Goal: Information Seeking & Learning: Learn about a topic

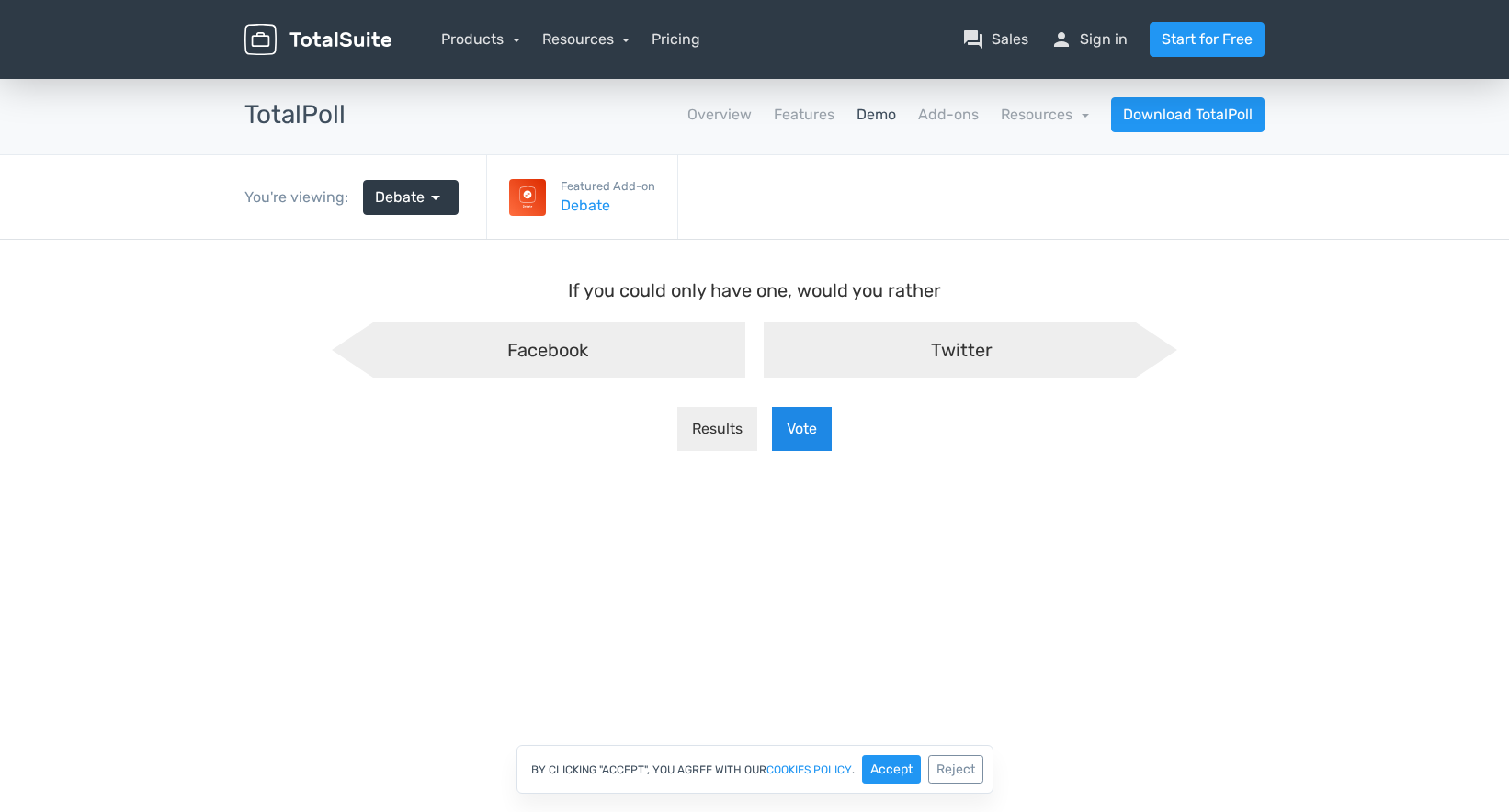
click at [812, 419] on button "Vote" at bounding box center [801, 429] width 60 height 44
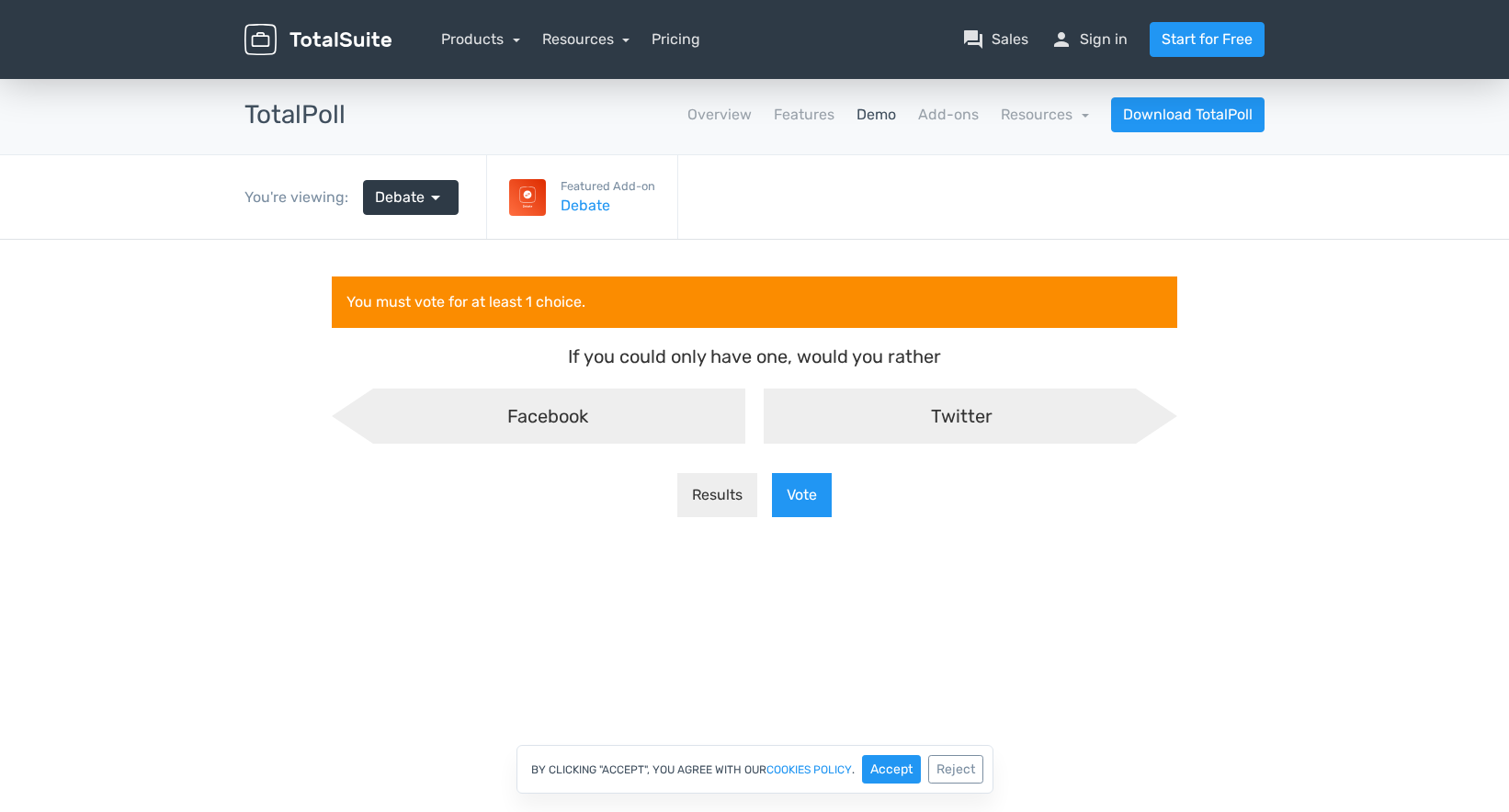
click at [970, 412] on span "Twitter" at bounding box center [961, 416] width 62 height 22
click at [760, 410] on input "Twitter" at bounding box center [754, 403] width 12 height 12
radio input "true"
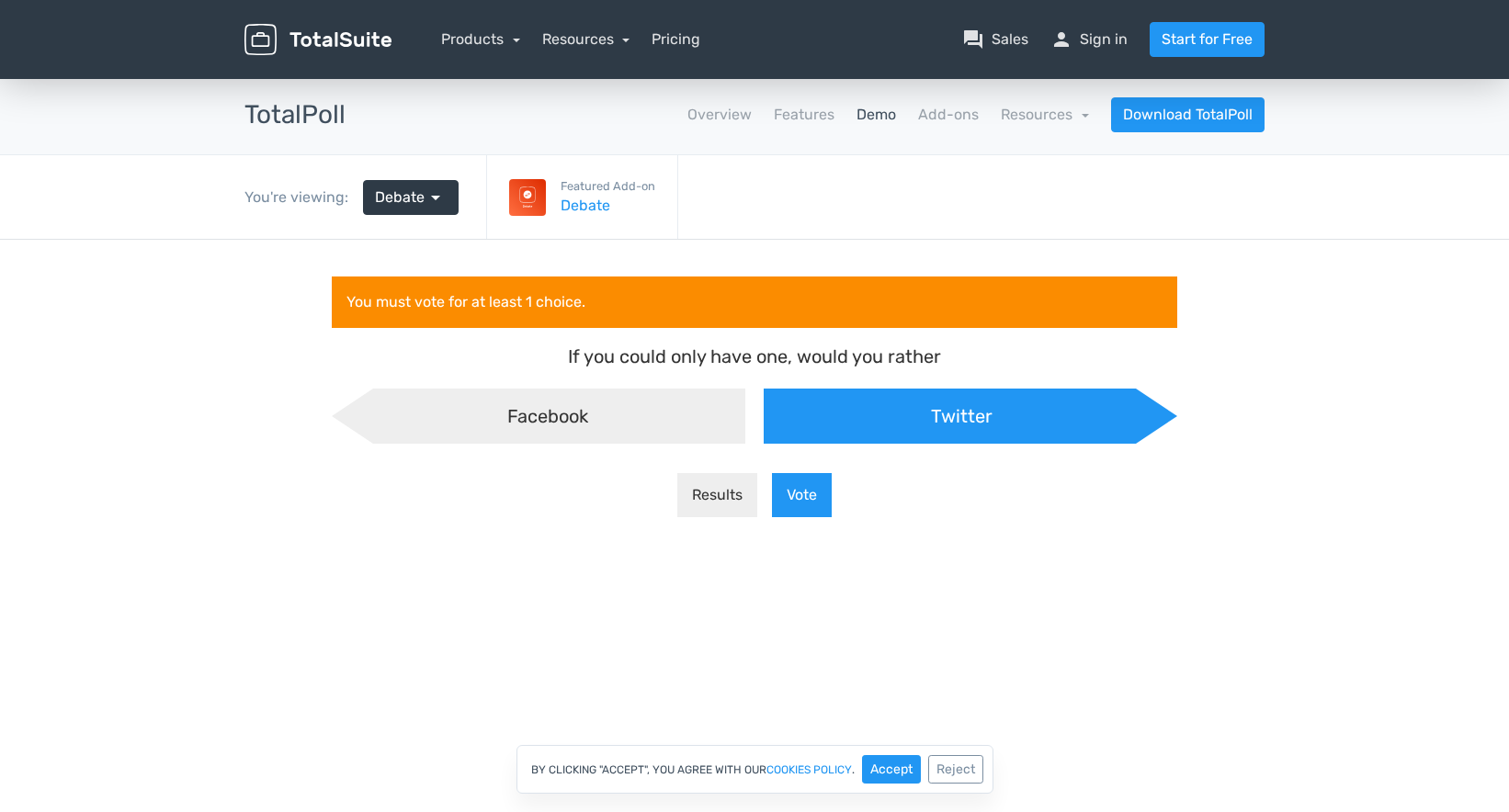
scroll to position [16, -9]
click at [783, 502] on button "Vote" at bounding box center [801, 495] width 60 height 44
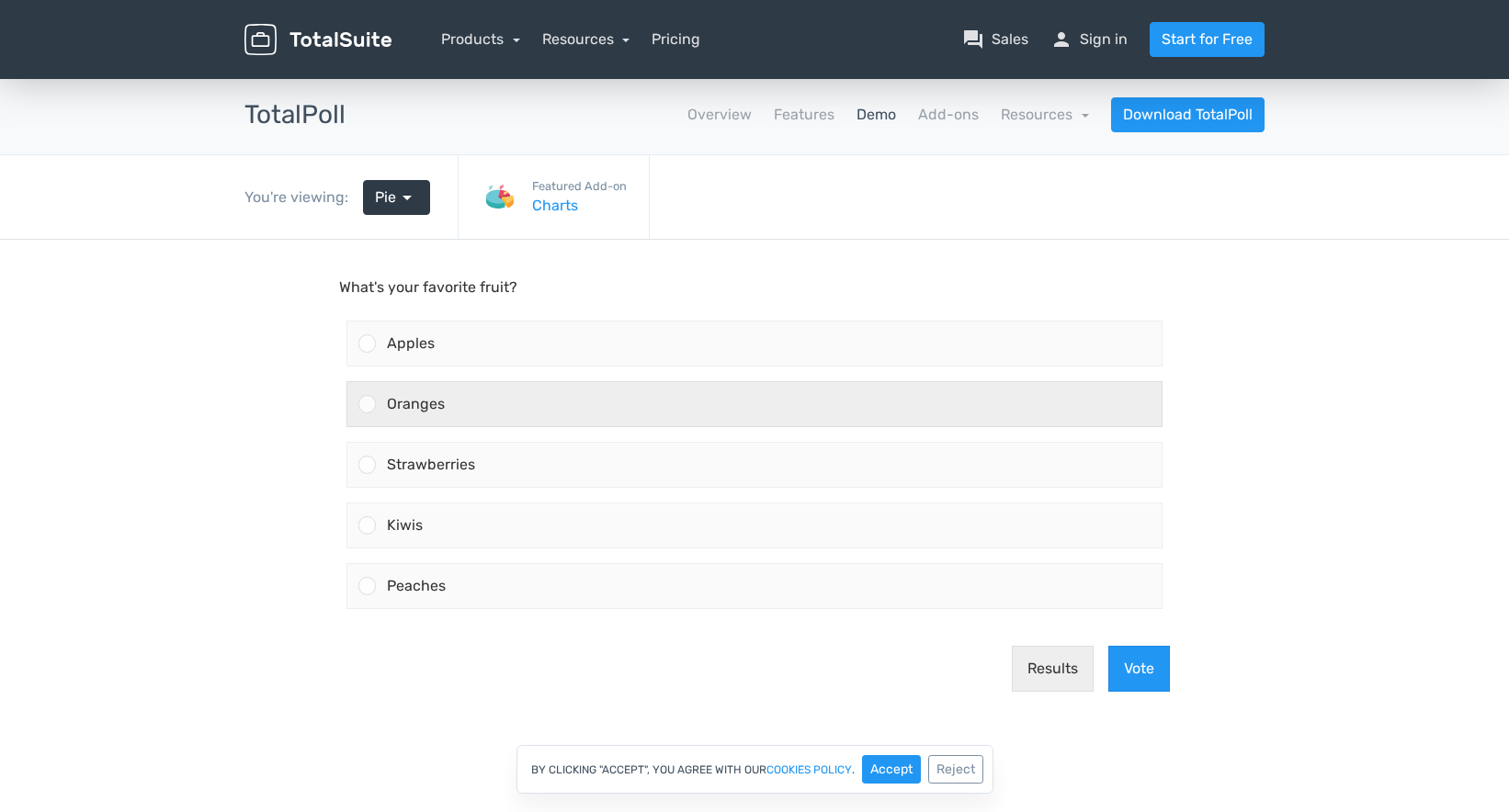
click at [391, 408] on span "Oranges" at bounding box center [415, 403] width 58 height 17
click at [367, 404] on input "Oranges" at bounding box center [367, 404] width 0 height 0
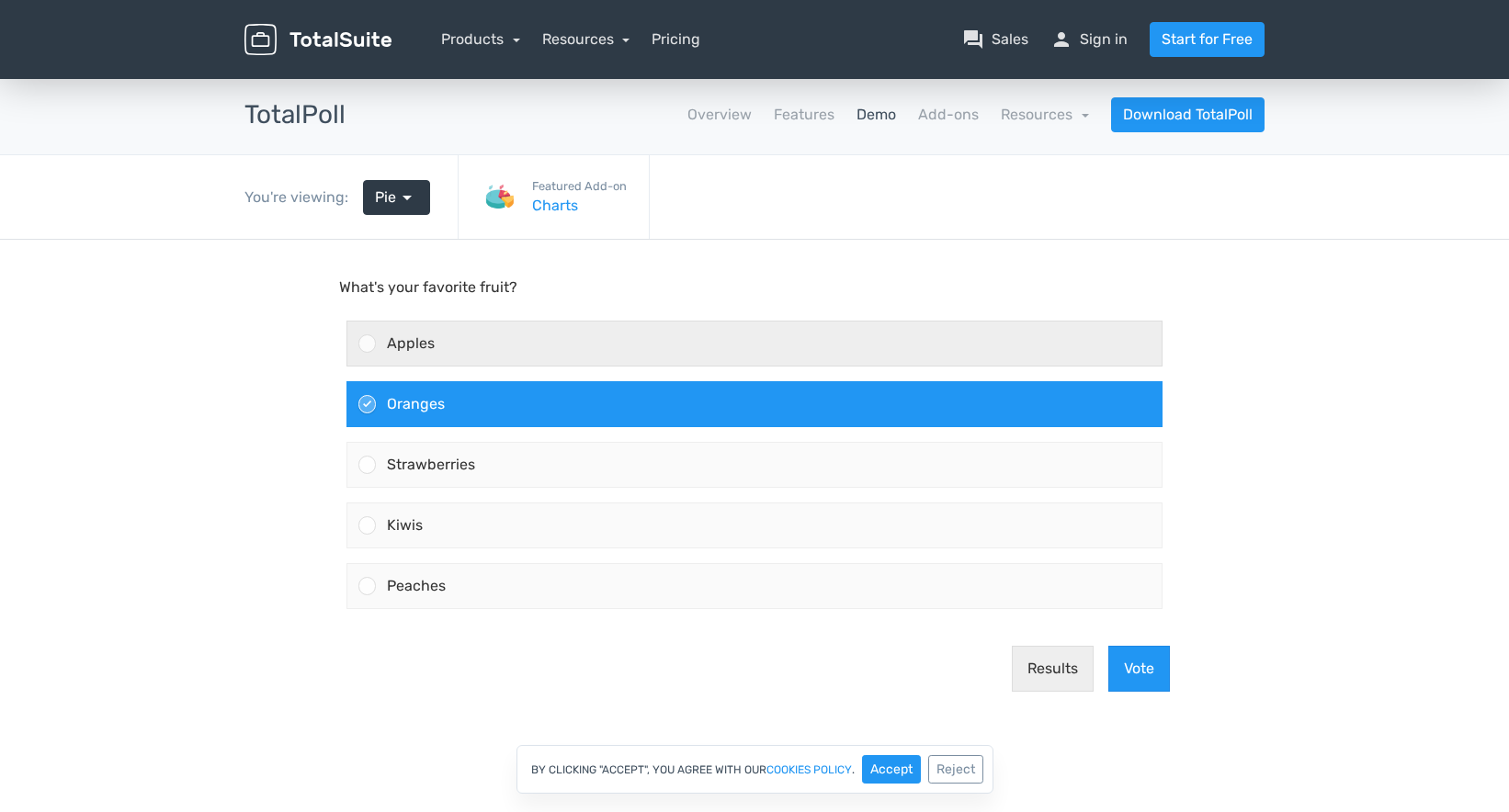
click at [389, 353] on div "Apples" at bounding box center [768, 343] width 785 height 44
click at [367, 343] on input "Apples" at bounding box center [367, 343] width 0 height 0
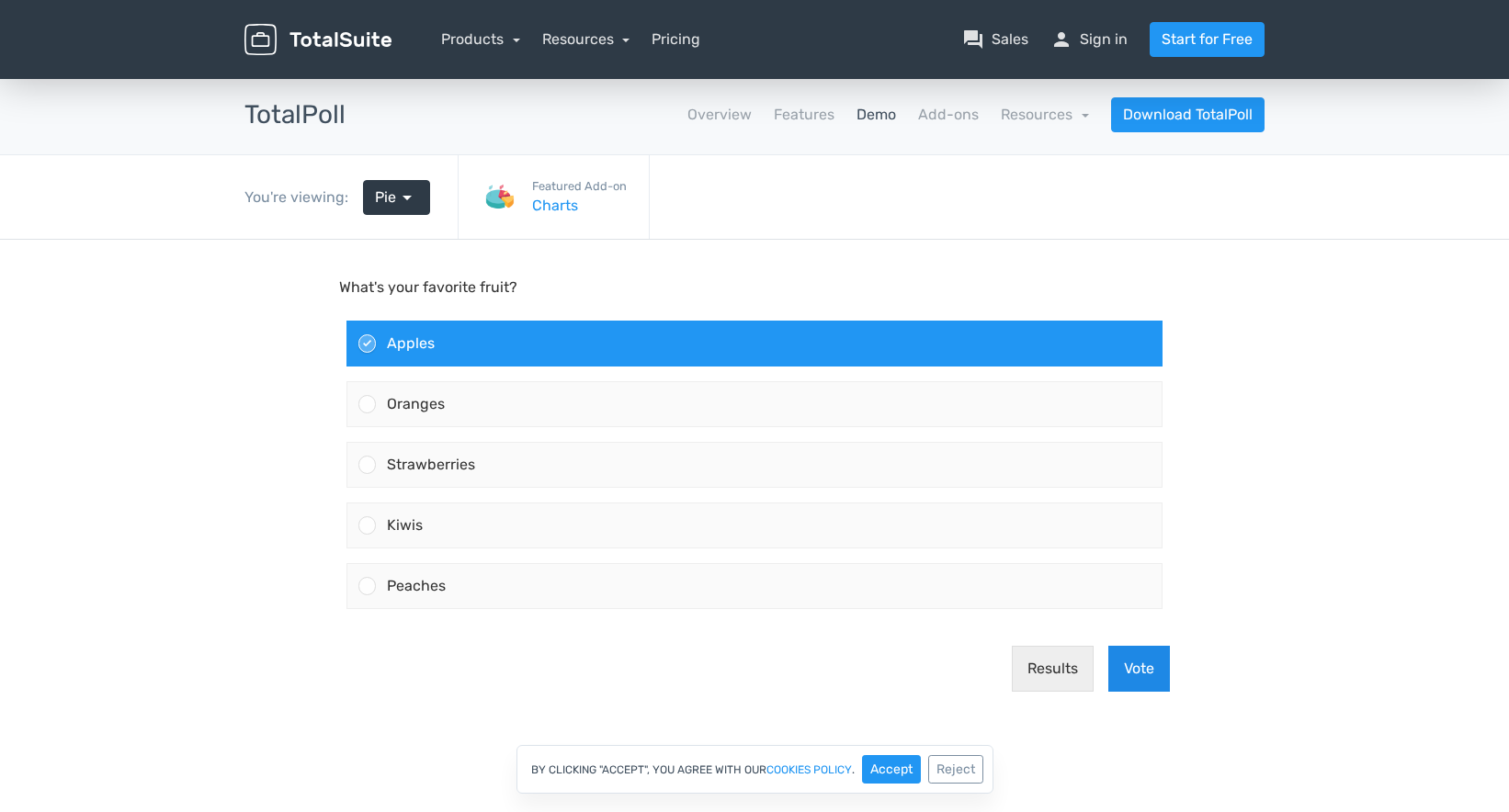
click at [1143, 664] on button "Vote" at bounding box center [1139, 669] width 62 height 46
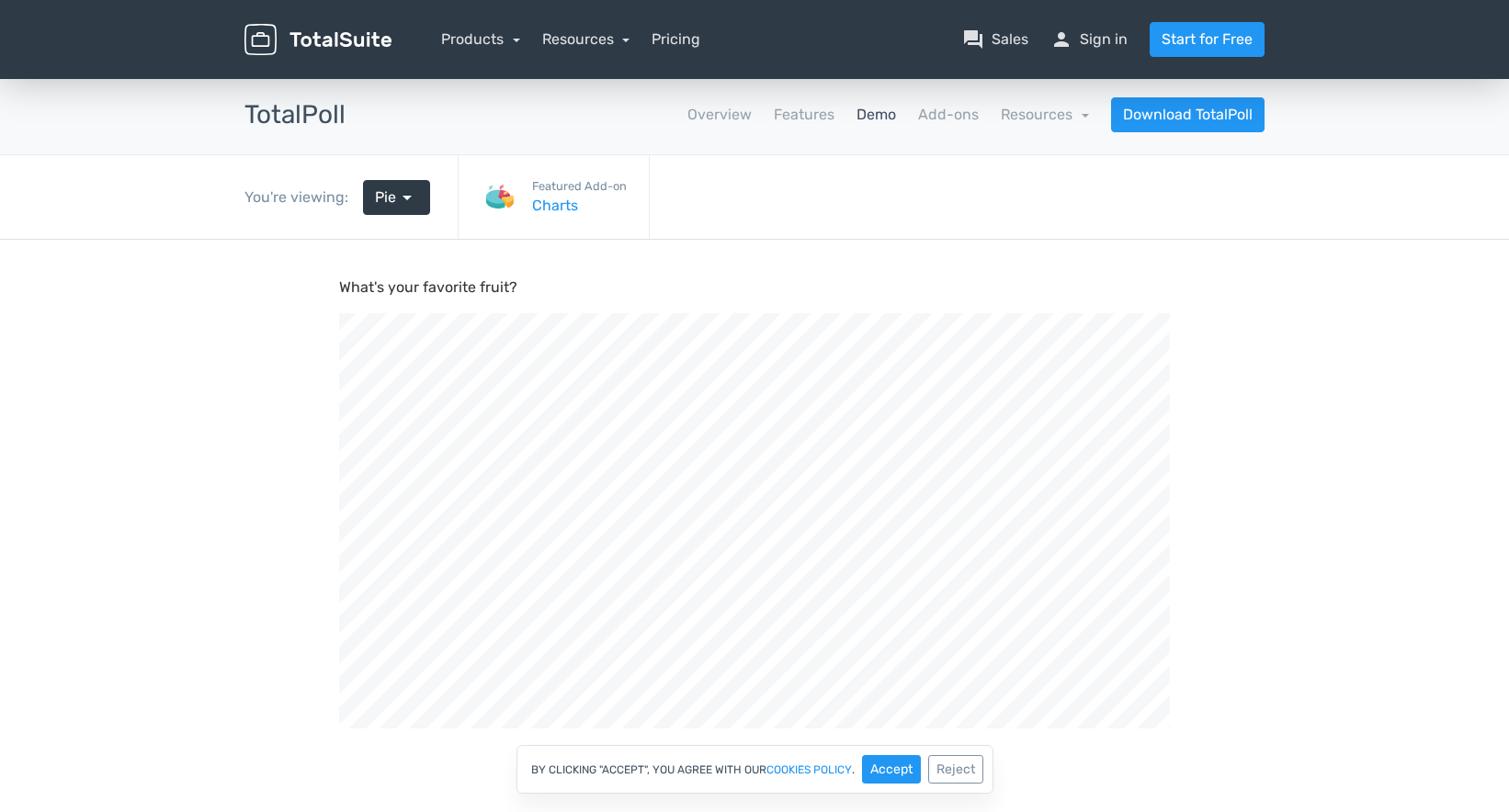
scroll to position [621, 1509]
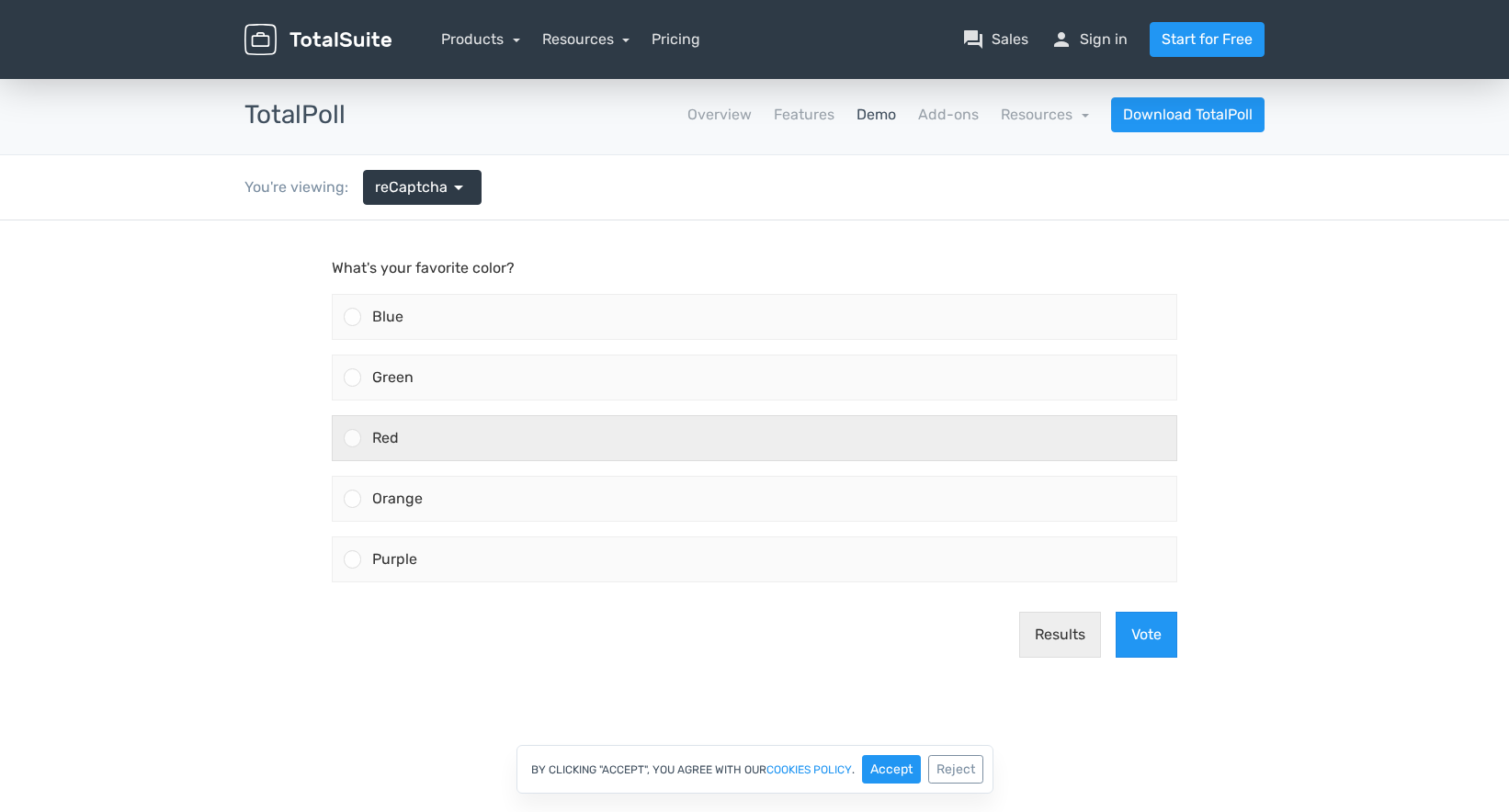
click at [351, 446] on div at bounding box center [352, 437] width 17 height 17
click at [353, 438] on input "Red" at bounding box center [353, 438] width 0 height 0
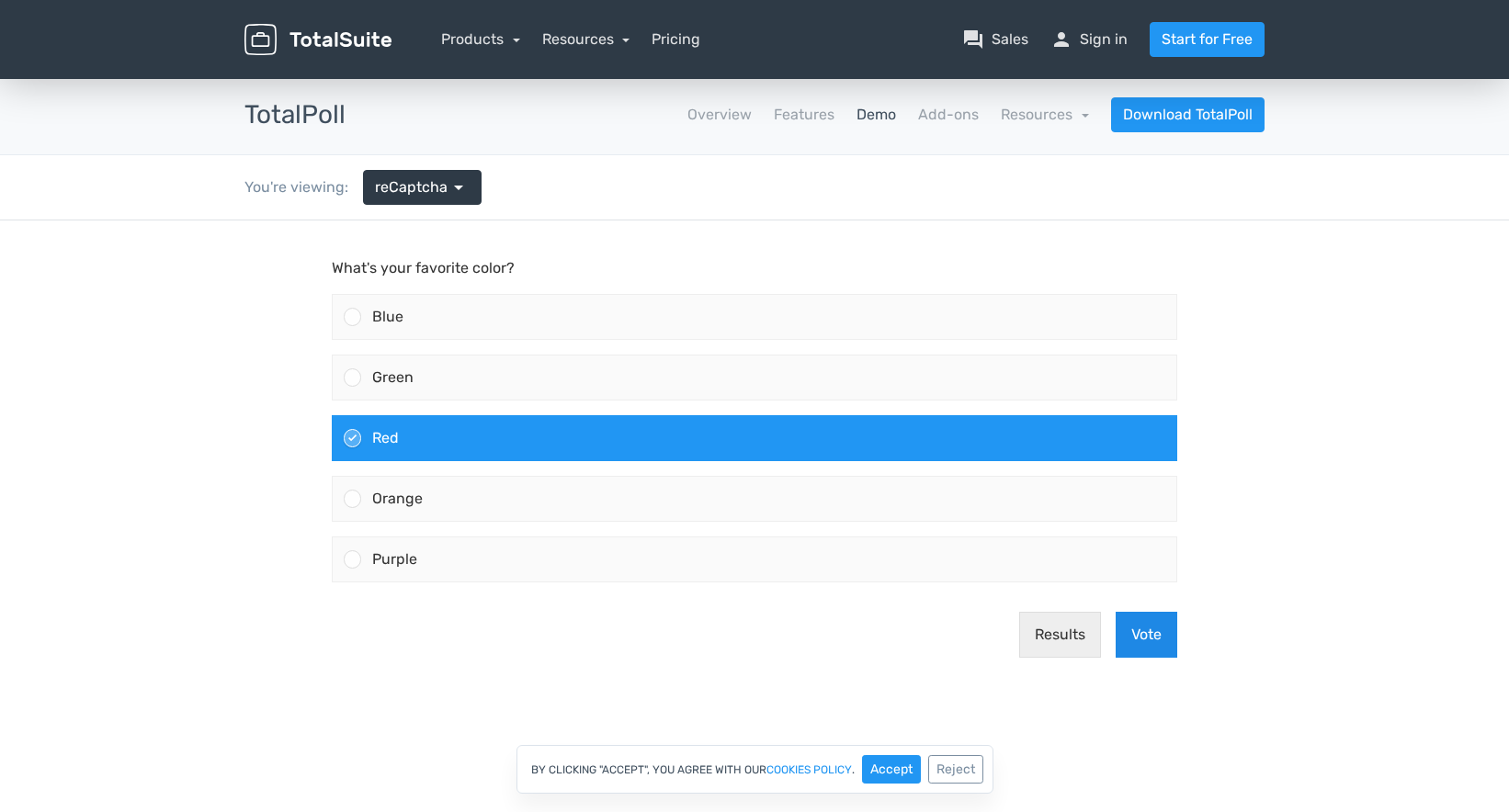
click at [1140, 623] on button "Vote" at bounding box center [1146, 635] width 62 height 46
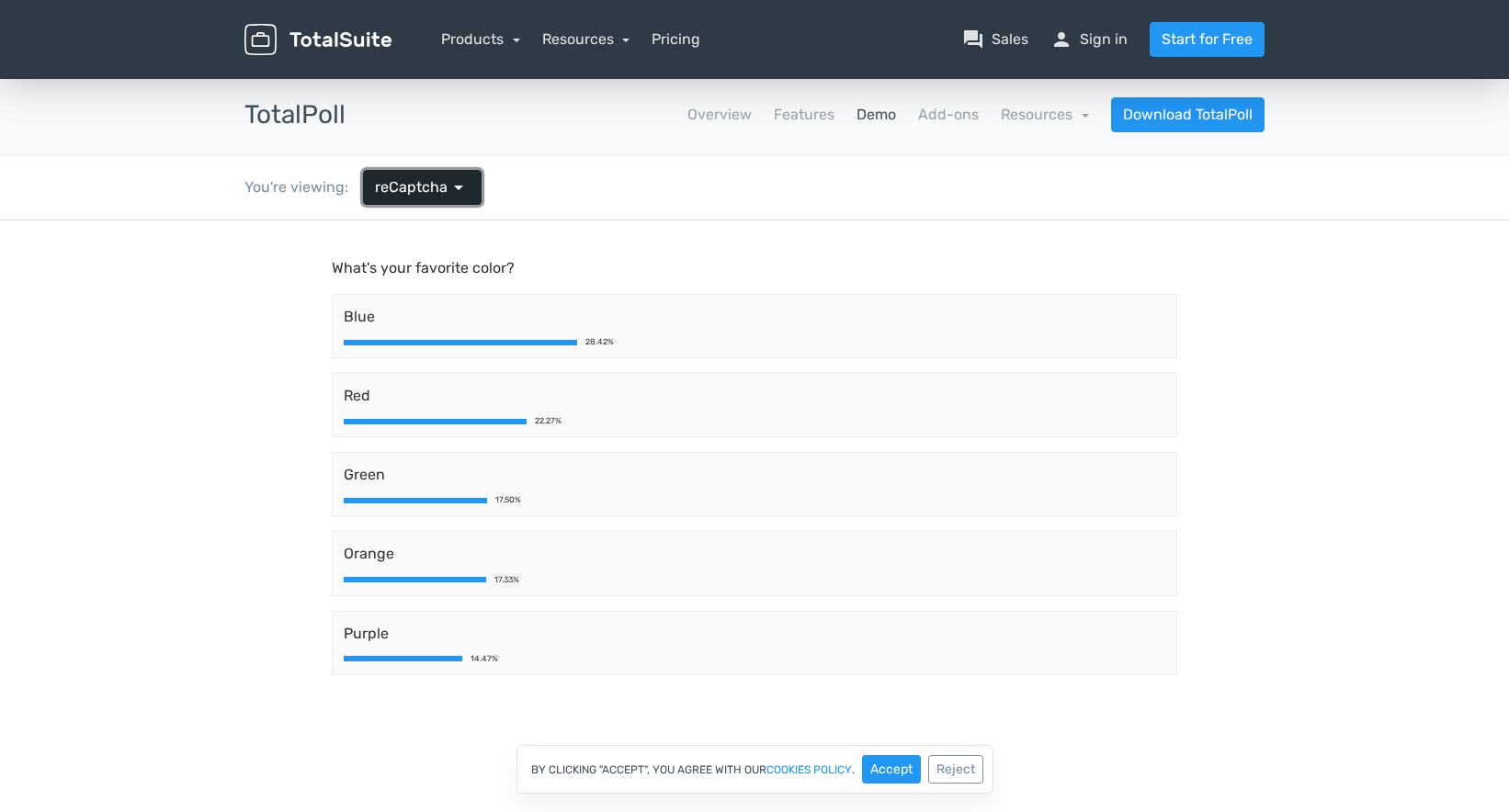
click at [429, 191] on span "reCaptcha" at bounding box center [411, 188] width 73 height 22
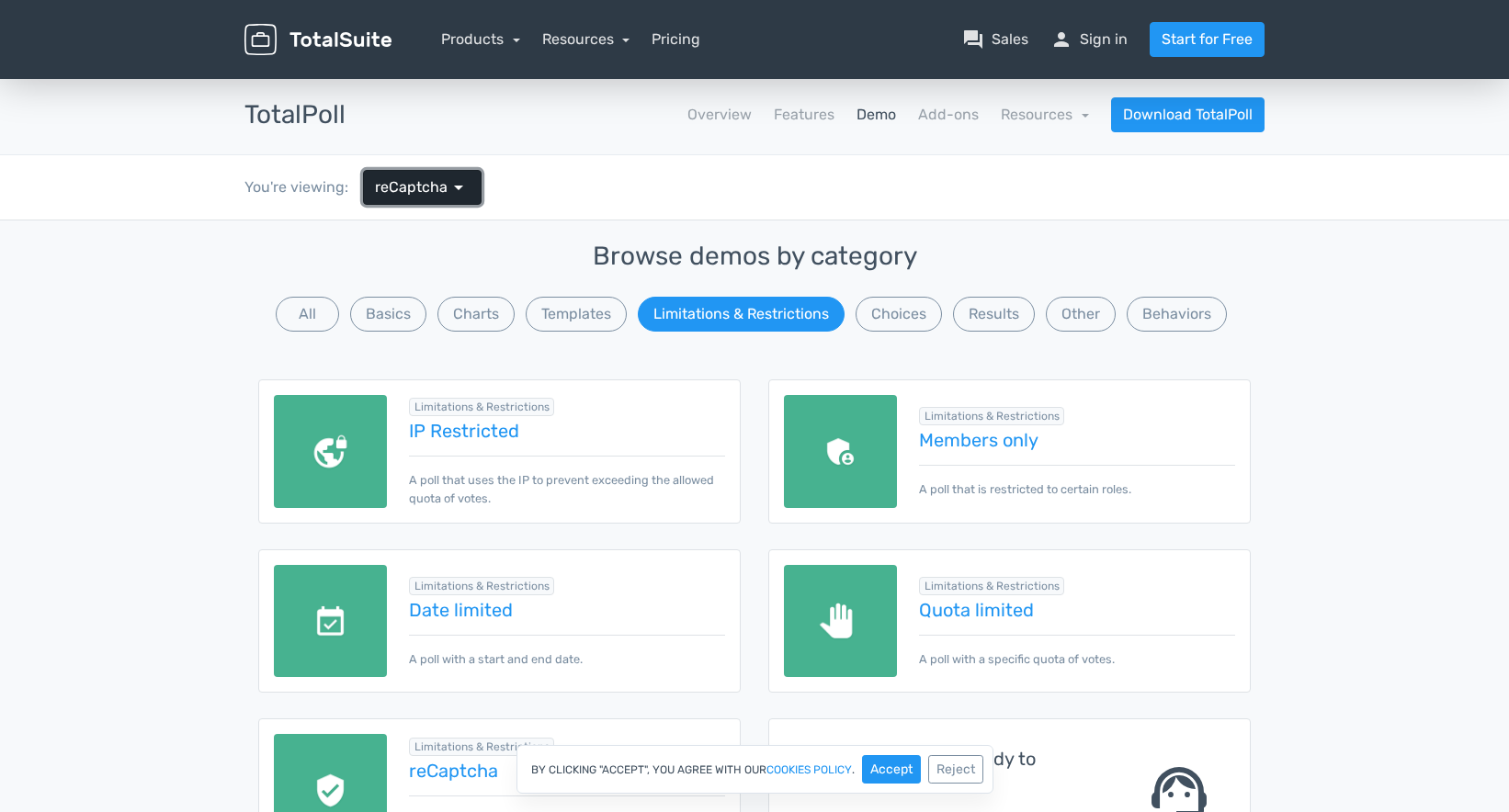
click at [433, 191] on span "reCaptcha" at bounding box center [411, 188] width 73 height 22
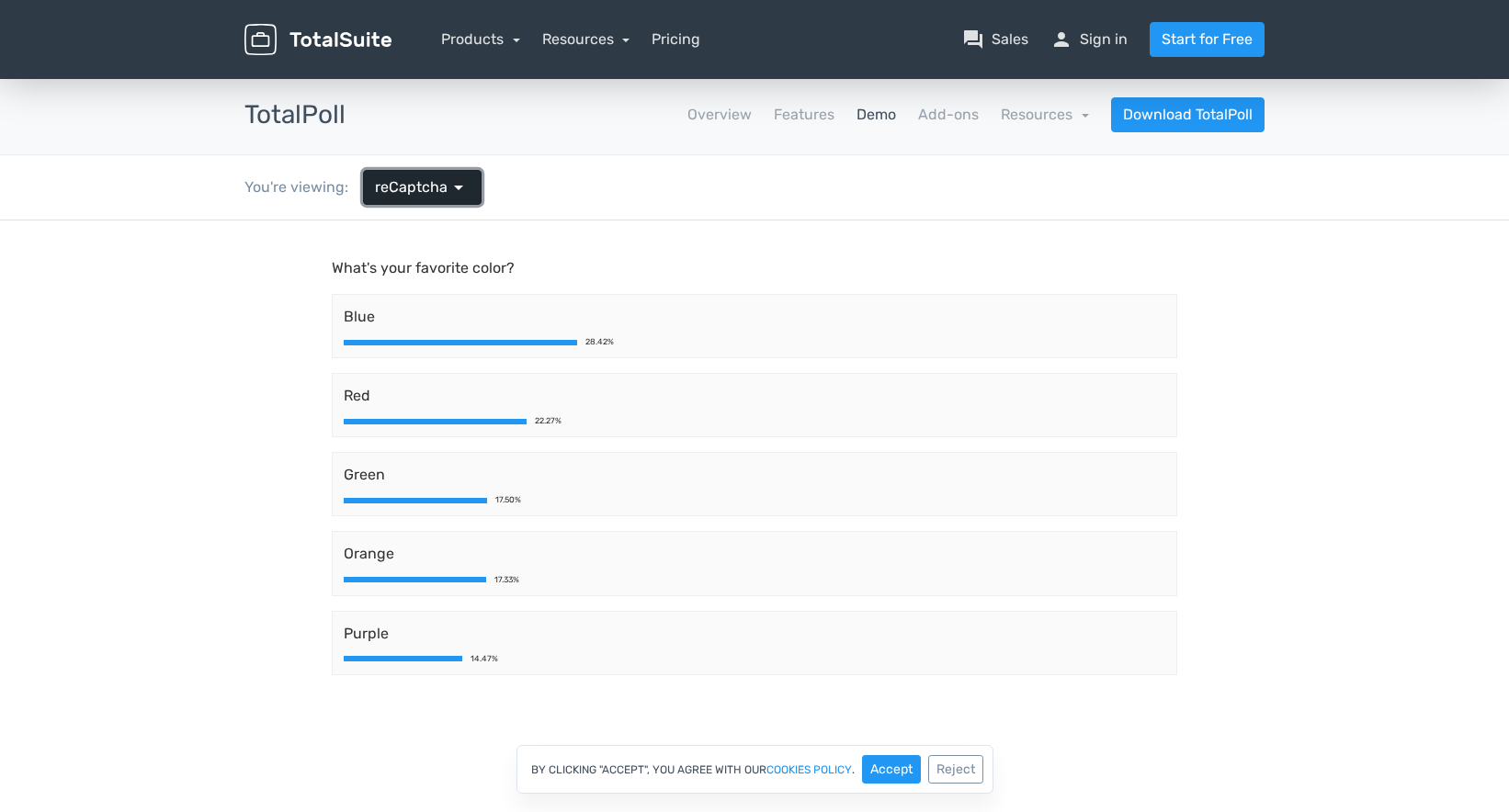
click at [433, 191] on span "reCaptcha" at bounding box center [411, 188] width 73 height 22
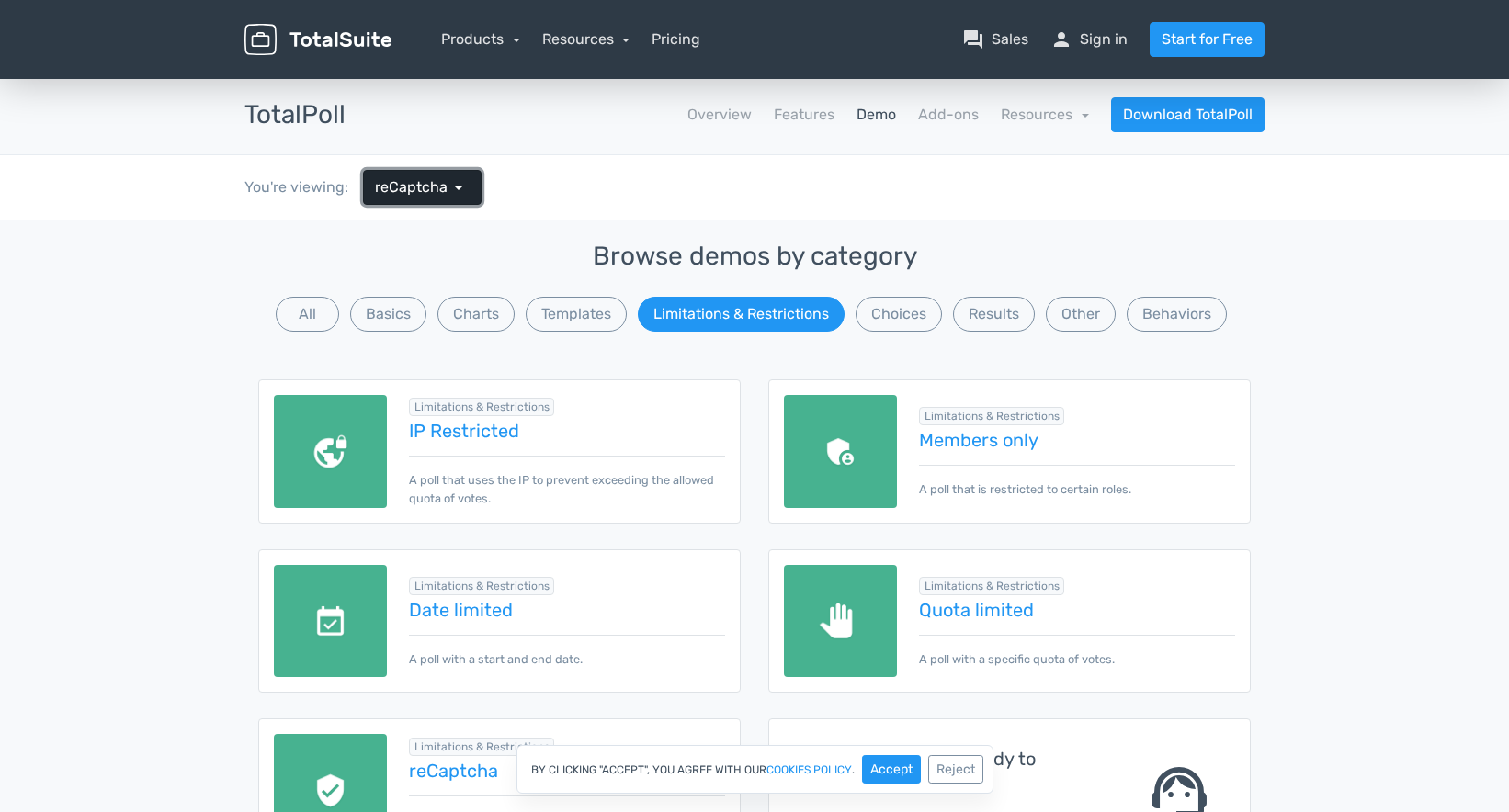
click at [433, 191] on span "reCaptcha" at bounding box center [411, 188] width 73 height 22
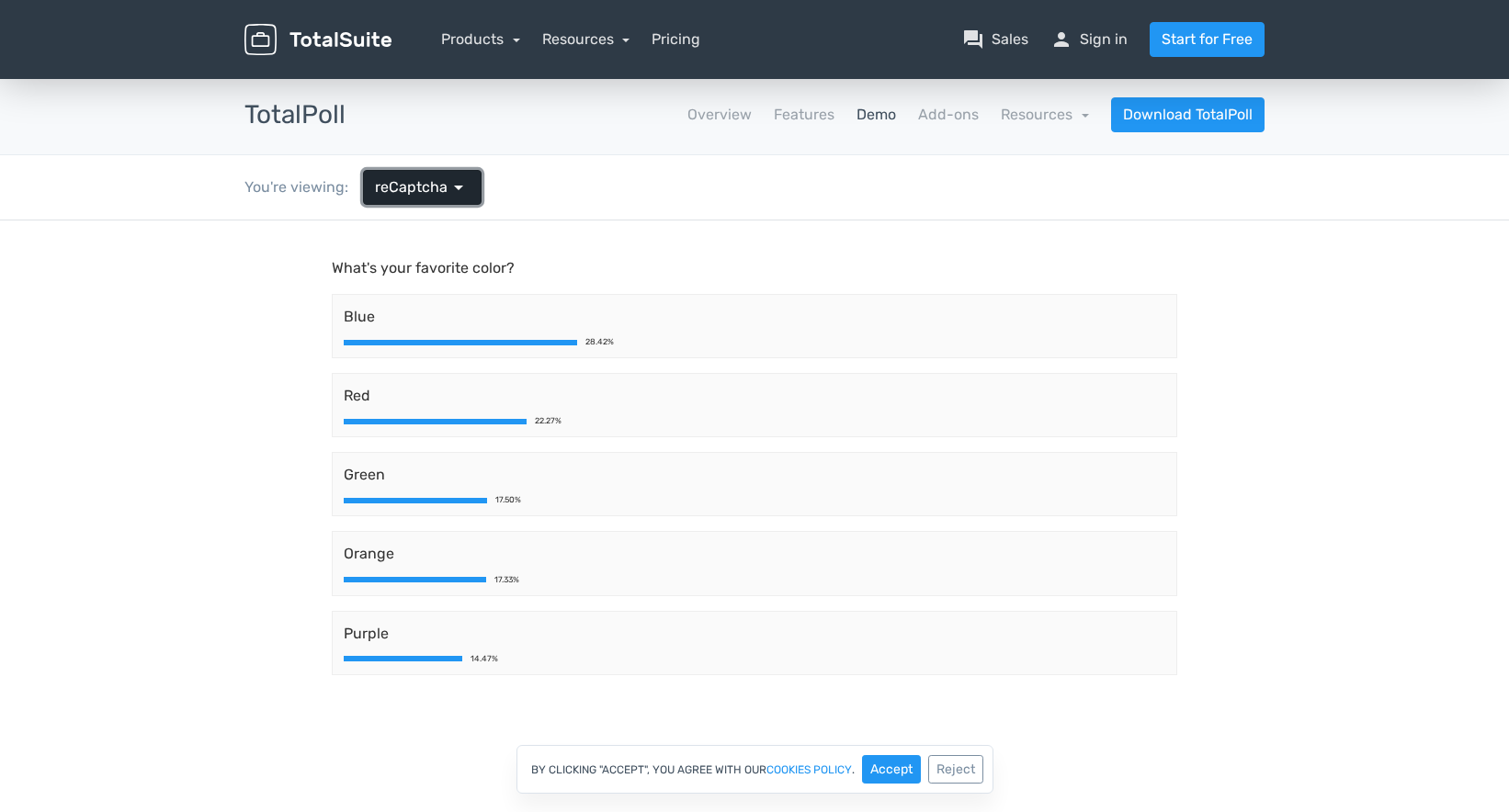
click at [433, 191] on span "reCaptcha" at bounding box center [411, 188] width 73 height 22
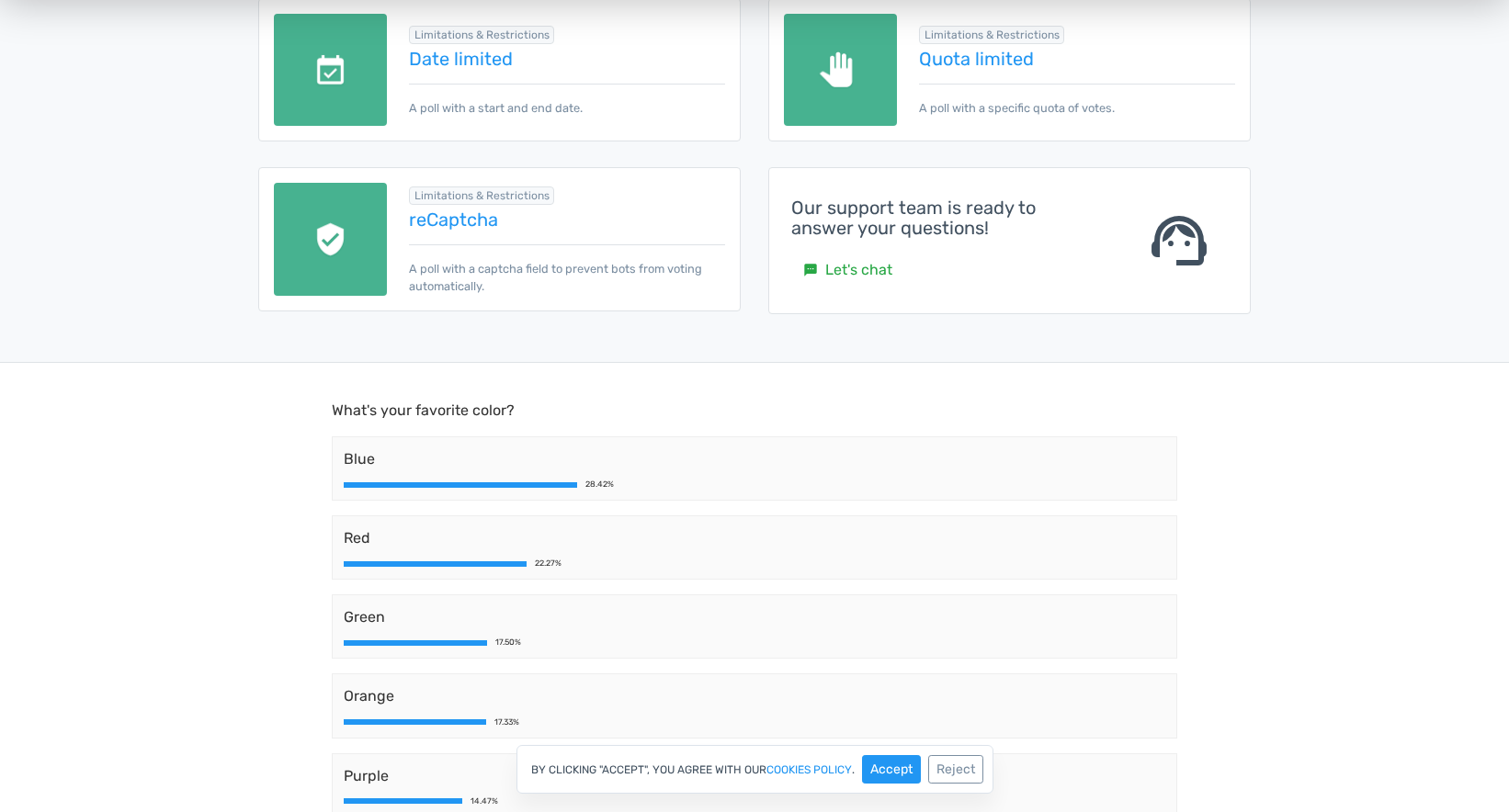
scroll to position [184, 0]
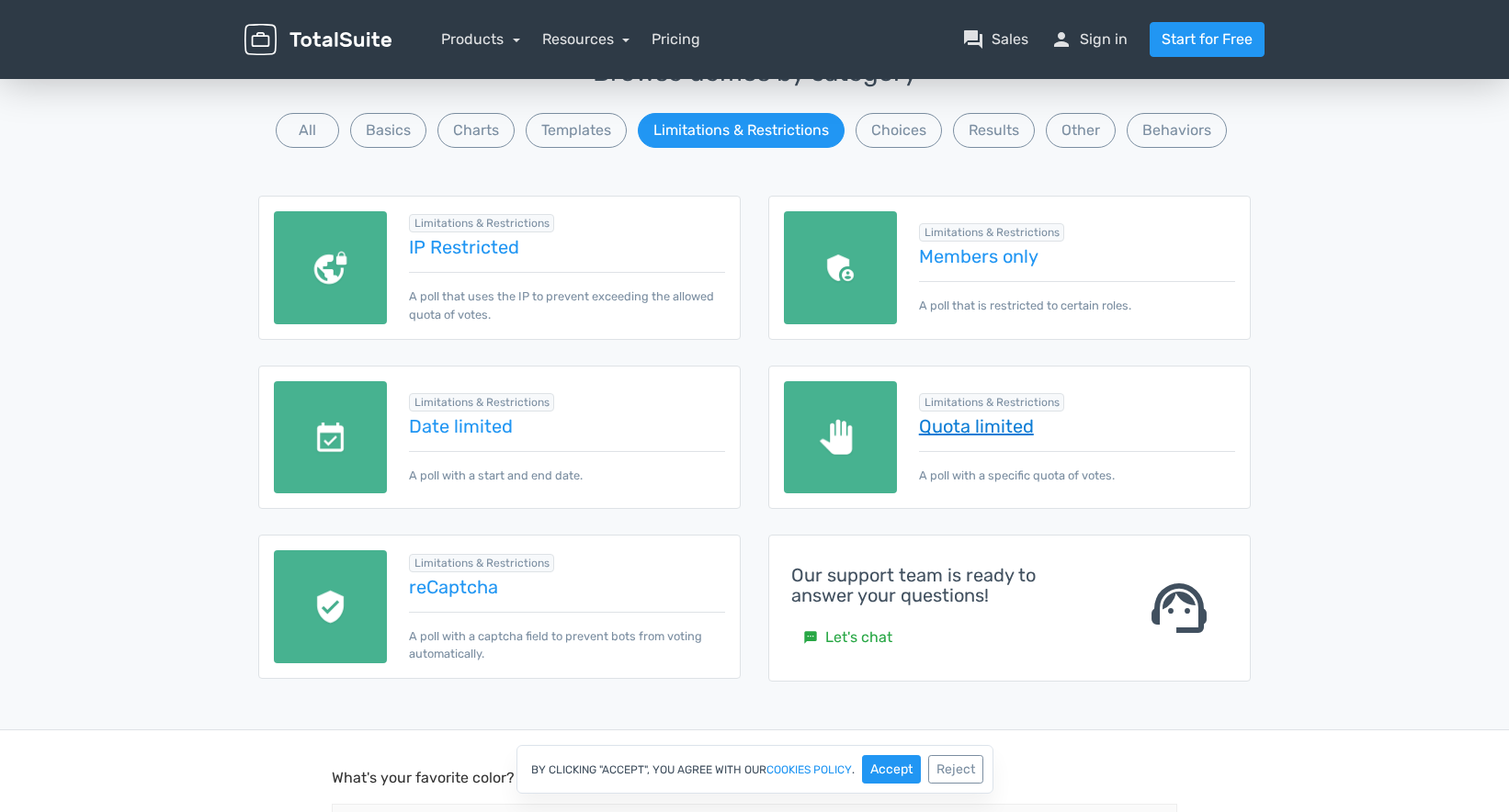
click at [989, 434] on link "Quota limited" at bounding box center [1076, 426] width 316 height 20
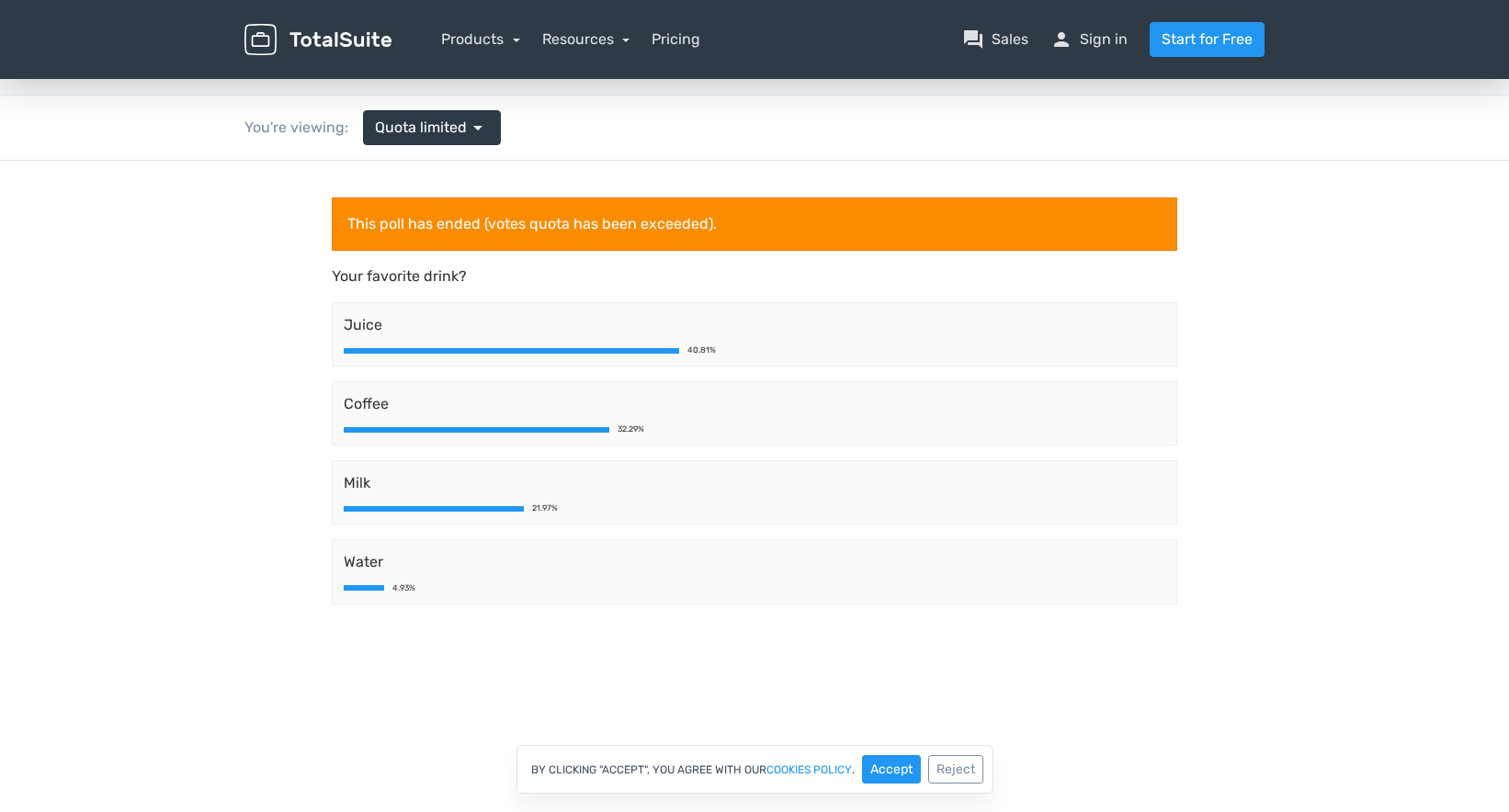
scroll to position [92, 0]
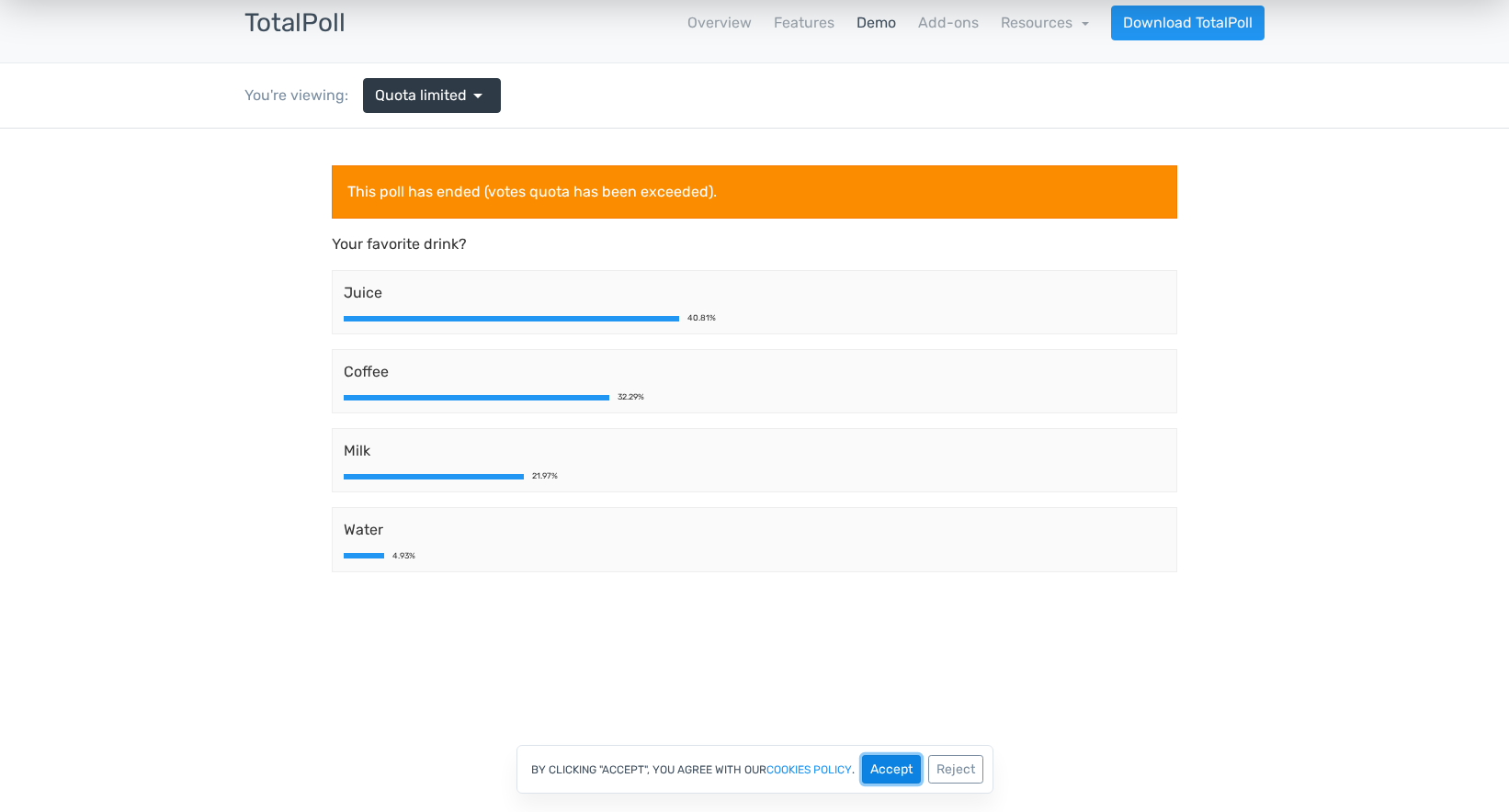
click at [905, 763] on button "Accept" at bounding box center [891, 769] width 59 height 29
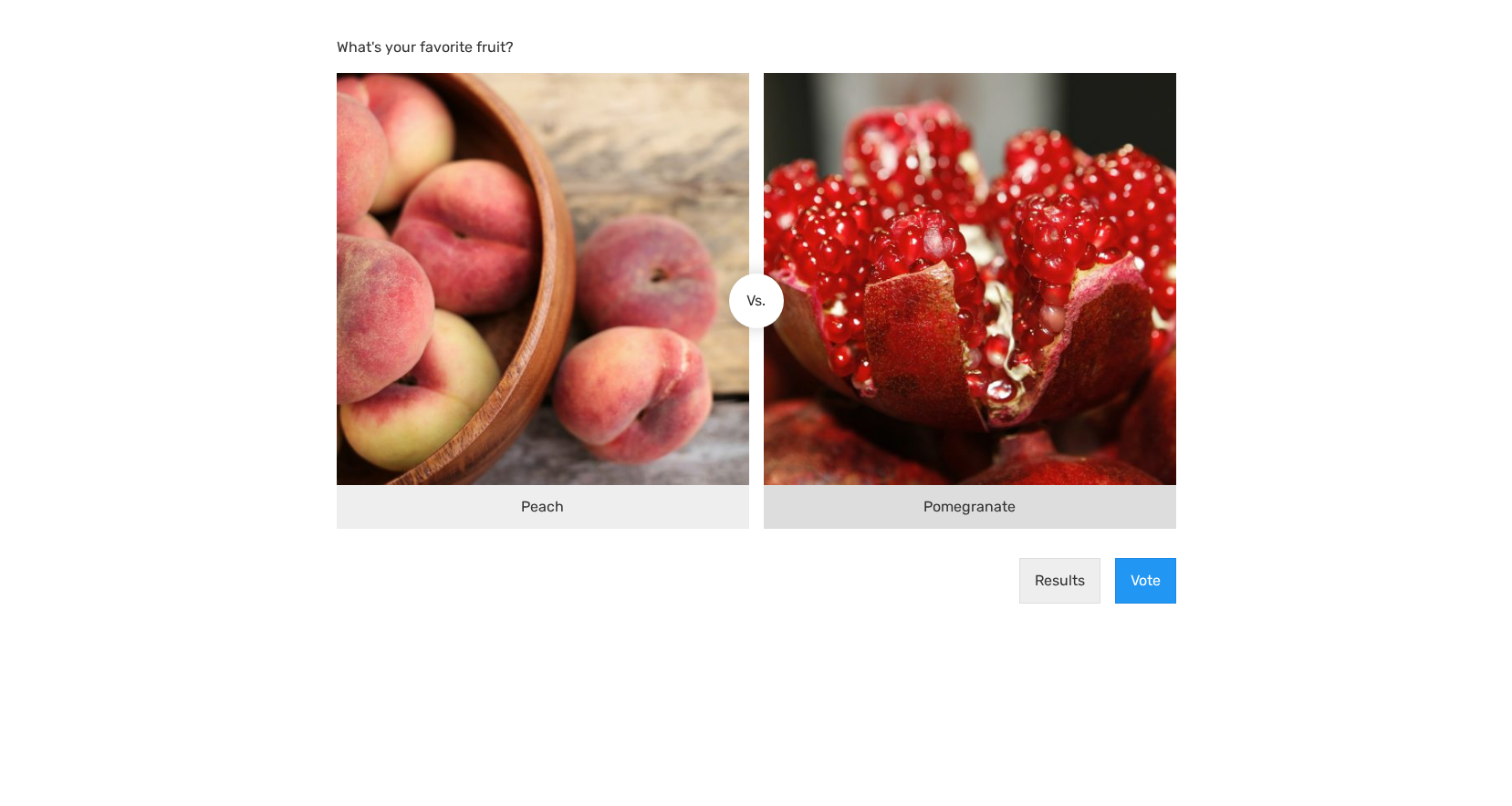
click at [985, 329] on img at bounding box center [969, 279] width 412 height 412
click at [772, 301] on input "Pomegranate" at bounding box center [772, 301] width 0 height 0
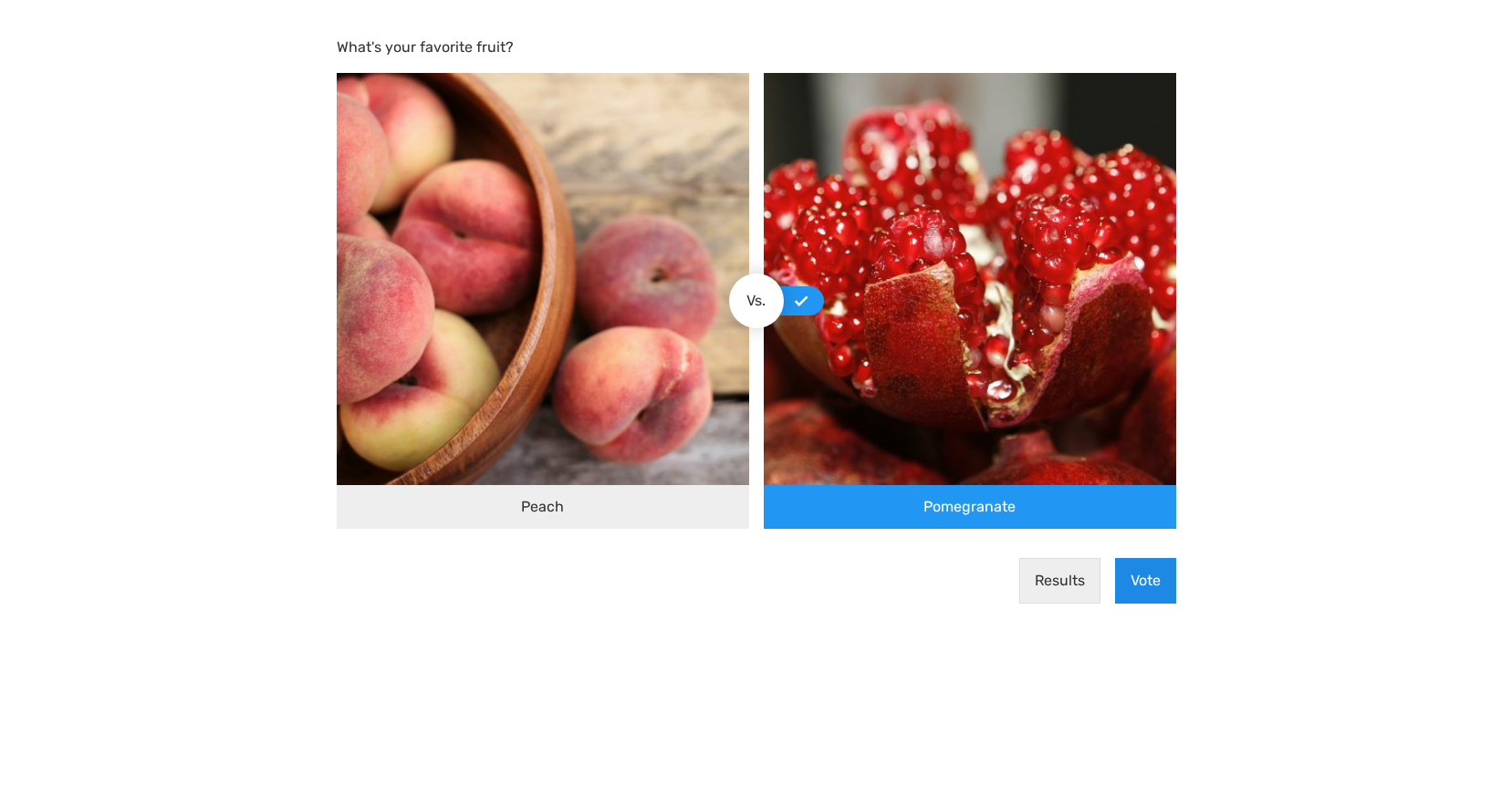
click at [1142, 565] on button "Vote" at bounding box center [1145, 581] width 61 height 46
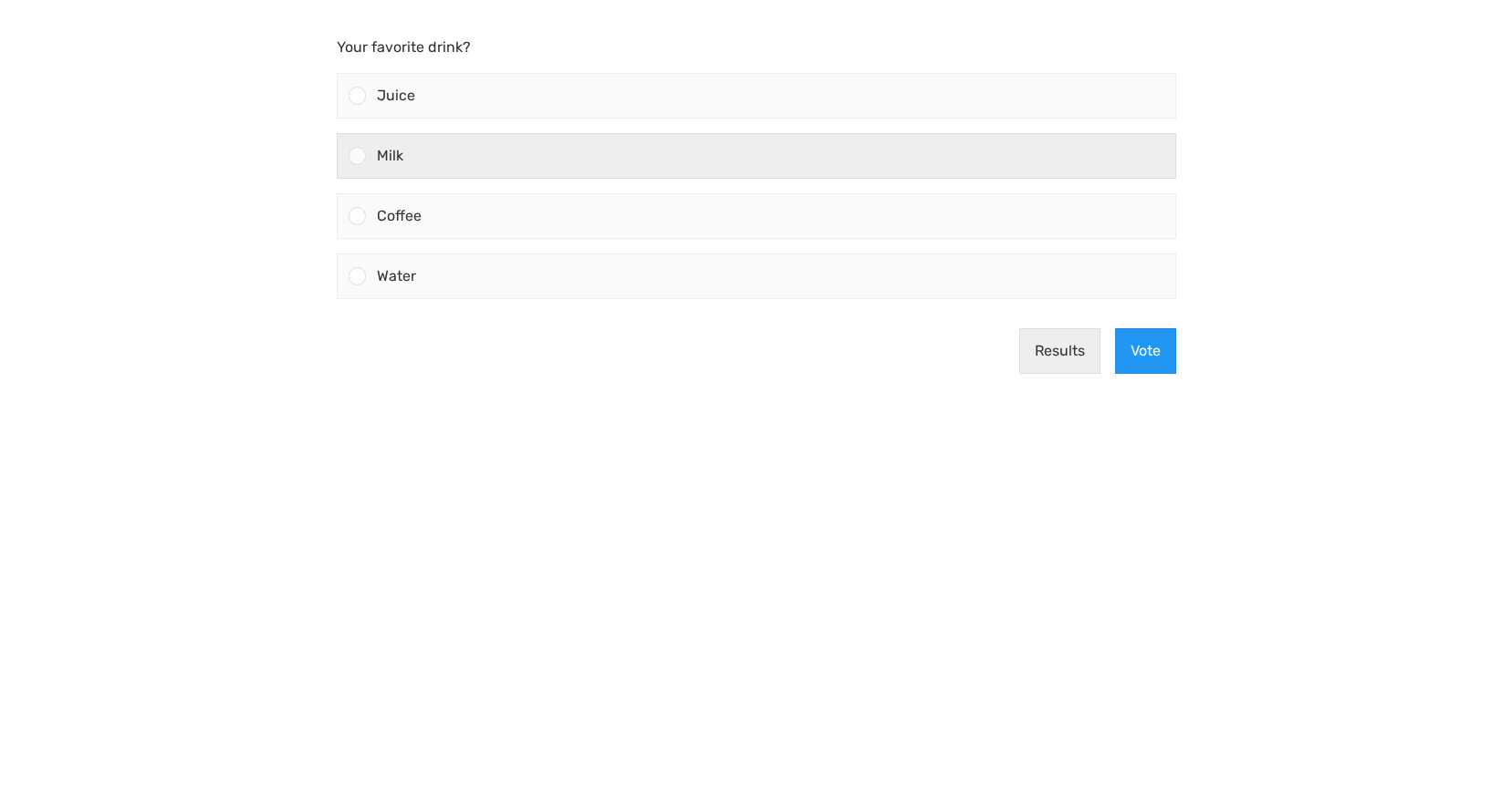
click at [459, 154] on div "Milk" at bounding box center [770, 156] width 809 height 44
click at [357, 156] on input "Milk" at bounding box center [357, 156] width 0 height 0
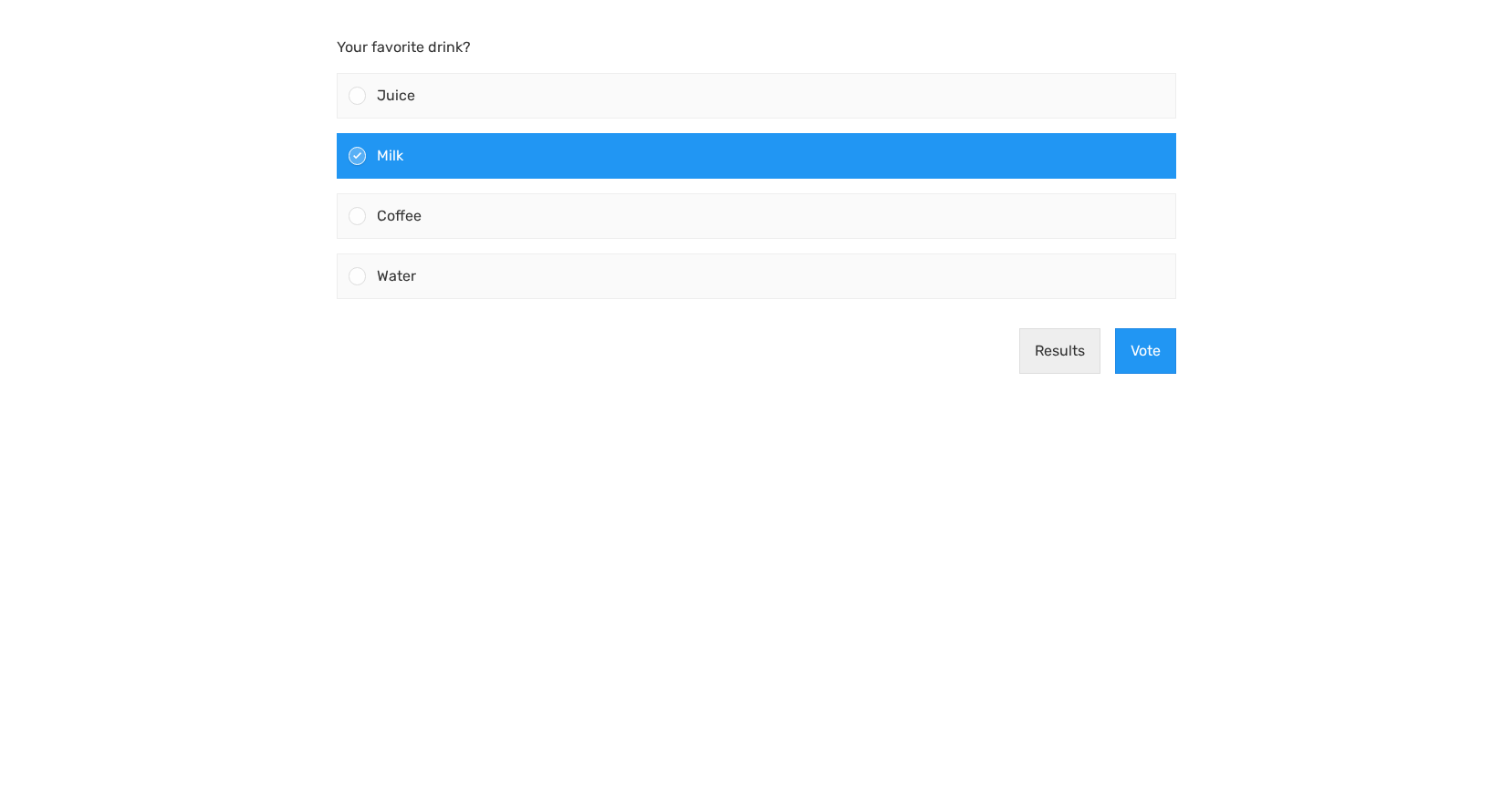
click at [1177, 356] on div "Results Vote" at bounding box center [756, 351] width 854 height 75
click at [1162, 355] on button "Vote" at bounding box center [1145, 351] width 61 height 46
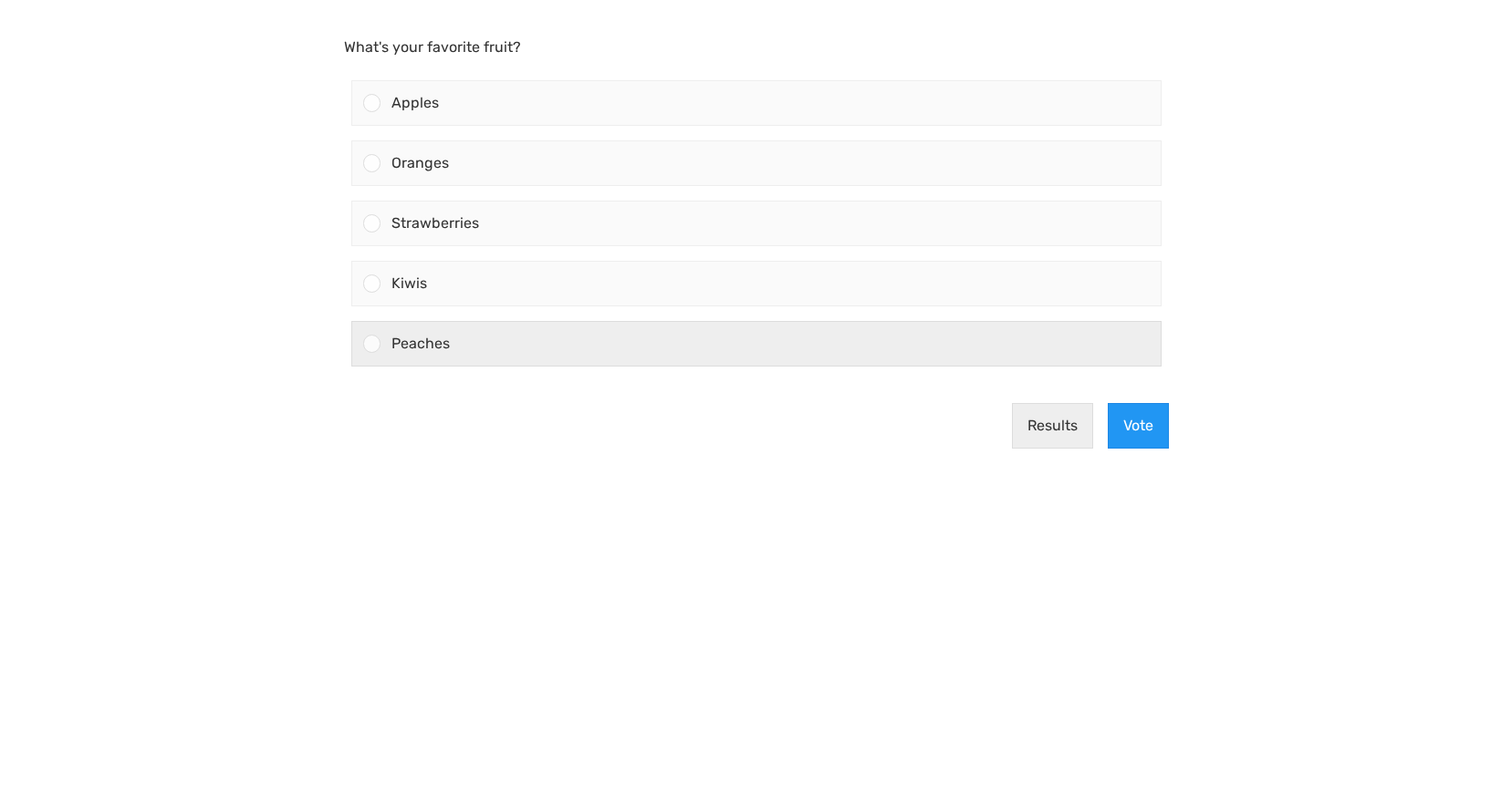
click at [898, 364] on div "Peaches" at bounding box center [770, 344] width 780 height 44
click at [371, 344] on input "Peaches" at bounding box center [371, 344] width 0 height 0
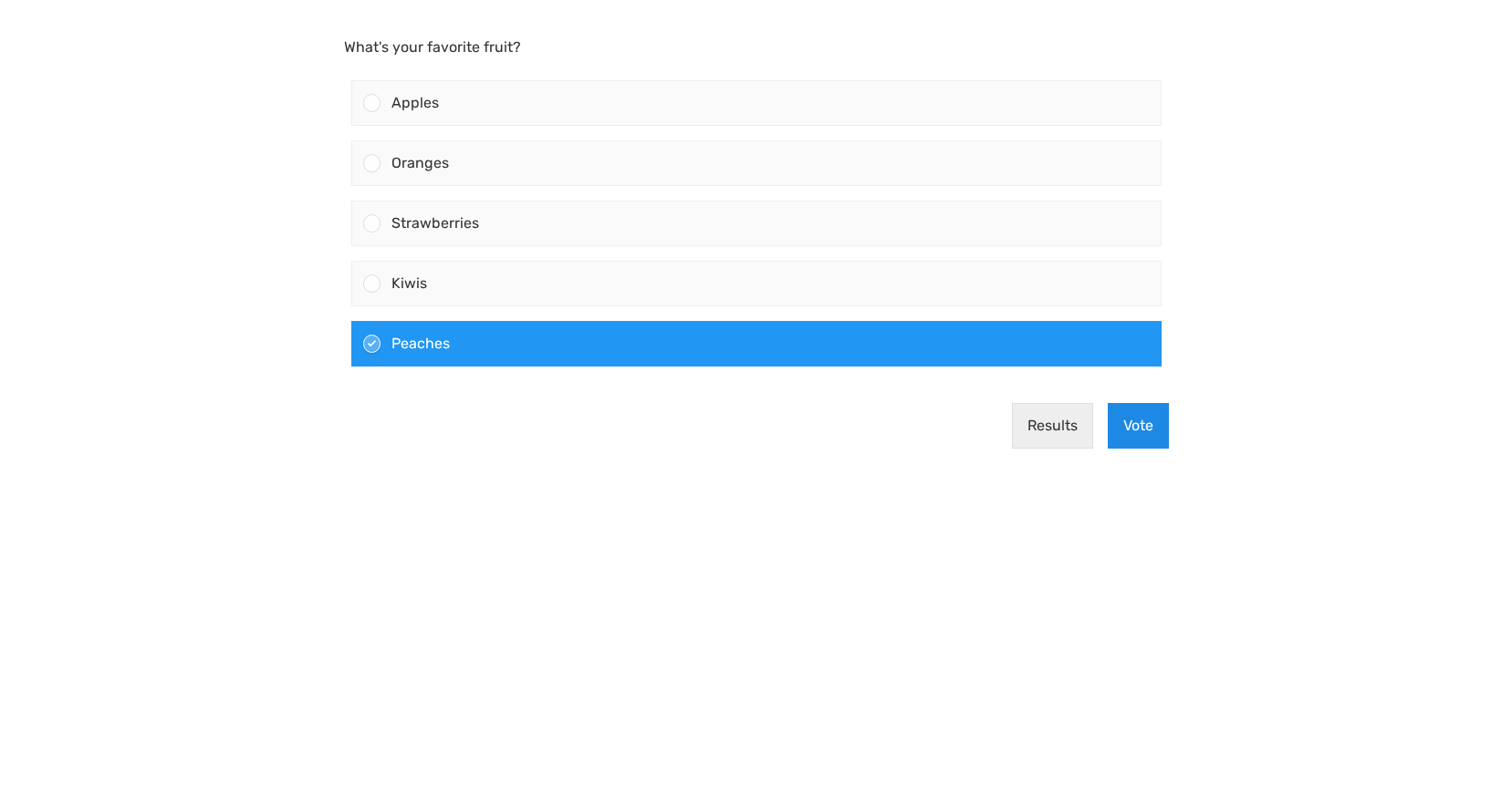
click at [1150, 434] on button "Vote" at bounding box center [1138, 426] width 61 height 46
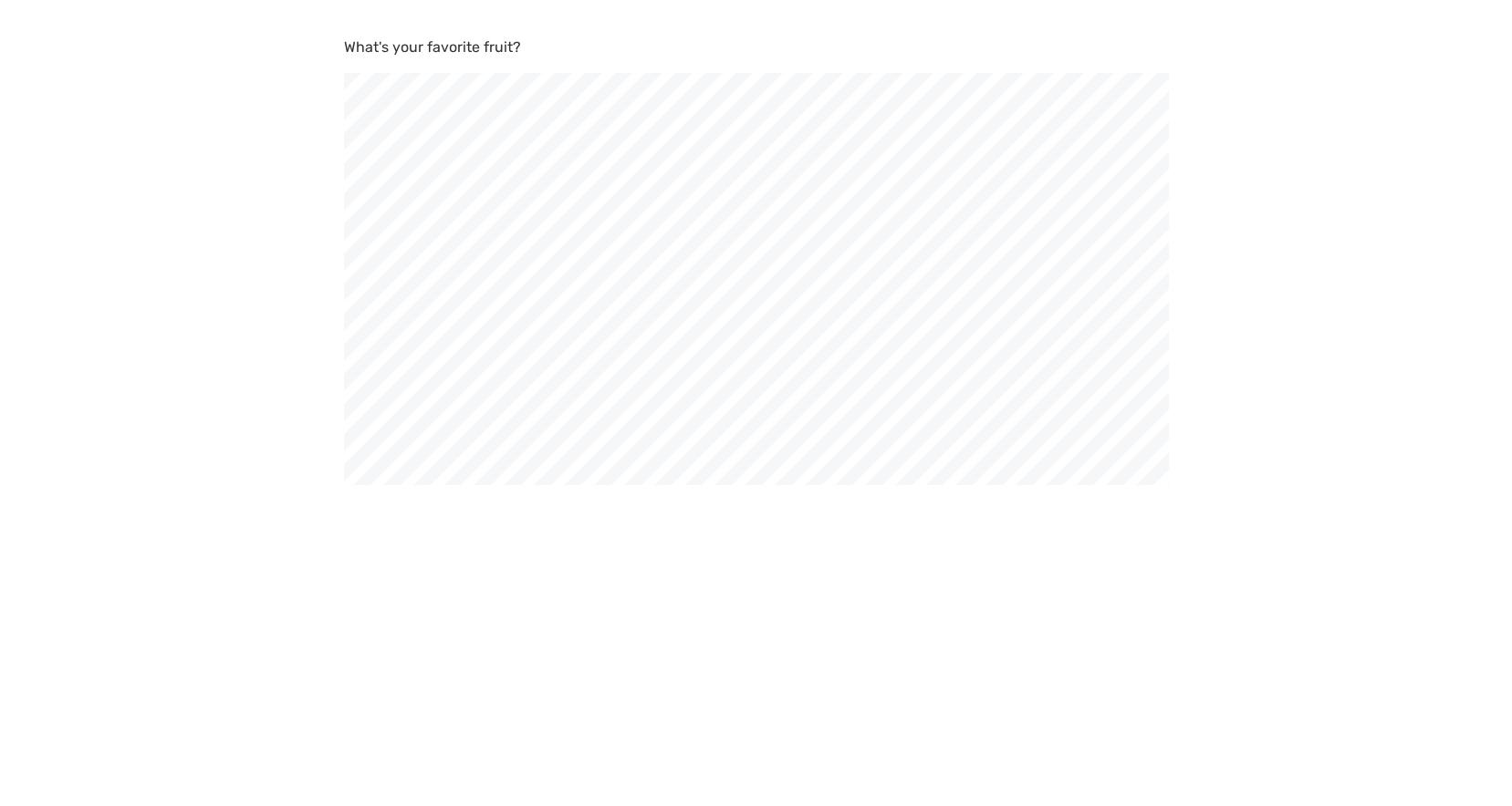
scroll to position [806, 1512]
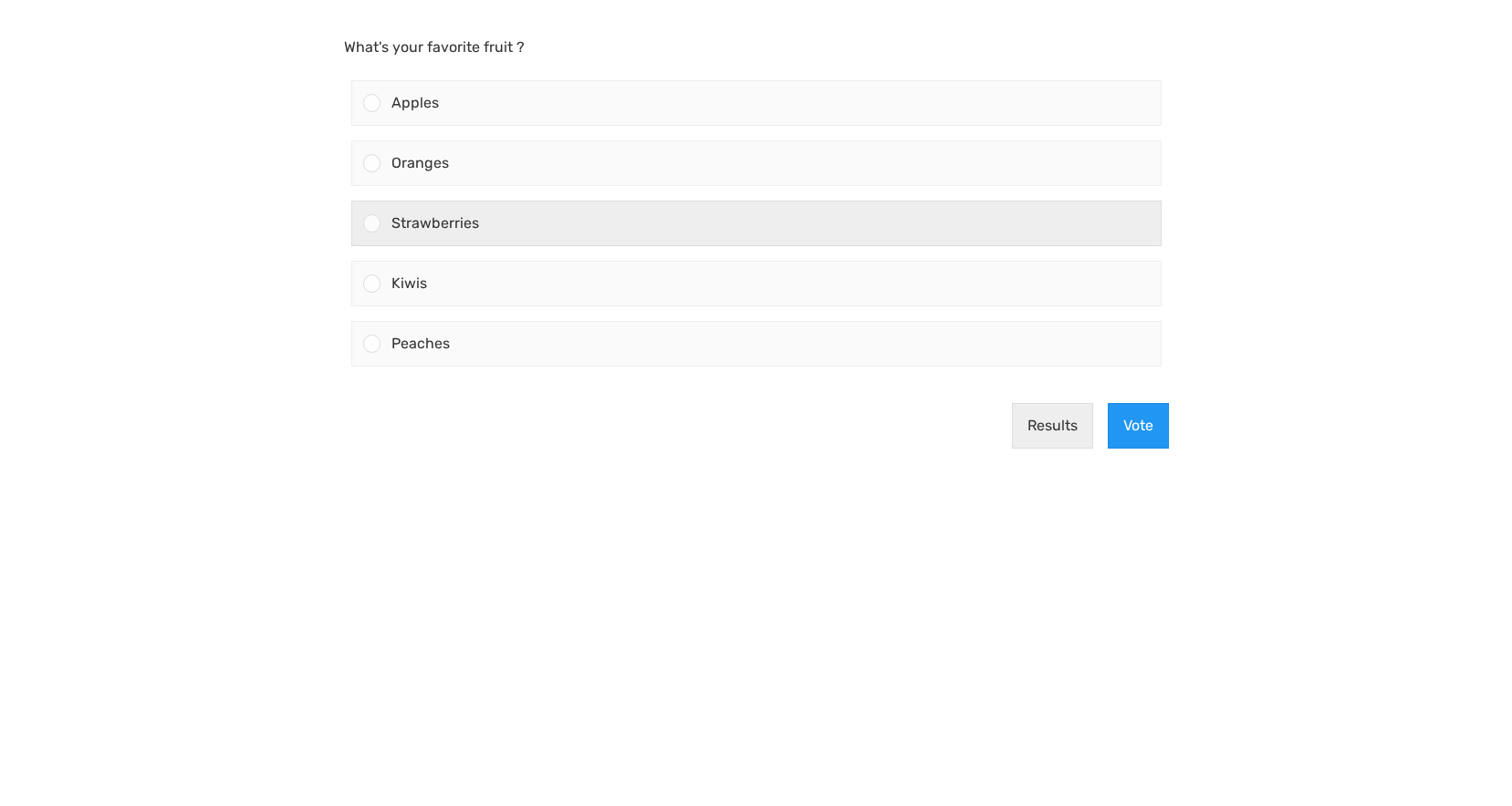
click at [617, 238] on div "Strawberries" at bounding box center [770, 224] width 780 height 44
click at [371, 224] on input "Strawberries" at bounding box center [371, 224] width 0 height 0
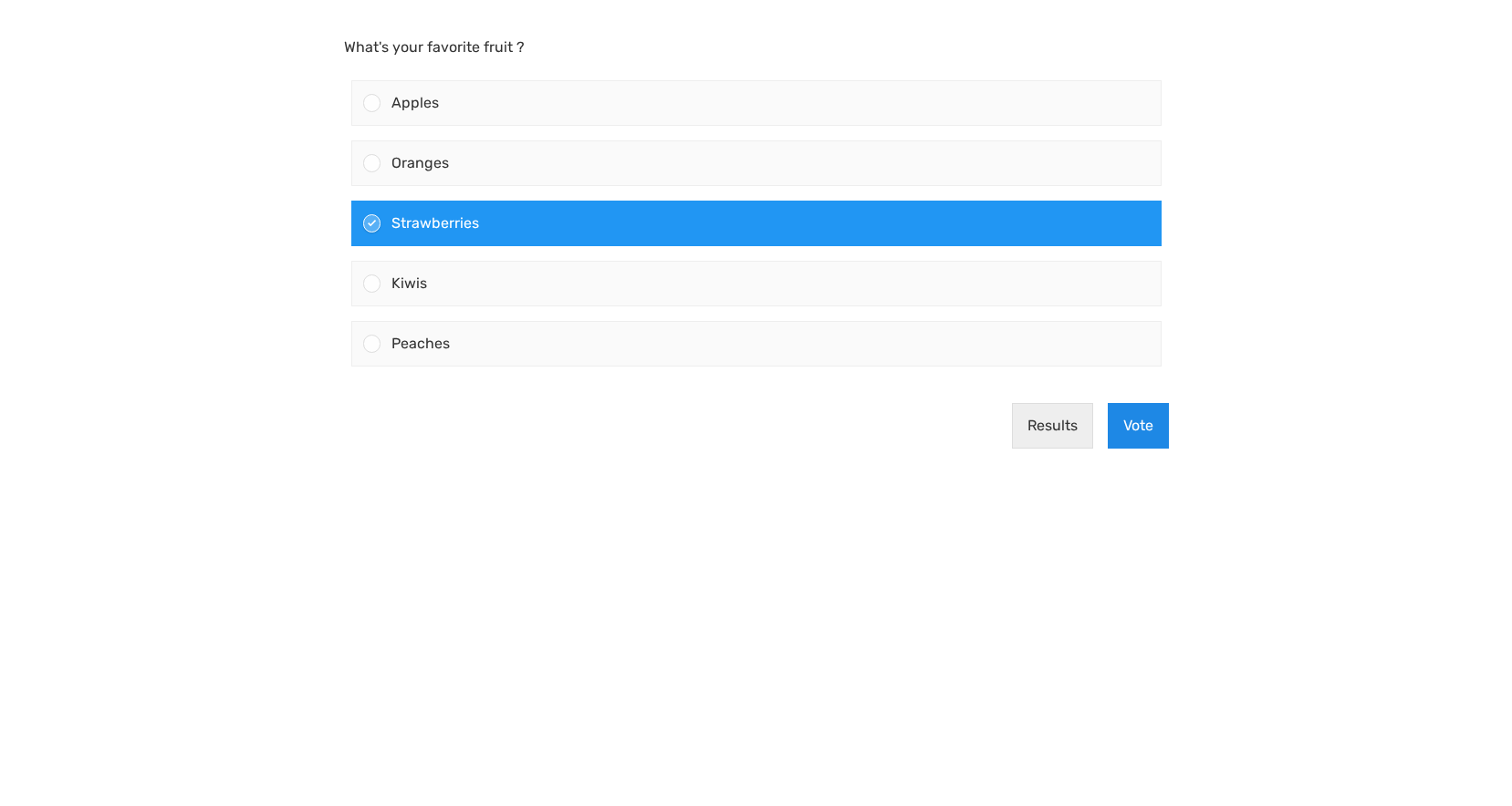
click at [1147, 418] on button "Vote" at bounding box center [1138, 426] width 61 height 46
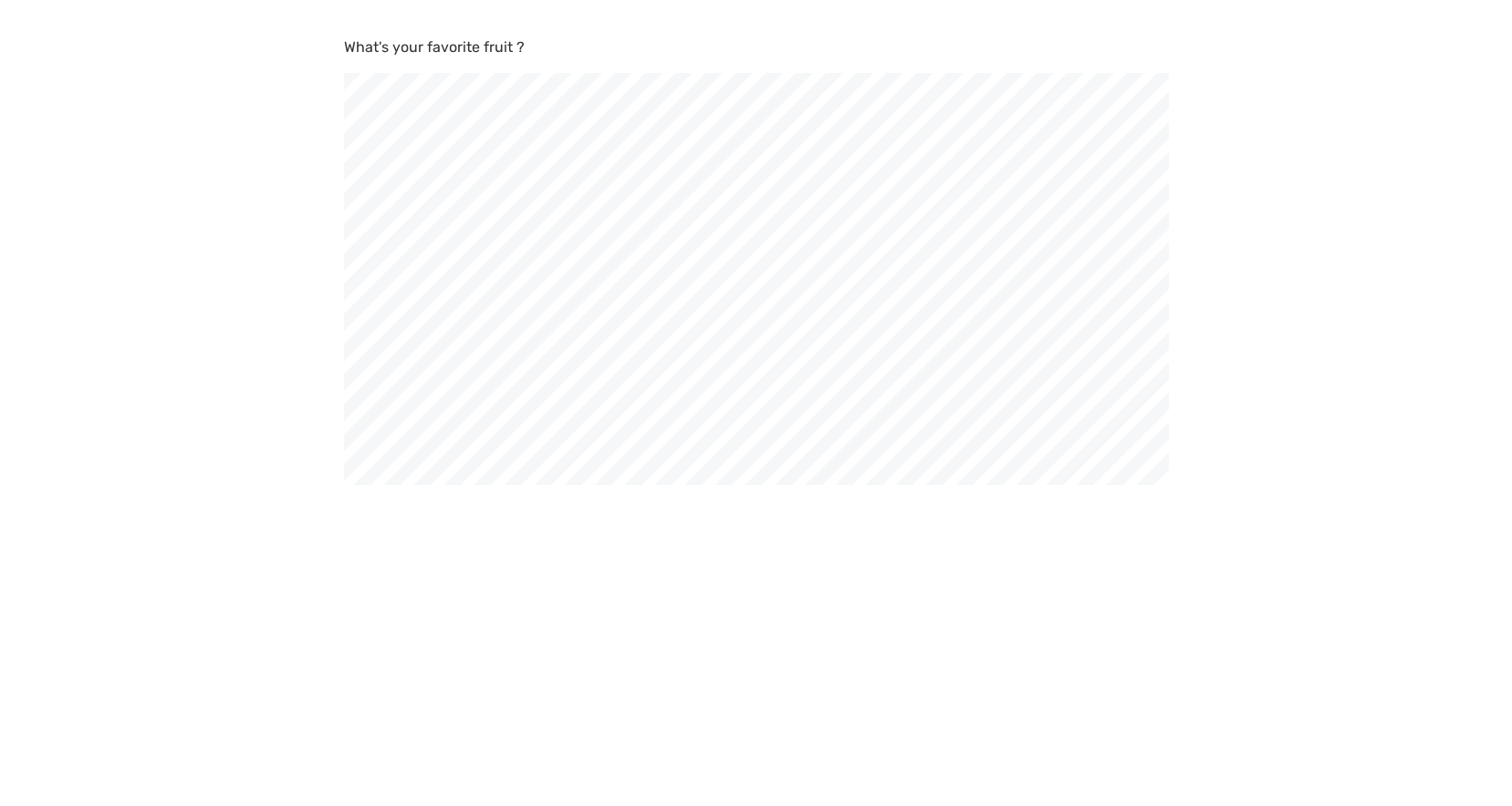
scroll to position [806, 1512]
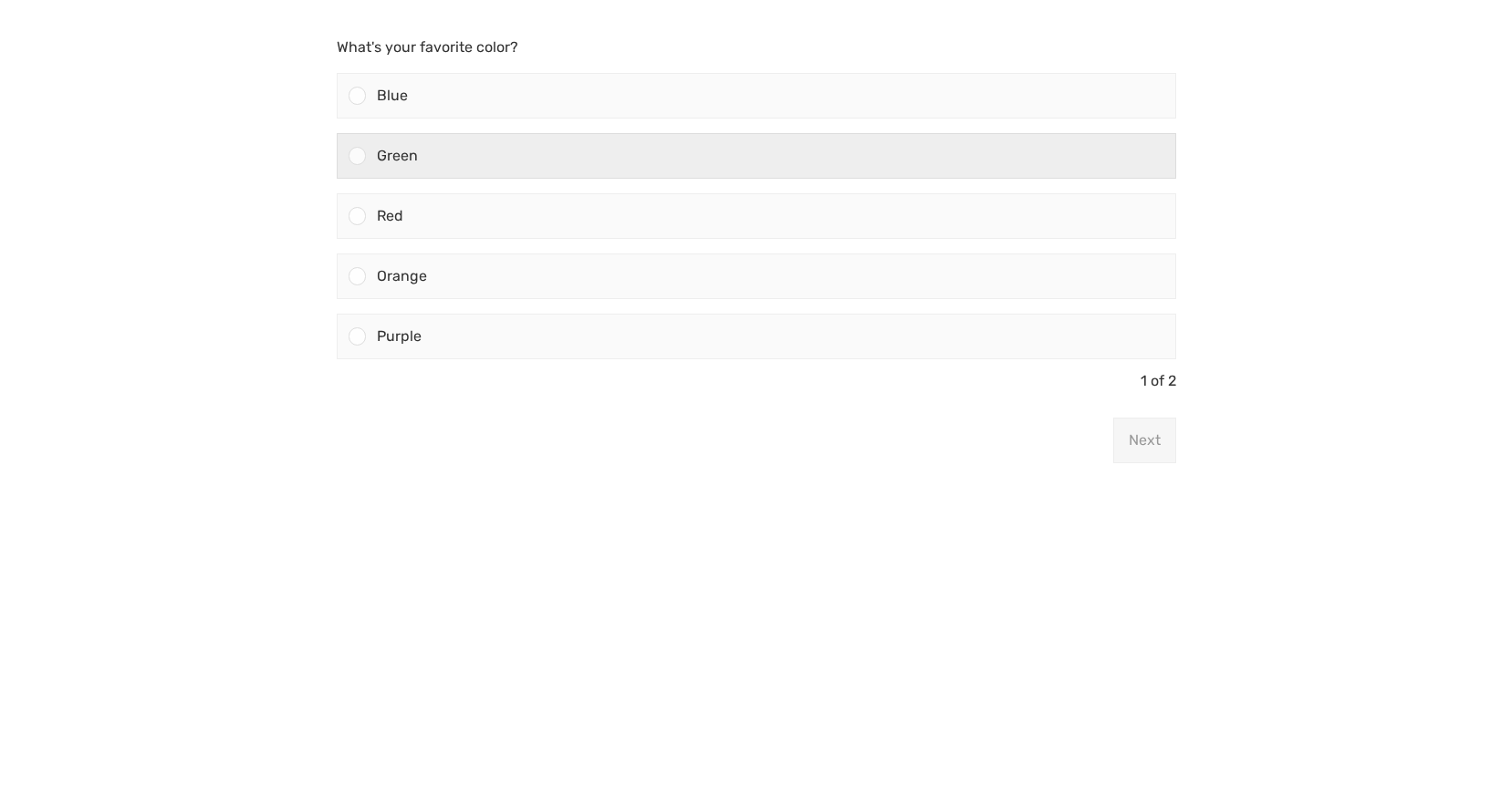
click at [474, 167] on div "Green" at bounding box center [770, 156] width 809 height 44
click at [357, 156] on input "Green" at bounding box center [357, 156] width 0 height 0
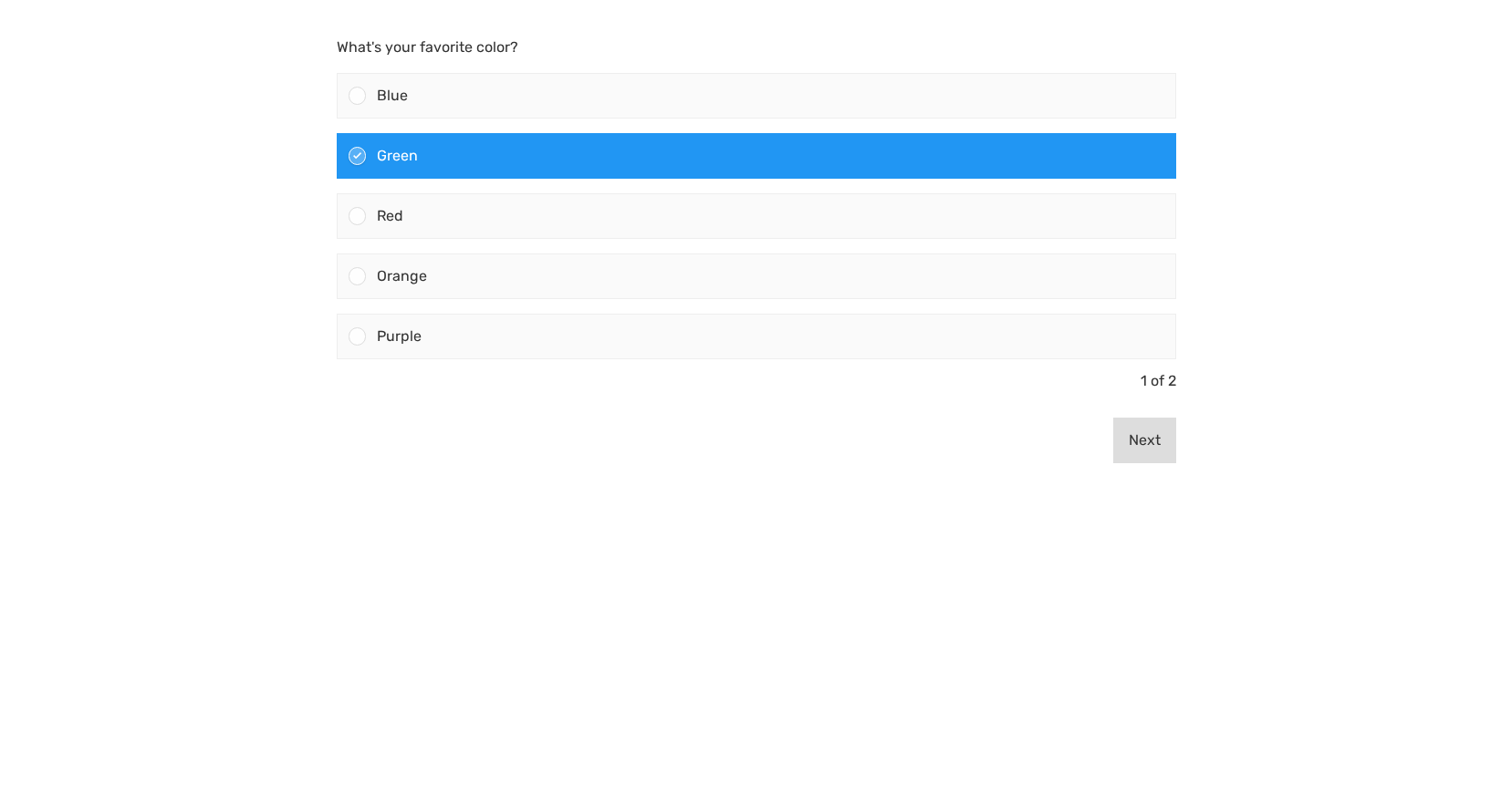
click at [1128, 442] on button "Next" at bounding box center [1145, 440] width 63 height 46
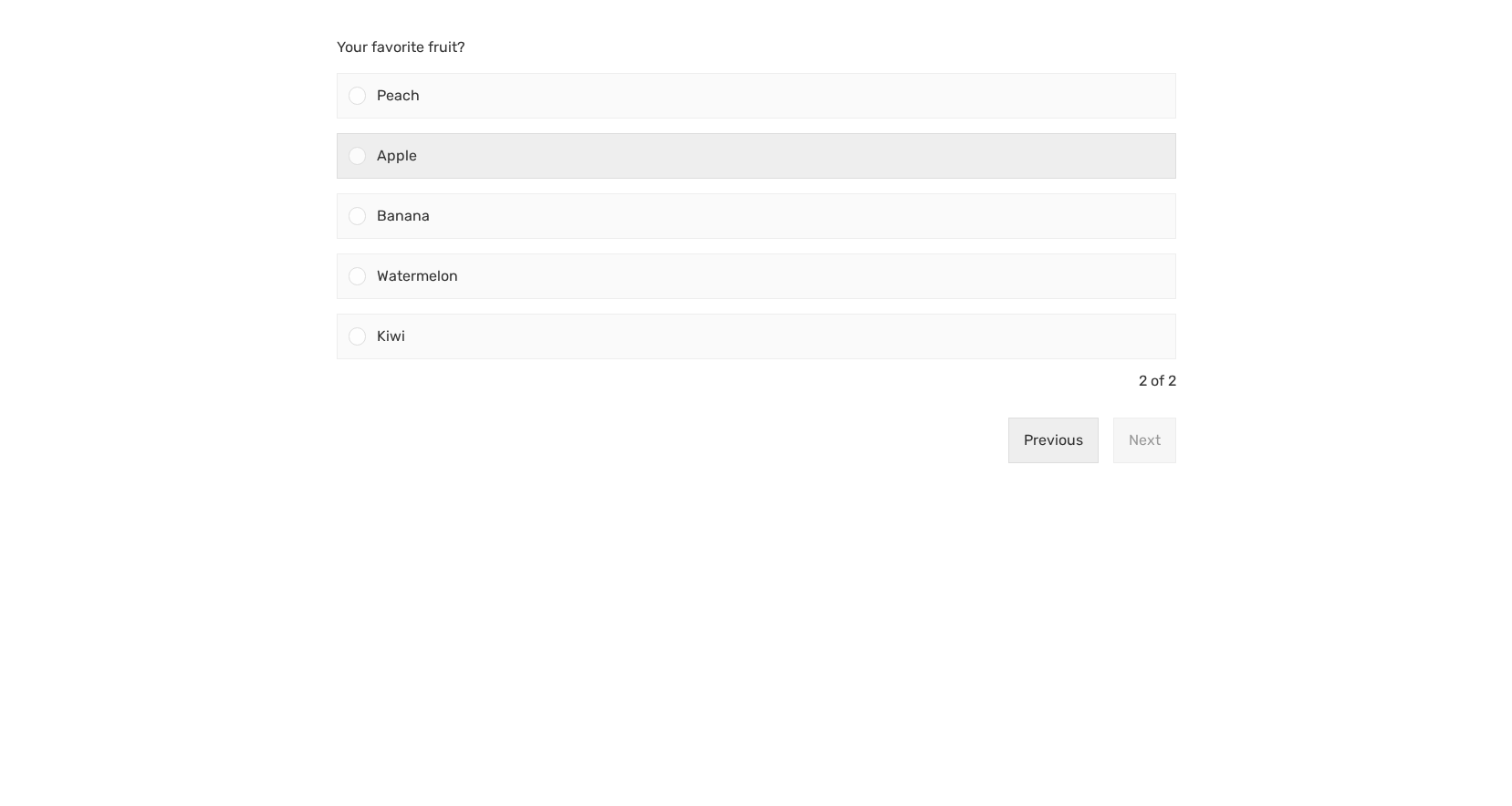
click at [453, 169] on div "Apple" at bounding box center [770, 156] width 809 height 44
click at [357, 156] on input "Apple" at bounding box center [357, 156] width 0 height 0
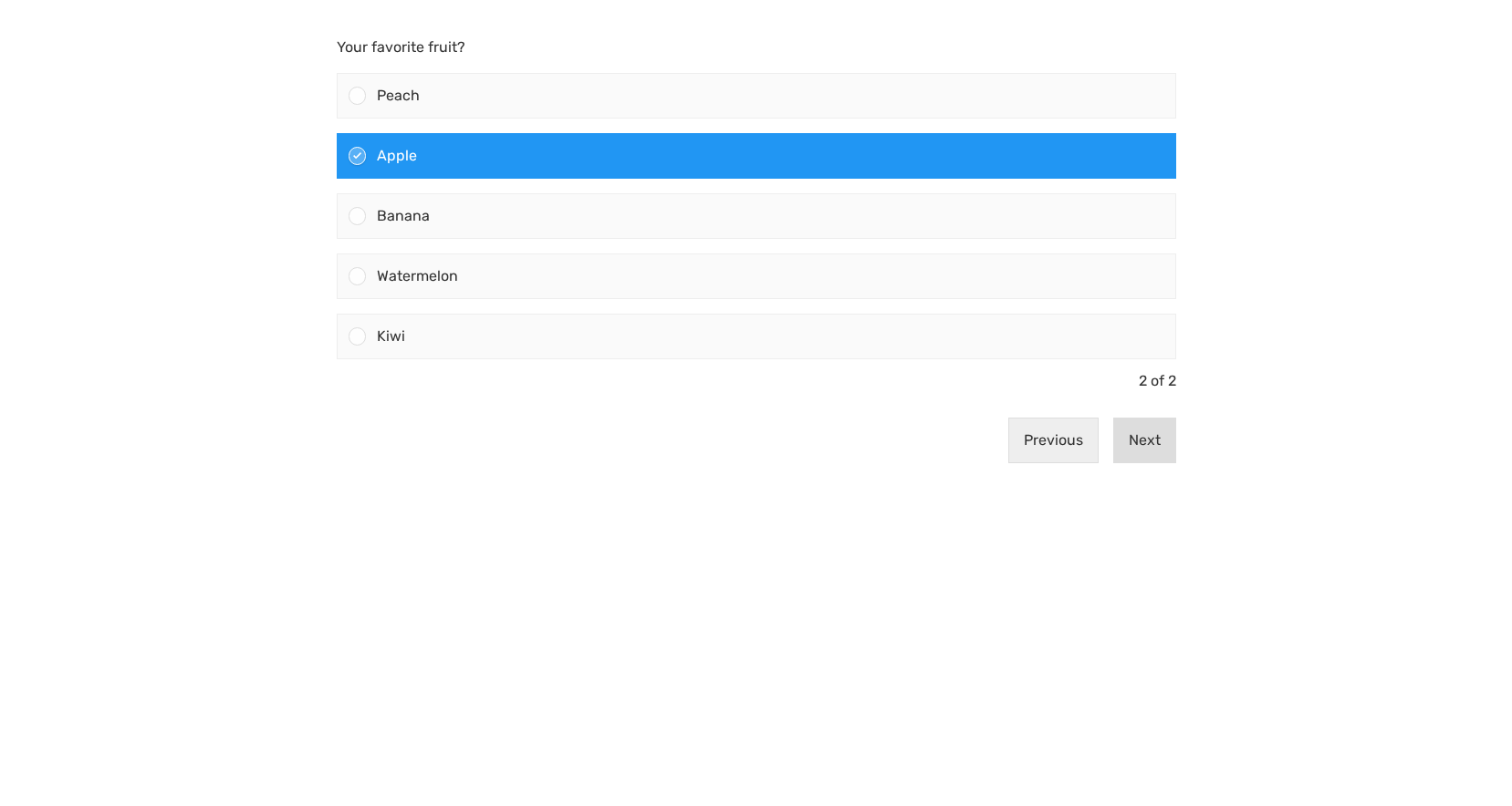
click at [1172, 441] on button "Next" at bounding box center [1145, 440] width 63 height 46
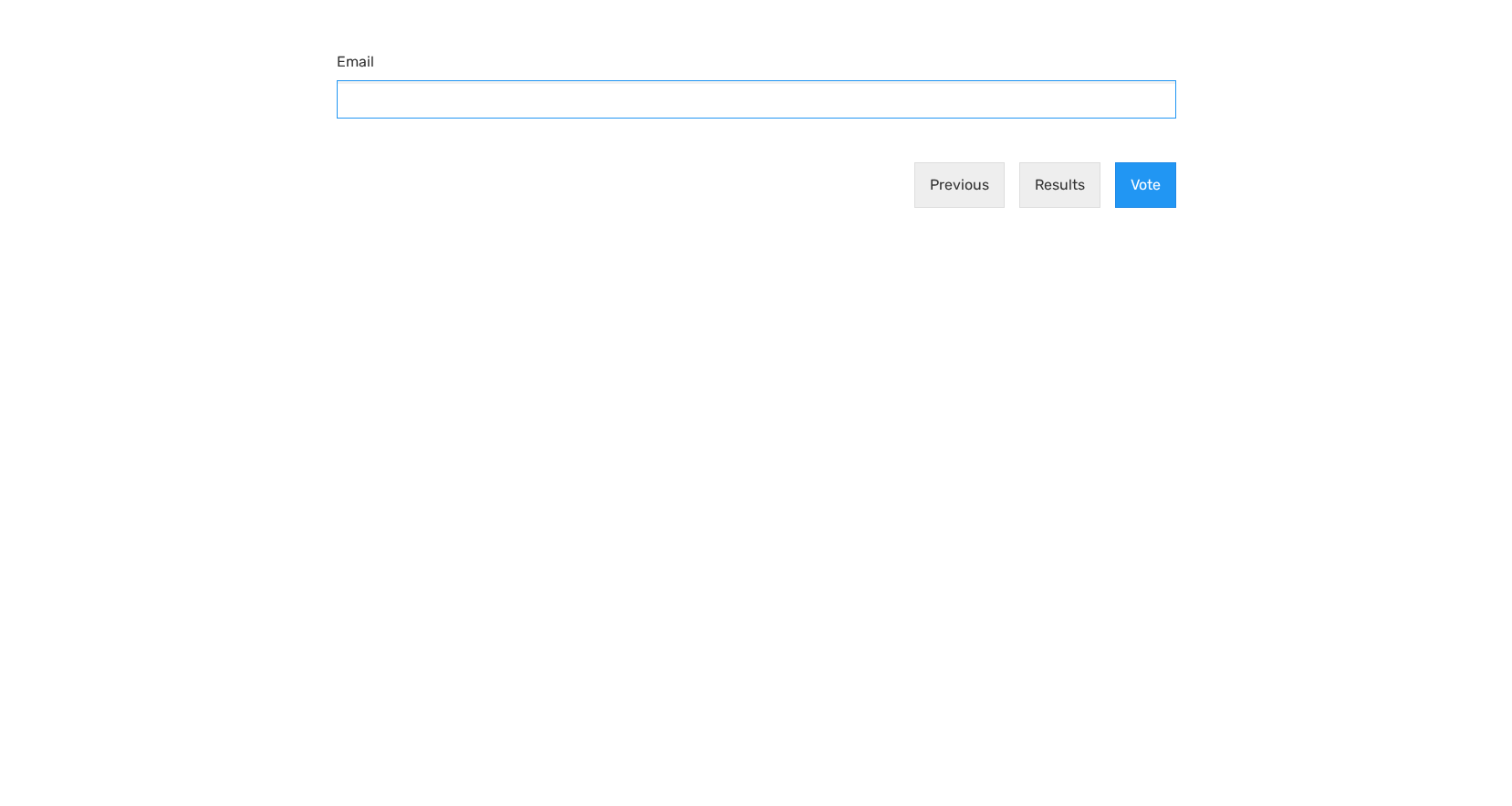
click at [392, 96] on input "Email" at bounding box center [756, 100] width 839 height 38
type input "asa@sadas.lv"
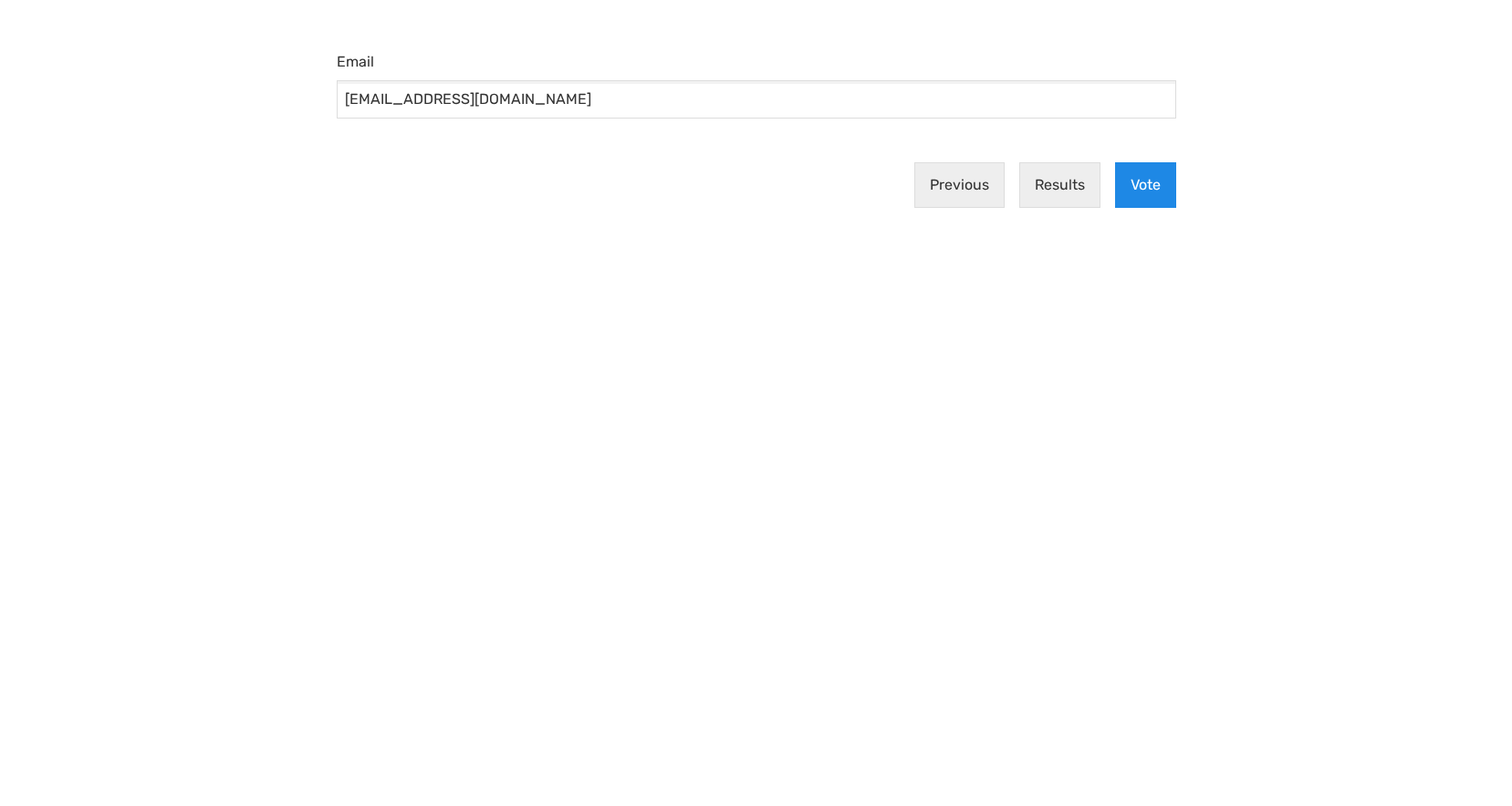
click at [1129, 186] on button "Vote" at bounding box center [1145, 186] width 61 height 46
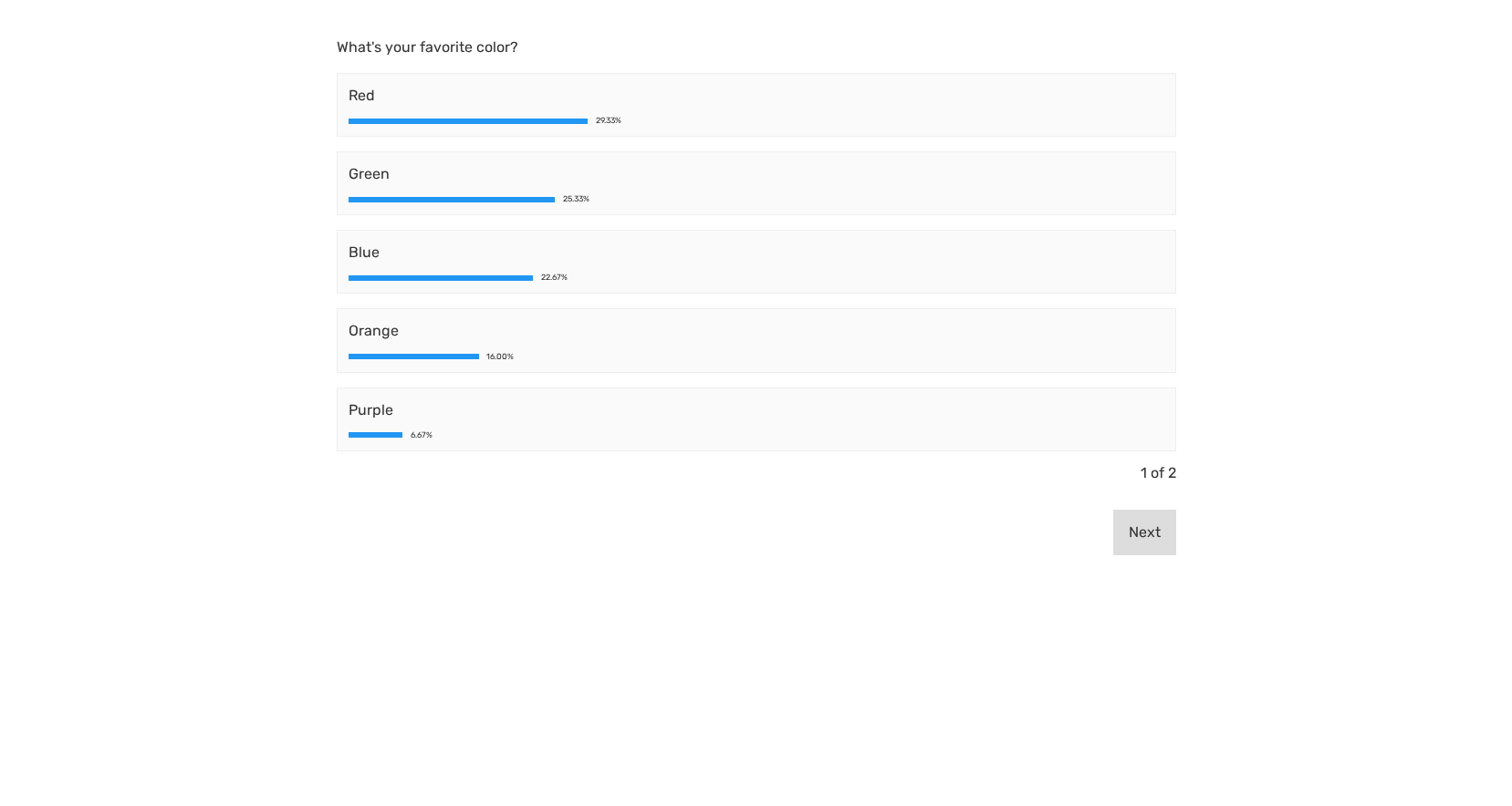
click at [1147, 538] on button "Next" at bounding box center [1145, 533] width 63 height 46
click at [1147, 538] on button "Previous" at bounding box center [1131, 533] width 91 height 46
click at [826, 679] on body "What's your favorite color? Red 29.33% Green 25.33% Blue 22.67% Orange 16.00% P…" at bounding box center [756, 403] width 1512 height 806
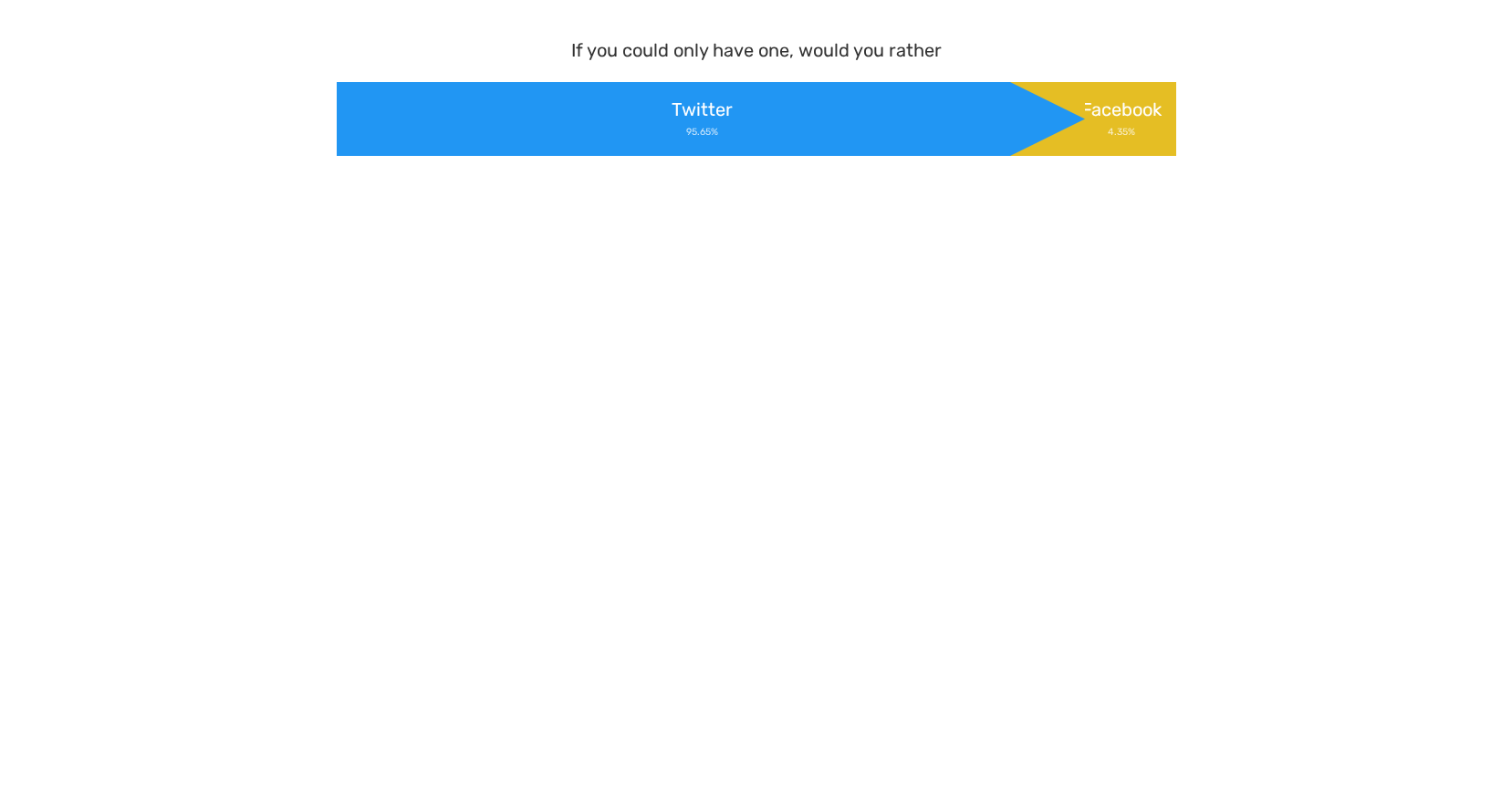
click at [1172, 71] on div "If you could only have one, would you rather Twitter 95.65% Facebook 4.35%" at bounding box center [756, 96] width 839 height 120
click at [1196, 252] on body "If you could only have one, would you rather Twitter 95.65% Facebook 4.35%" at bounding box center [756, 403] width 1512 height 806
click at [612, 266] on body "If you could only have one, would you rather Twitter 95.65% Facebook 4.35%" at bounding box center [756, 403] width 1512 height 806
click at [1012, 149] on div "Twitter 95.65%" at bounding box center [710, 119] width 748 height 74
drag, startPoint x: 1032, startPoint y: 111, endPoint x: 1047, endPoint y: 111, distance: 15.0
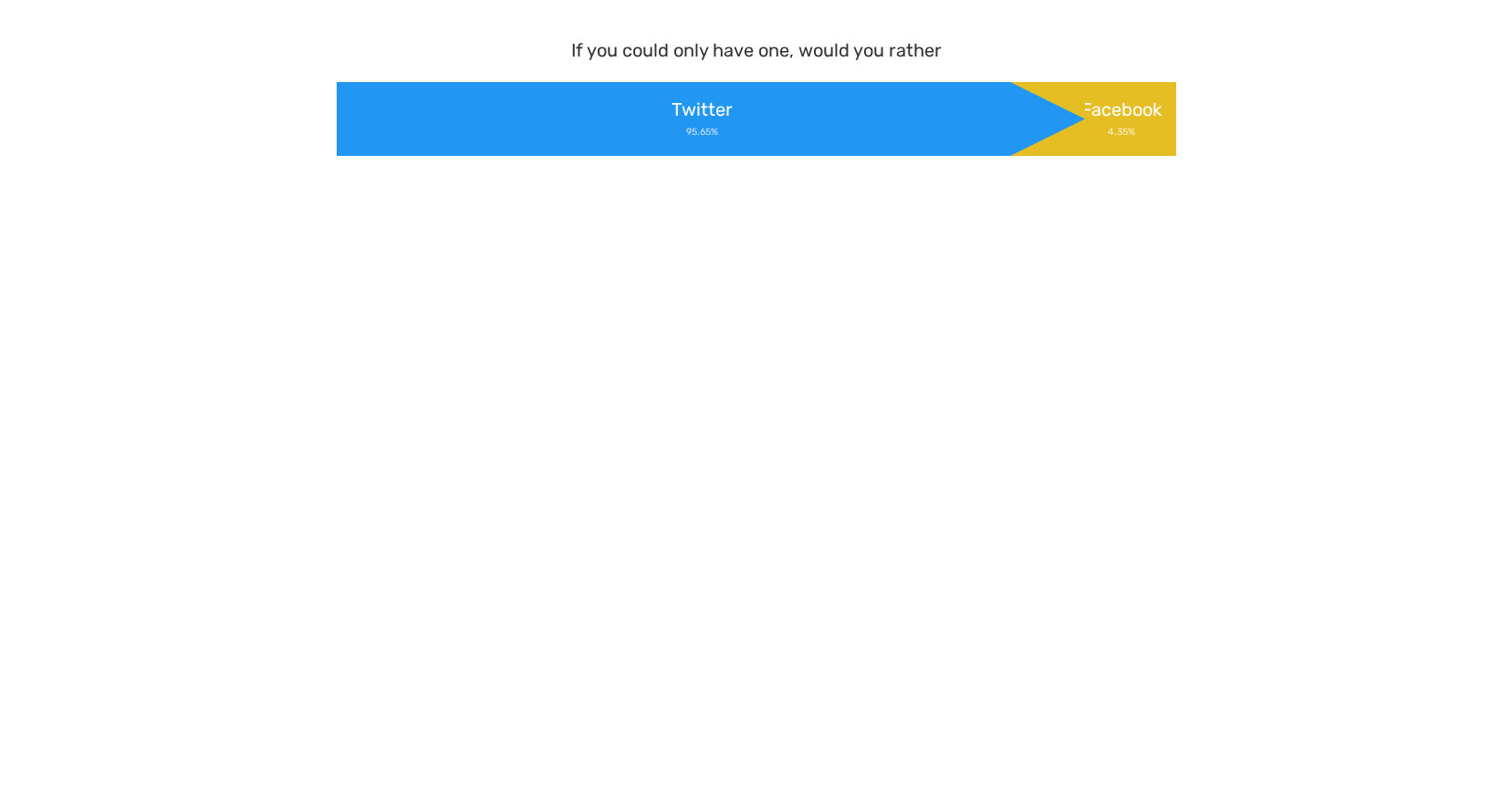
click at [1035, 111] on div "Twitter 95.65%" at bounding box center [710, 119] width 748 height 74
click at [1124, 112] on span "Facebook" at bounding box center [1131, 110] width 62 height 27
click at [1201, 125] on body "If you could only have one, would you rather Twitter 95.65% Facebook 4.35%" at bounding box center [756, 403] width 1512 height 806
click at [663, 146] on div "Twitter 95.65%" at bounding box center [710, 119] width 748 height 74
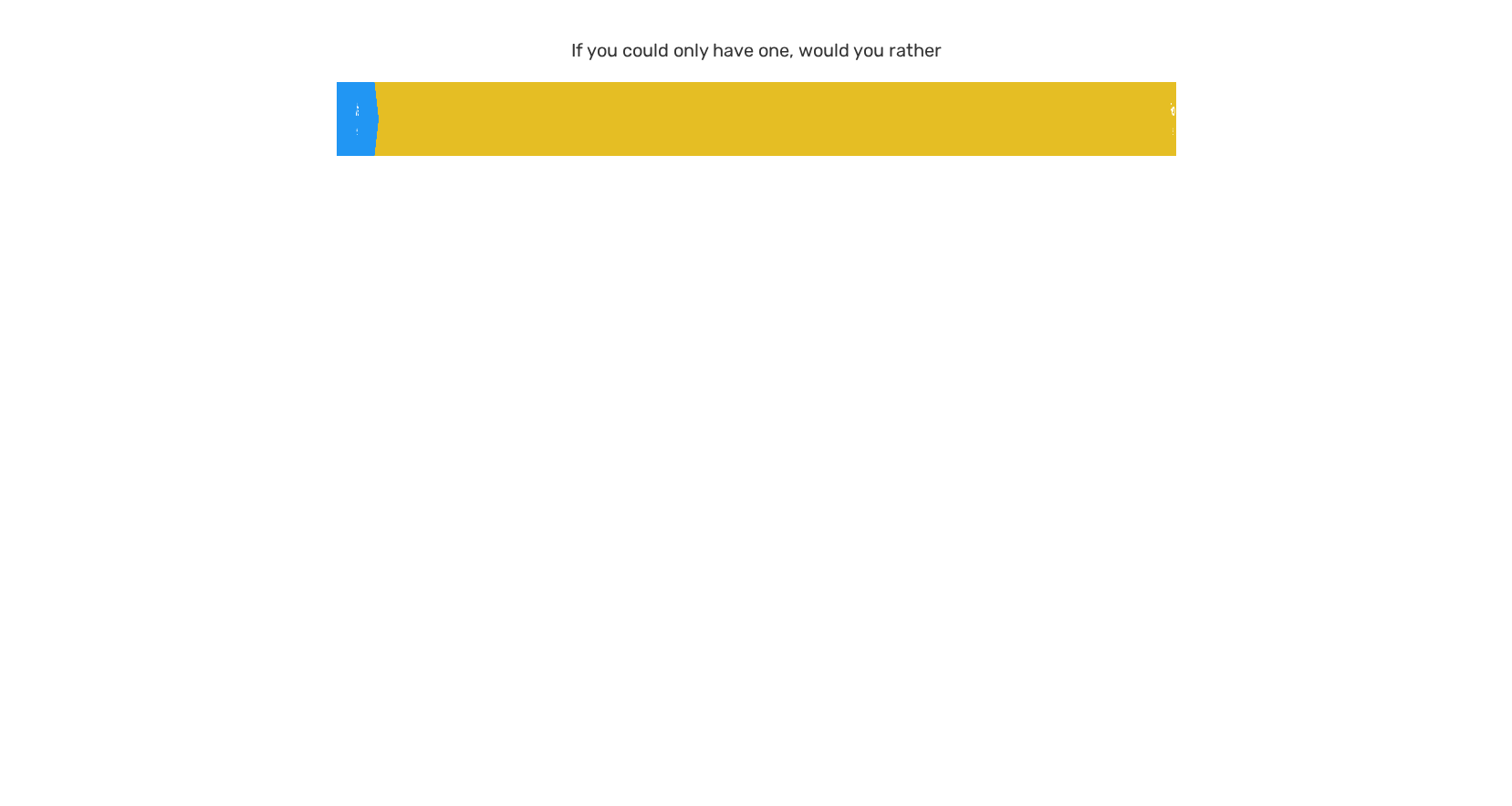
click at [1037, 186] on div at bounding box center [756, 186] width 854 height 29
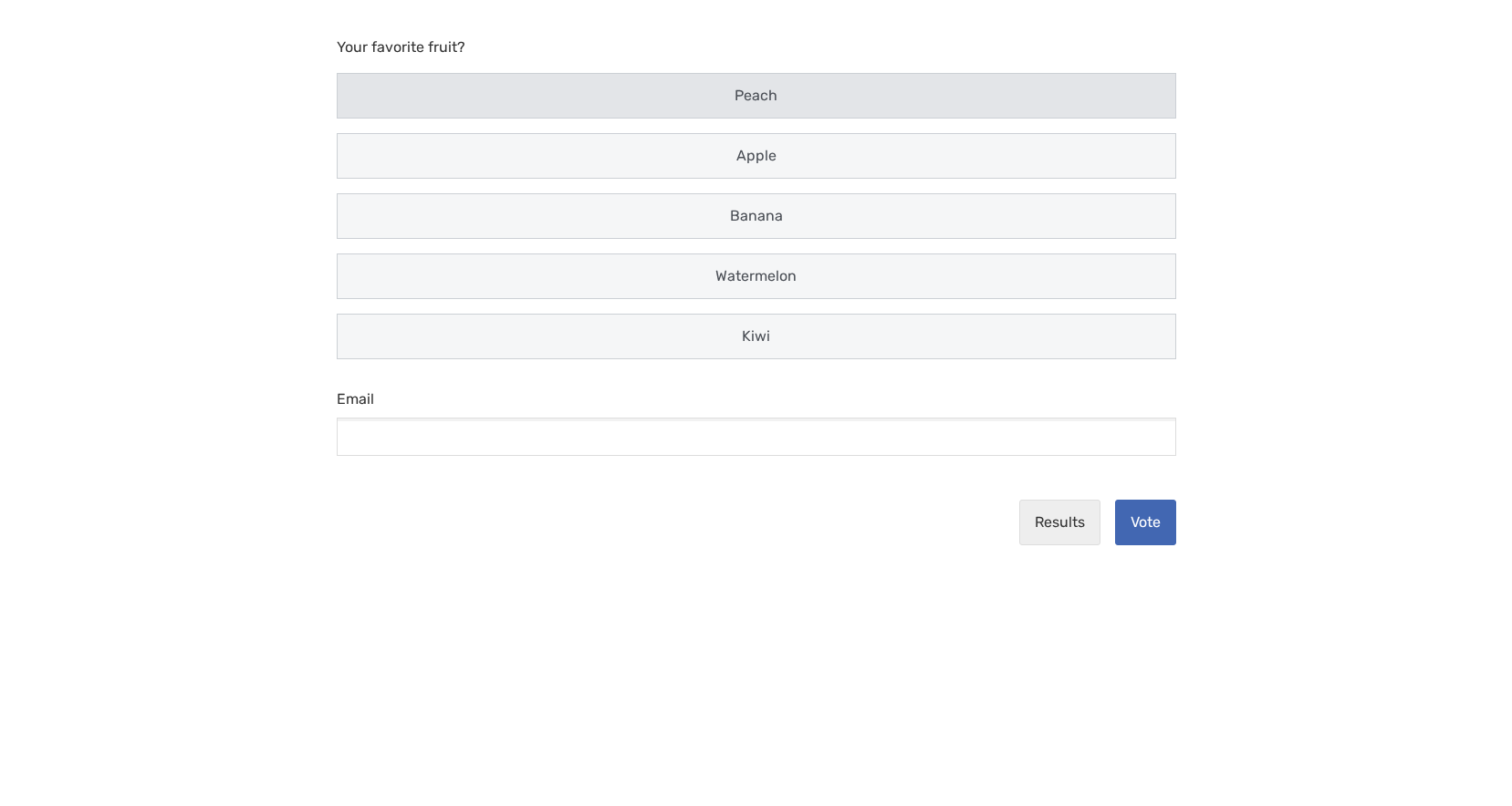
click at [734, 104] on div "Peach" at bounding box center [756, 96] width 815 height 22
click at [360, 102] on input "Peach" at bounding box center [354, 96] width 12 height 12
radio input "true"
click at [895, 428] on input "Email" at bounding box center [756, 437] width 839 height 38
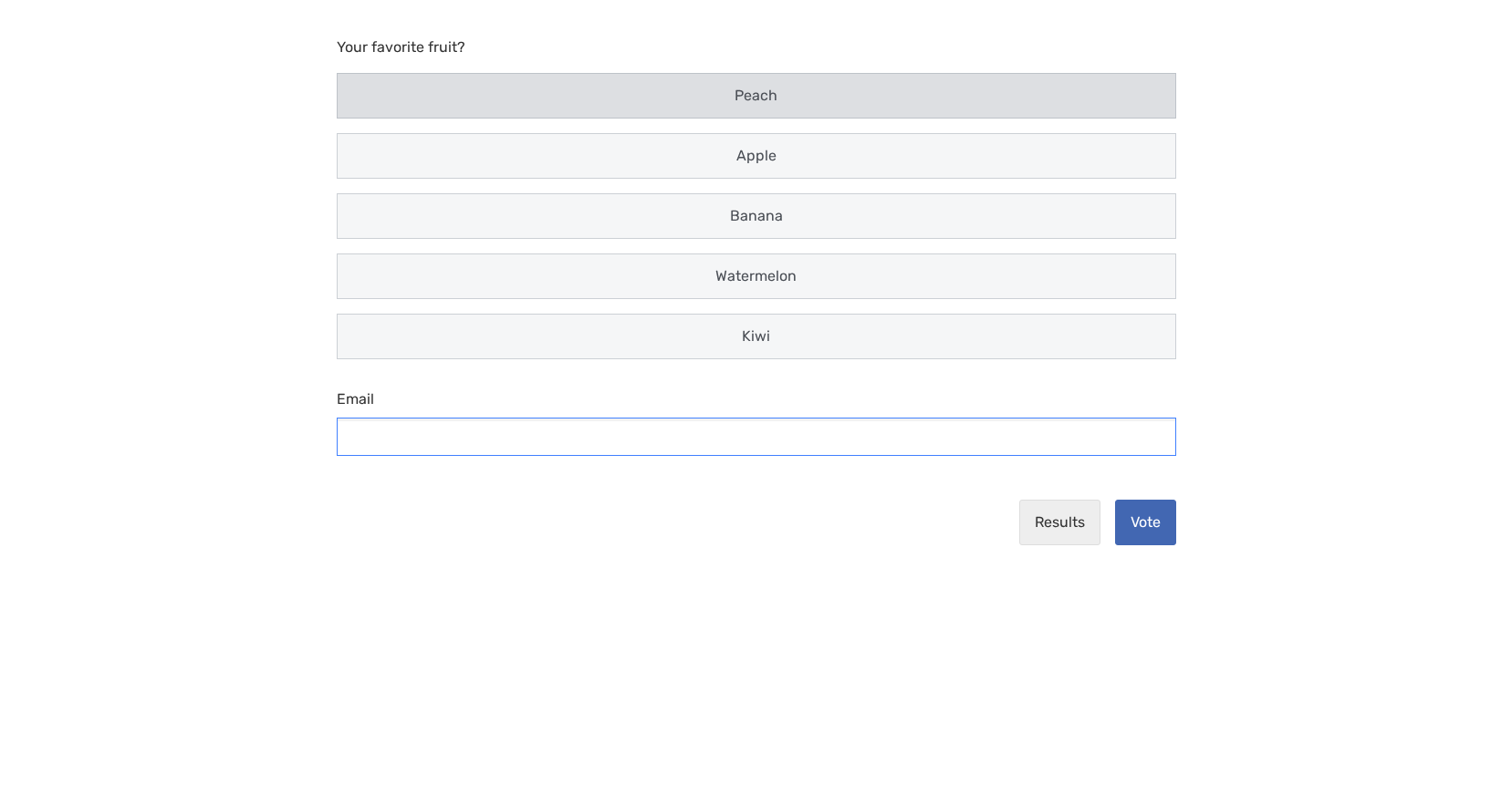
type input "[EMAIL_ADDRESS][DOMAIN_NAME]"
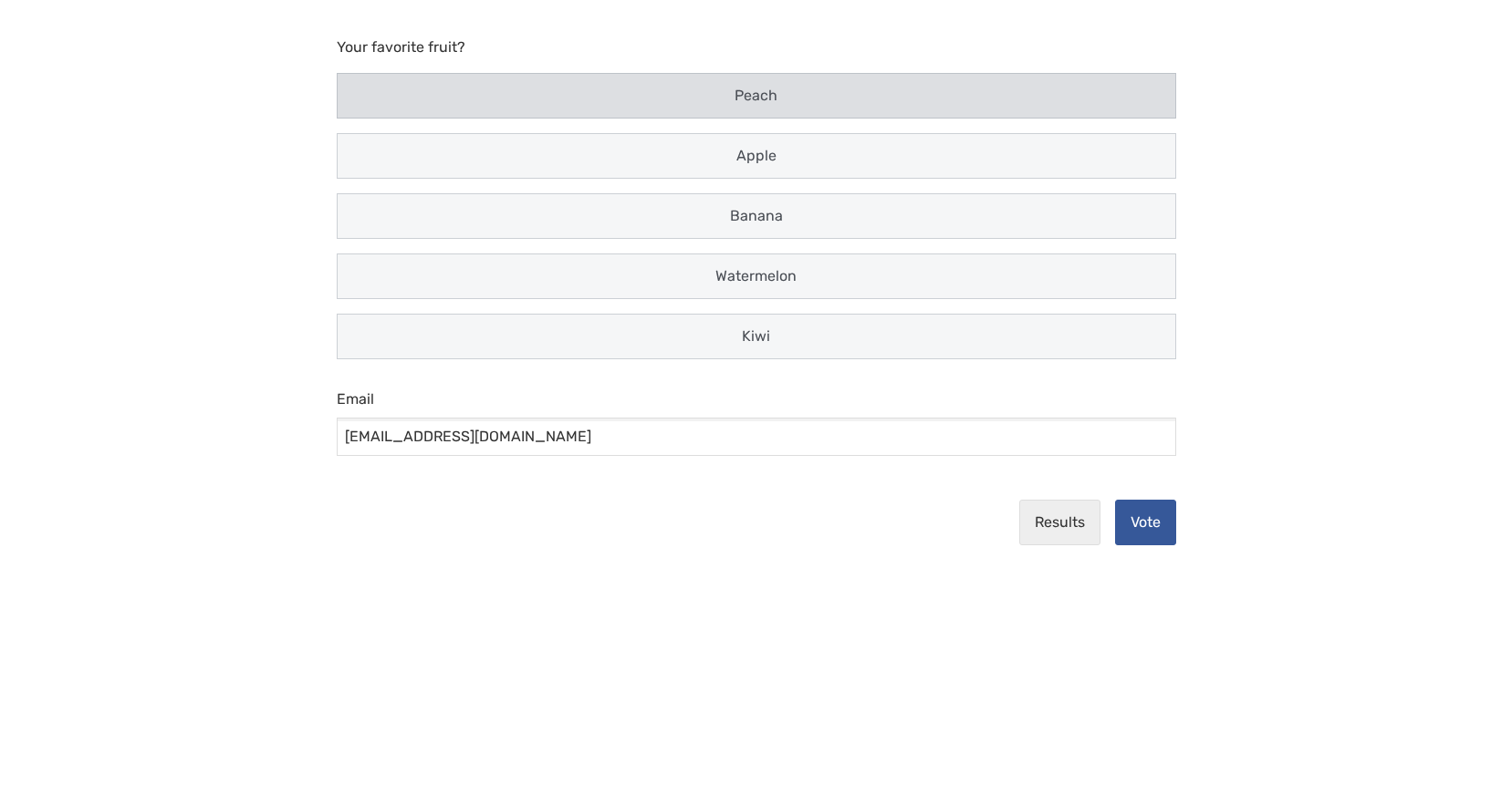
click at [1176, 516] on button "Vote" at bounding box center [1145, 523] width 61 height 46
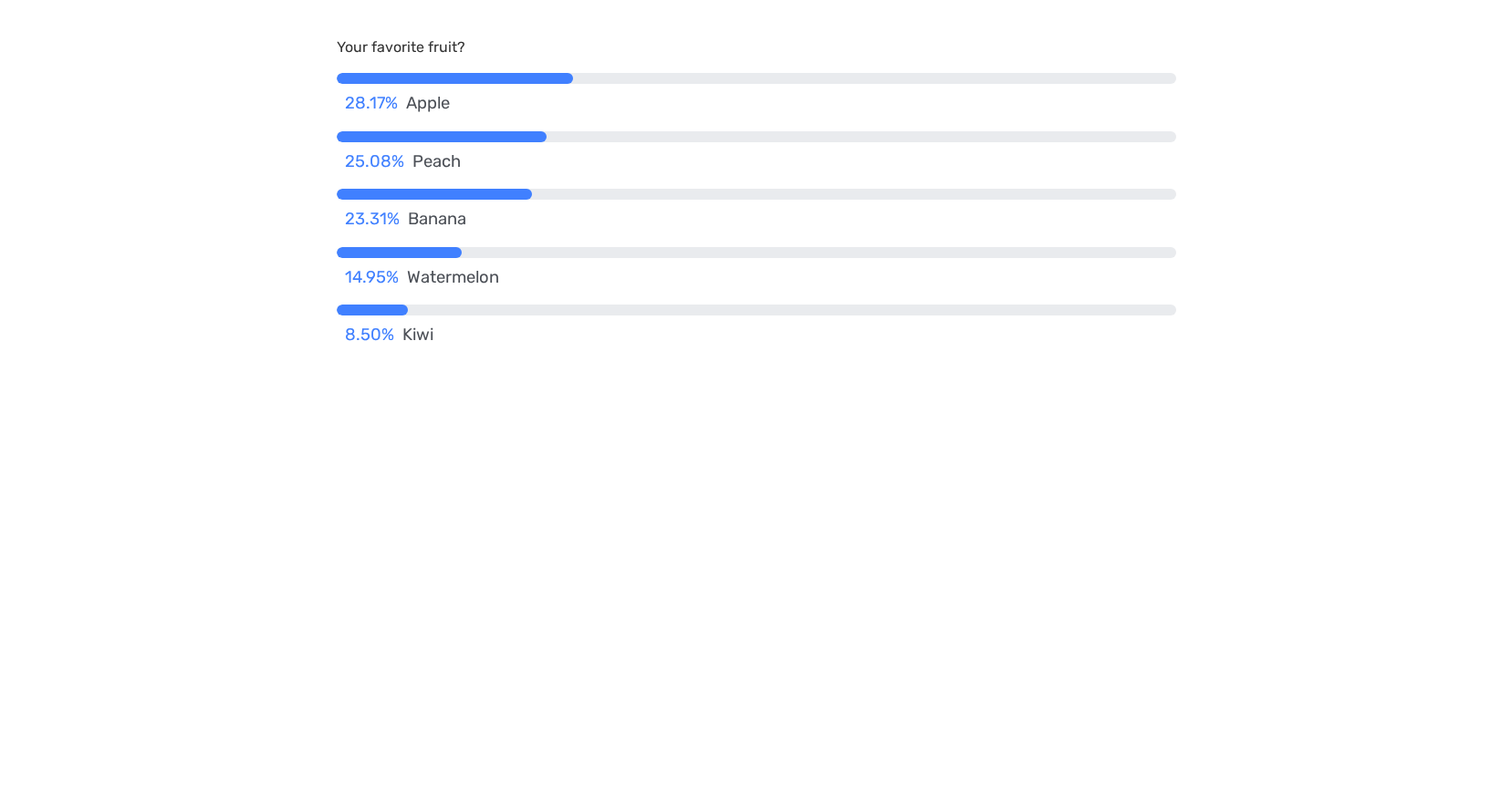
click at [1223, 48] on body "Your favorite fruit? 28.17% Apple 25.08% Peach 23.31% [DEMOGRAPHIC_DATA] 14.95%…" at bounding box center [756, 403] width 1512 height 806
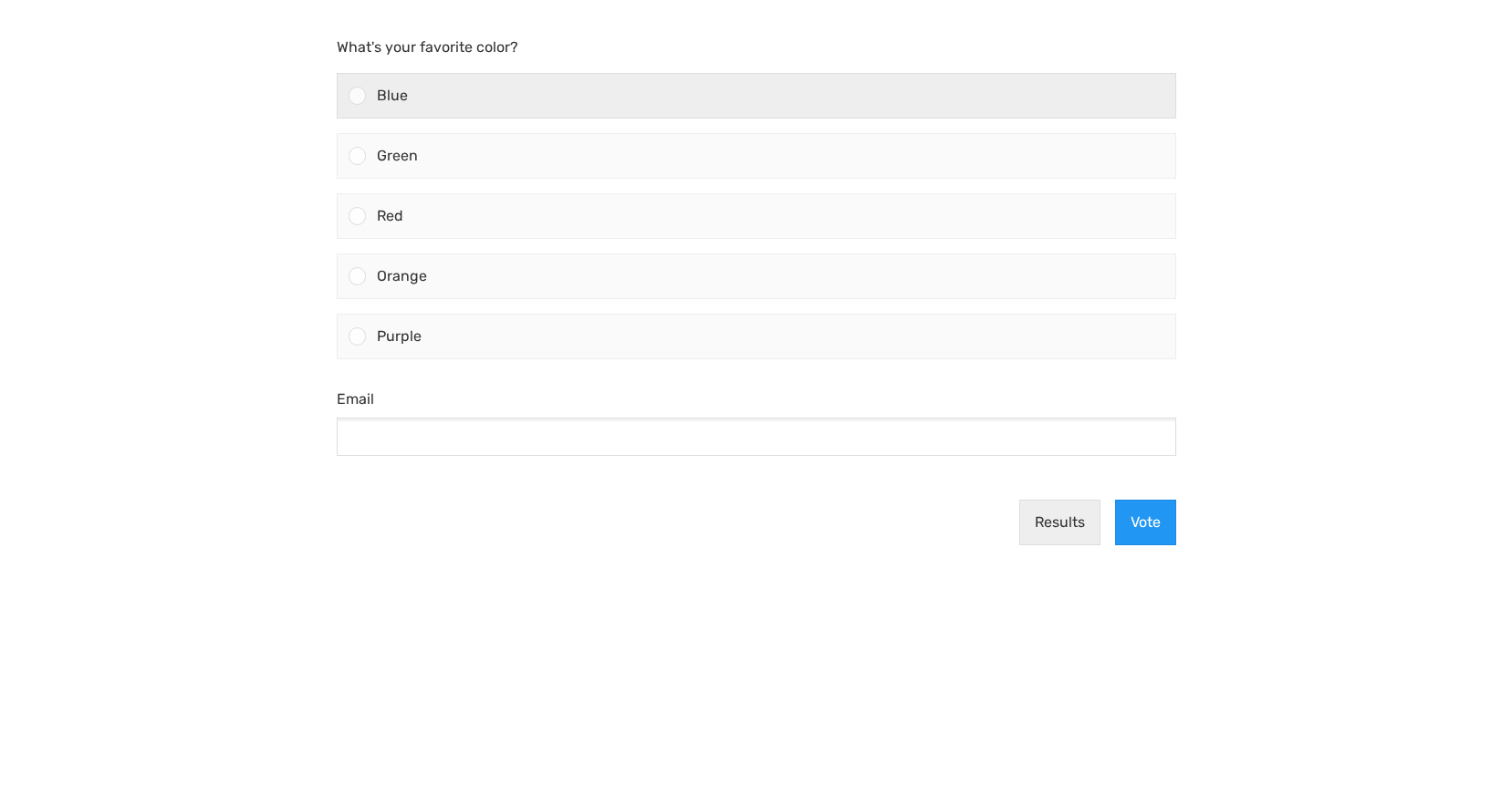
click at [489, 84] on div "Blue" at bounding box center [770, 96] width 809 height 44
click at [357, 96] on input "Blue" at bounding box center [357, 96] width 0 height 0
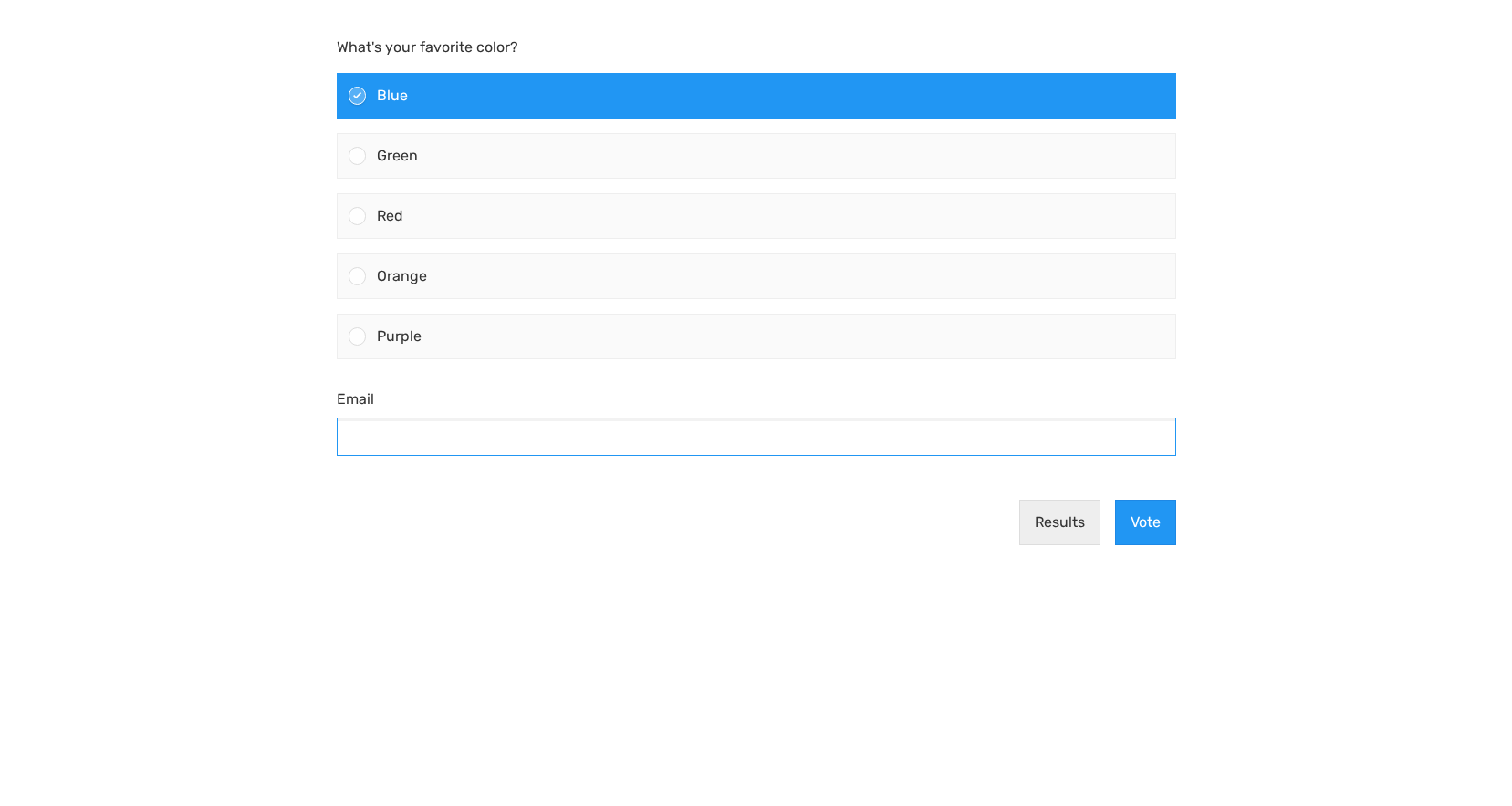
click at [875, 438] on input "Email" at bounding box center [756, 437] width 839 height 38
type input "[EMAIL_ADDRESS][DOMAIN_NAME]"
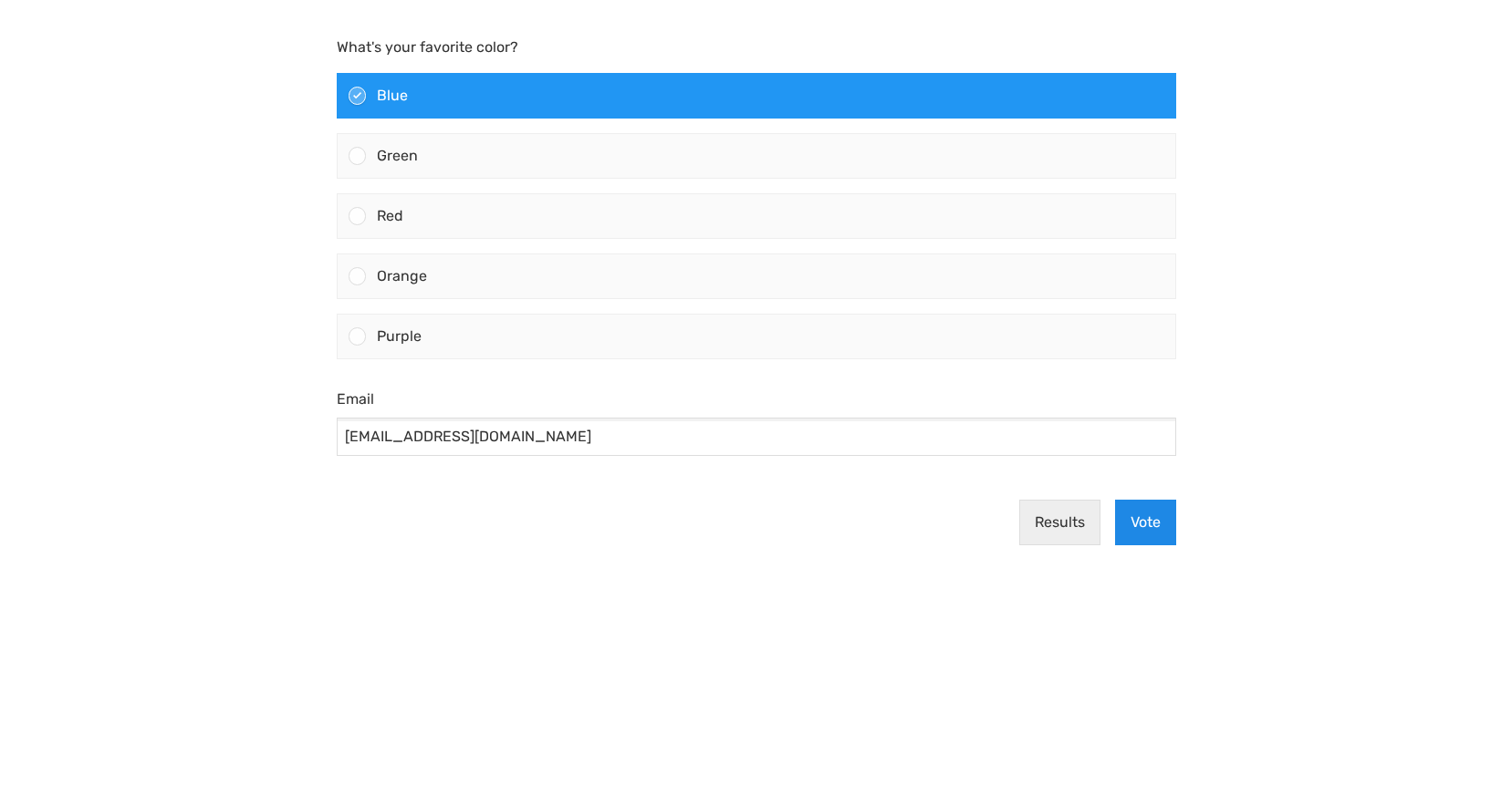
click at [1144, 518] on button "Vote" at bounding box center [1145, 523] width 61 height 46
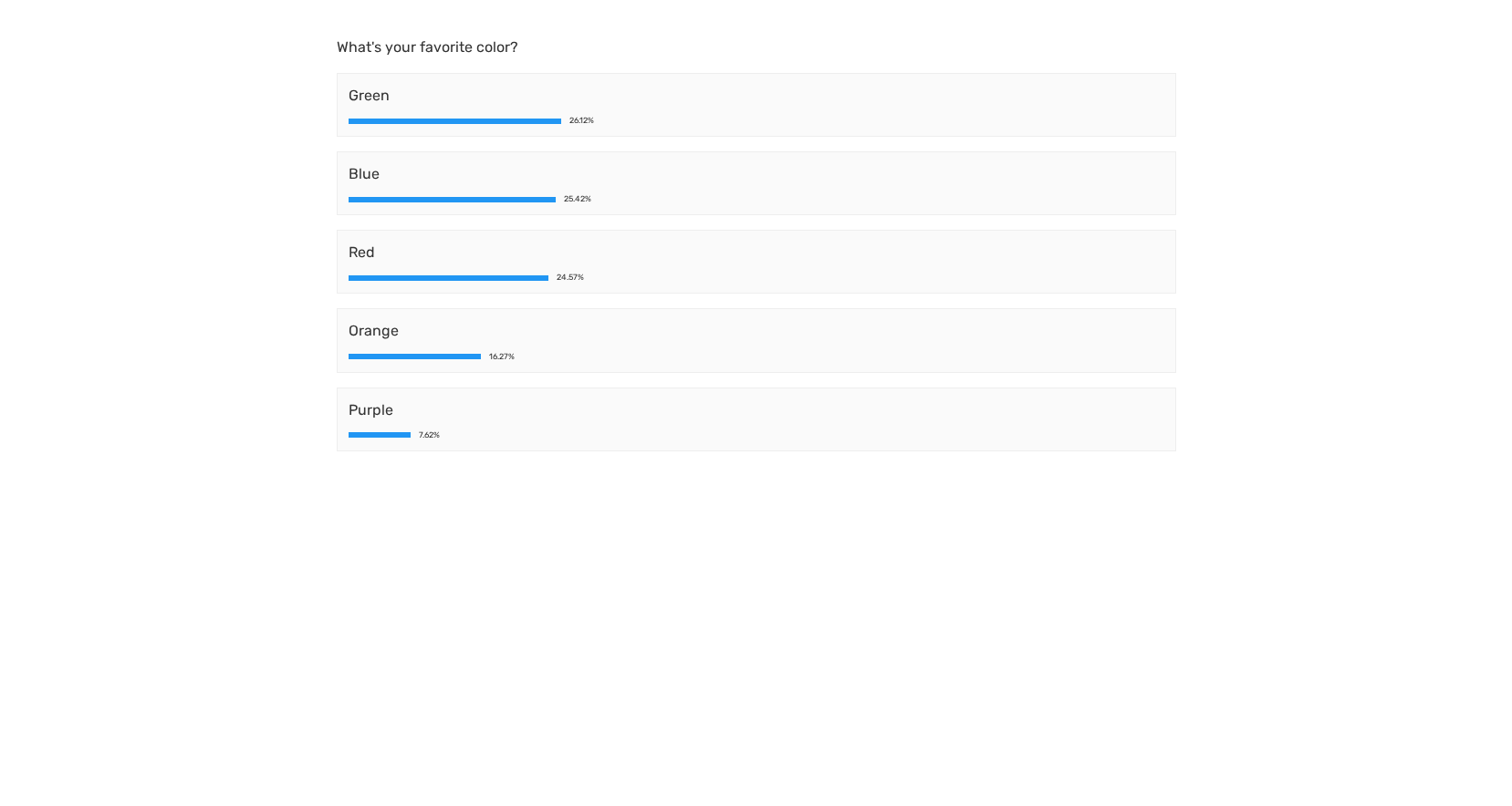
click at [1187, 103] on main "What's your favorite color? Green 26.12% Blue 25.42% Red 24.57% Orange 16.27% P…" at bounding box center [756, 266] width 876 height 532
click at [513, 174] on span "Blue" at bounding box center [756, 175] width 815 height 22
click at [564, 293] on div "Red 24.57%" at bounding box center [756, 262] width 839 height 64
click at [592, 451] on div "Purple 7.62%" at bounding box center [756, 419] width 839 height 64
click at [505, 26] on main "What's your favorite color? Green 26.12% Blue 25.42% Red 24.57% Orange 16.27% P…" at bounding box center [756, 266] width 876 height 532
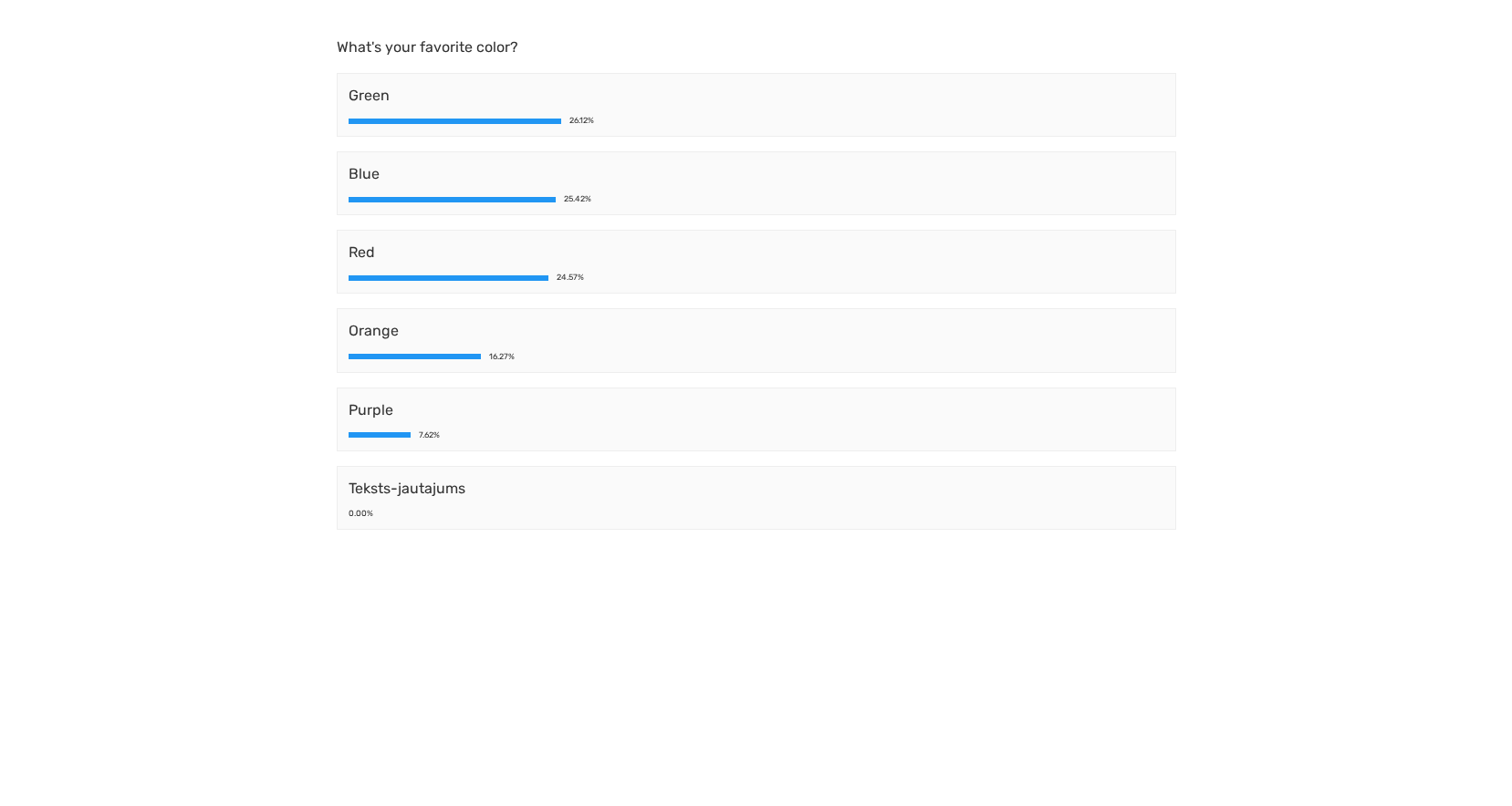
click at [410, 484] on span "Teksts-jautajums" at bounding box center [756, 489] width 815 height 22
click at [364, 523] on div "Teksts-jautajums 0.00%" at bounding box center [756, 498] width 839 height 64
click at [362, 513] on div "0.00%" at bounding box center [360, 514] width 25 height 8
click at [417, 494] on span "Teksts-jautajums" at bounding box center [756, 489] width 815 height 22
click at [418, 511] on div "0.00%" at bounding box center [756, 514] width 815 height 8
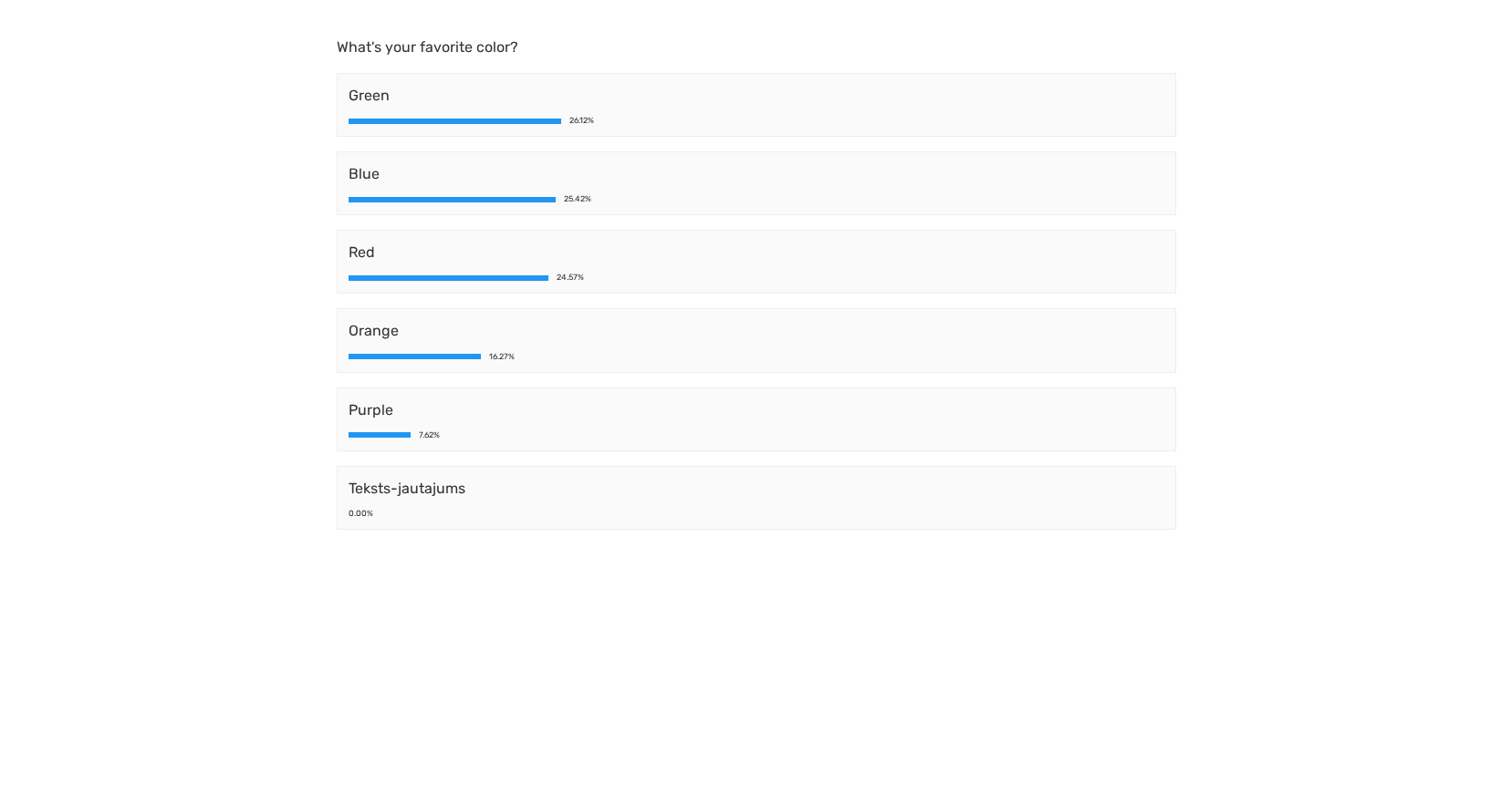
click at [420, 496] on span "Teksts-jautajums" at bounding box center [756, 489] width 815 height 22
click at [294, 170] on body "What's your favorite color? Green 26.12% Blue 25.42% Red 24.57% Orange 16.27% P…" at bounding box center [756, 403] width 1512 height 806
drag, startPoint x: 334, startPoint y: 45, endPoint x: 532, endPoint y: 48, distance: 198.0
click at [532, 48] on div "What's your favorite color? Green 26.12% Blue 25.42% Red 24.57% Orange 16.27% P…" at bounding box center [756, 283] width 854 height 493
click at [349, 63] on div "What's your favorite color? Green 26.12% Blue 25.42% Red 24.57% Orange 16.27% P…" at bounding box center [756, 287] width 839 height 501
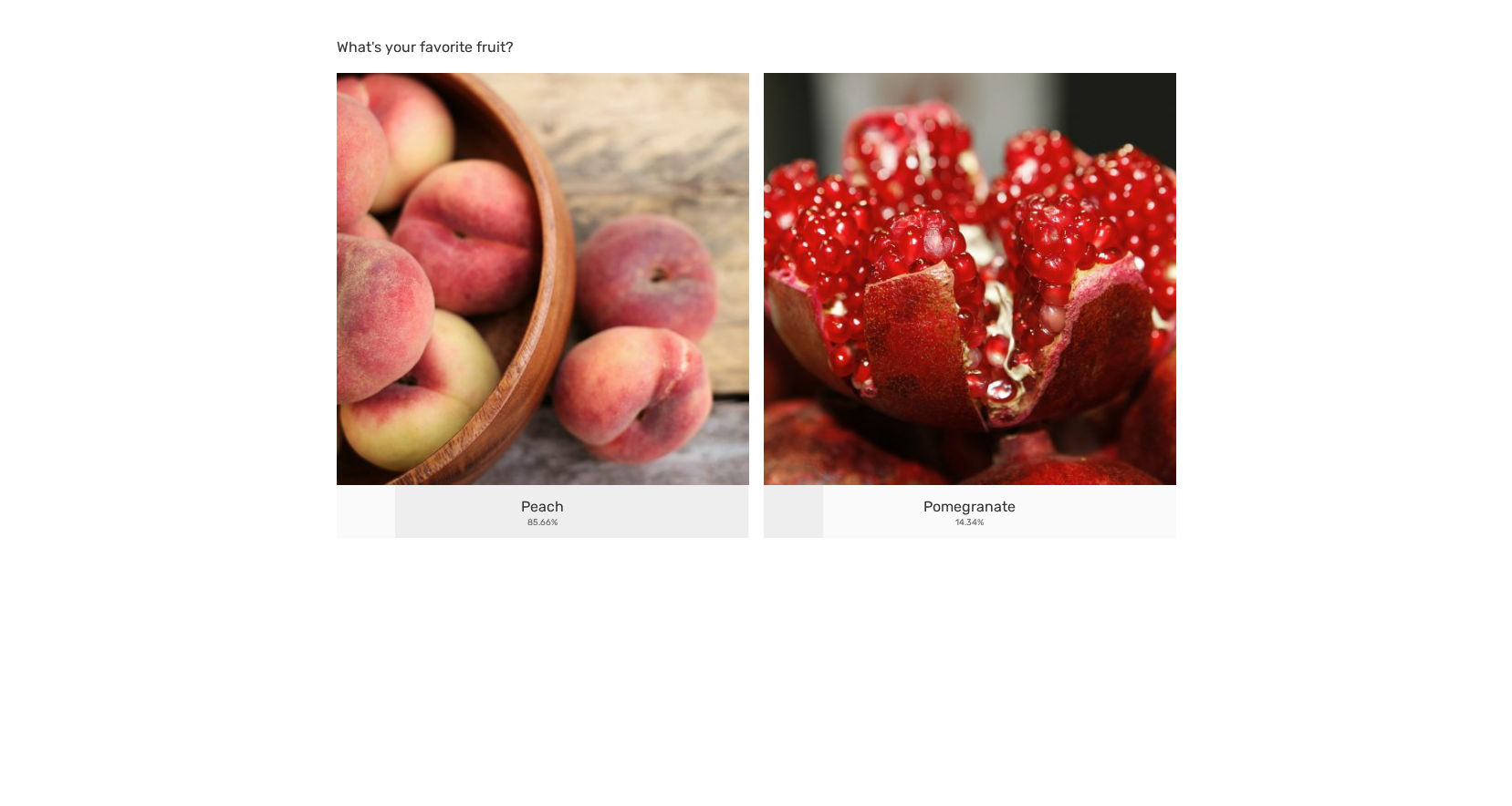
click at [824, 228] on img at bounding box center [969, 279] width 412 height 412
click at [985, 527] on div "Pomegranate 14.34%" at bounding box center [969, 512] width 412 height 53
click at [536, 472] on img at bounding box center [542, 279] width 412 height 412
click at [554, 358] on img at bounding box center [542, 279] width 412 height 412
click at [490, 54] on p "What's your favorite fruit?" at bounding box center [756, 48] width 839 height 22
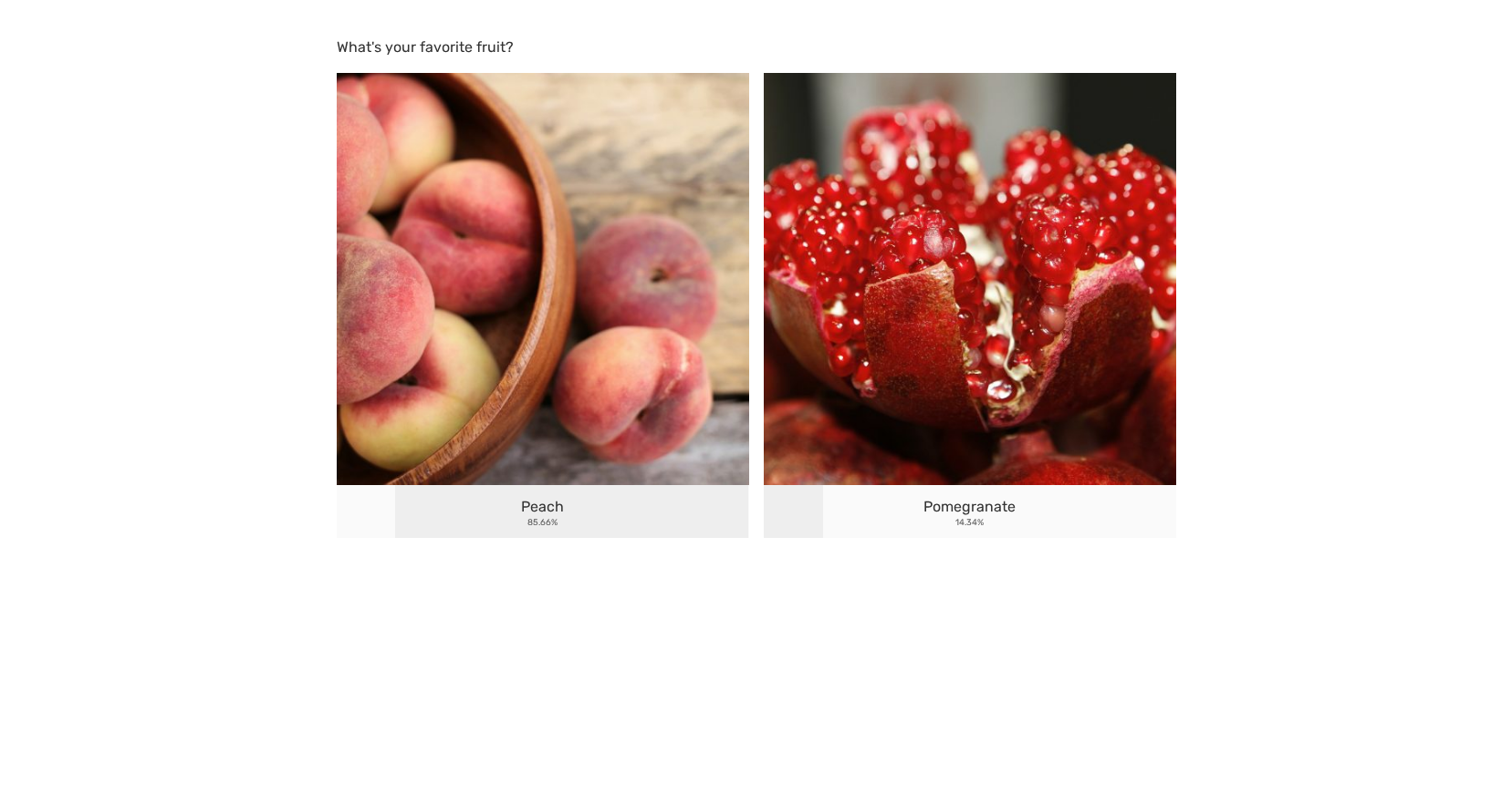
click at [484, 50] on p "What's your favorite fruit?" at bounding box center [756, 48] width 839 height 22
click at [612, 527] on div "Peach 85.66%" at bounding box center [542, 512] width 412 height 53
click at [611, 556] on div at bounding box center [756, 567] width 854 height 29
click at [900, 343] on img at bounding box center [969, 279] width 412 height 412
click at [710, 357] on img at bounding box center [542, 279] width 412 height 412
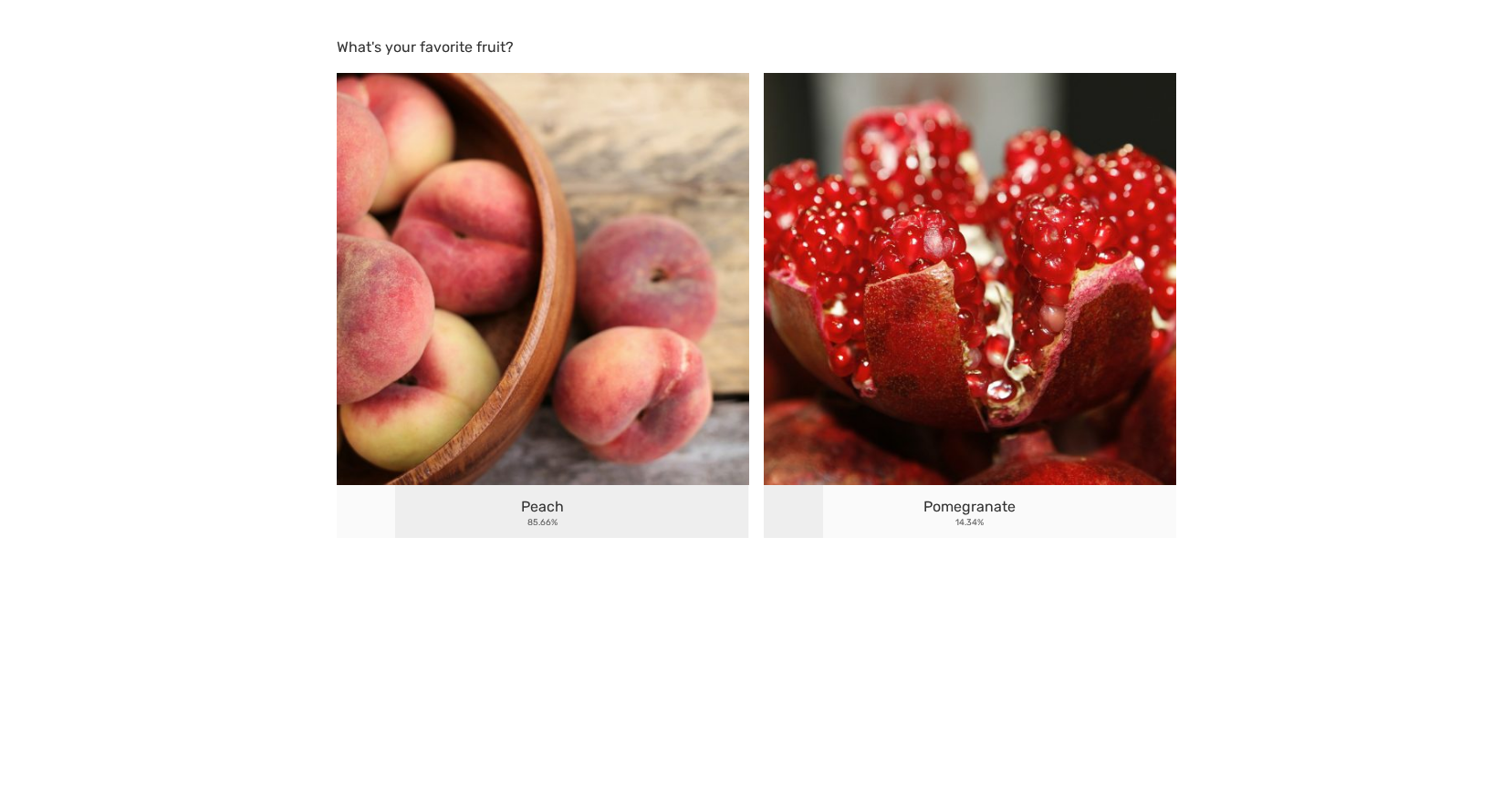
click at [922, 353] on img at bounding box center [969, 279] width 412 height 412
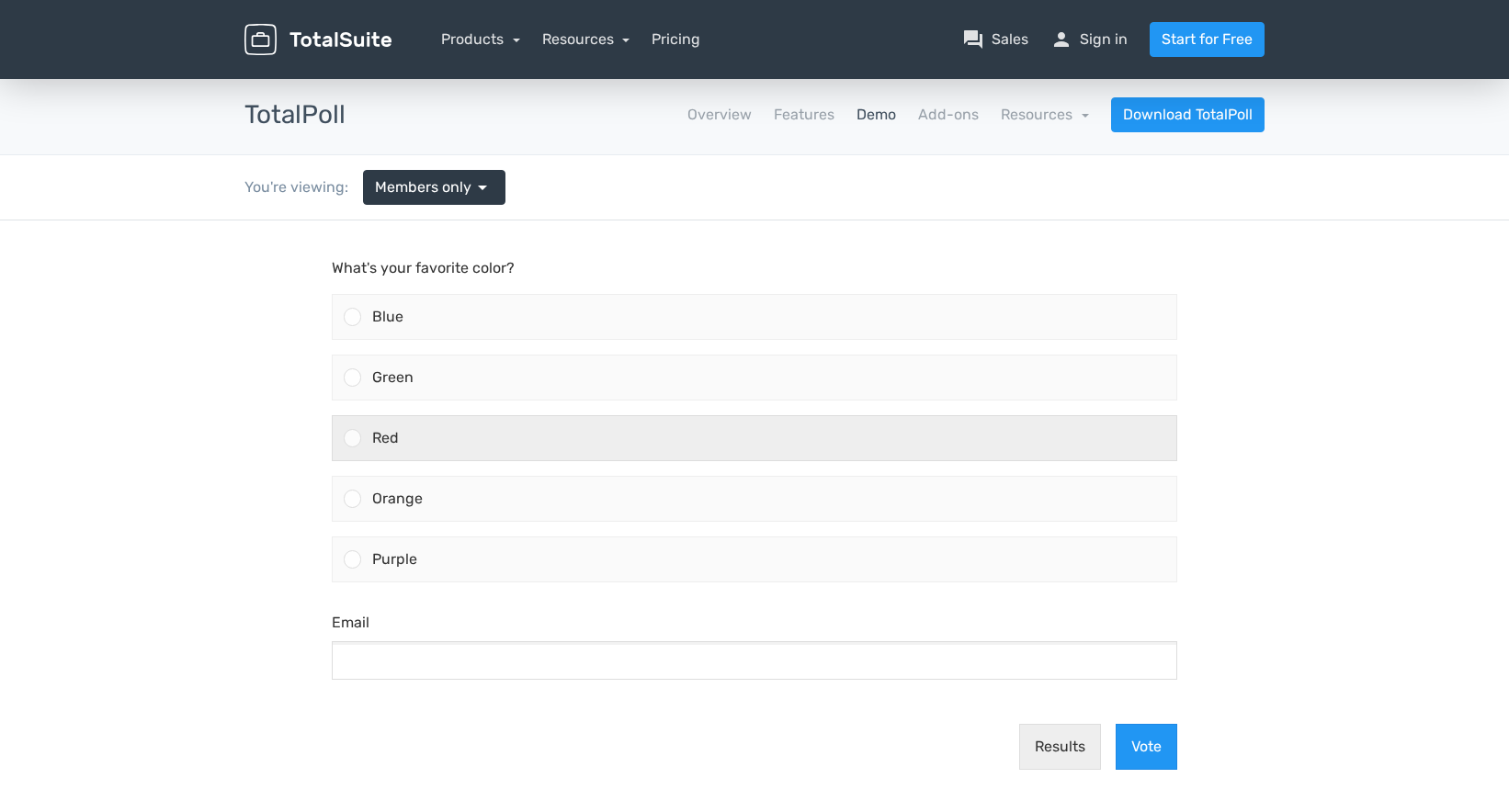
scroll to position [92, 0]
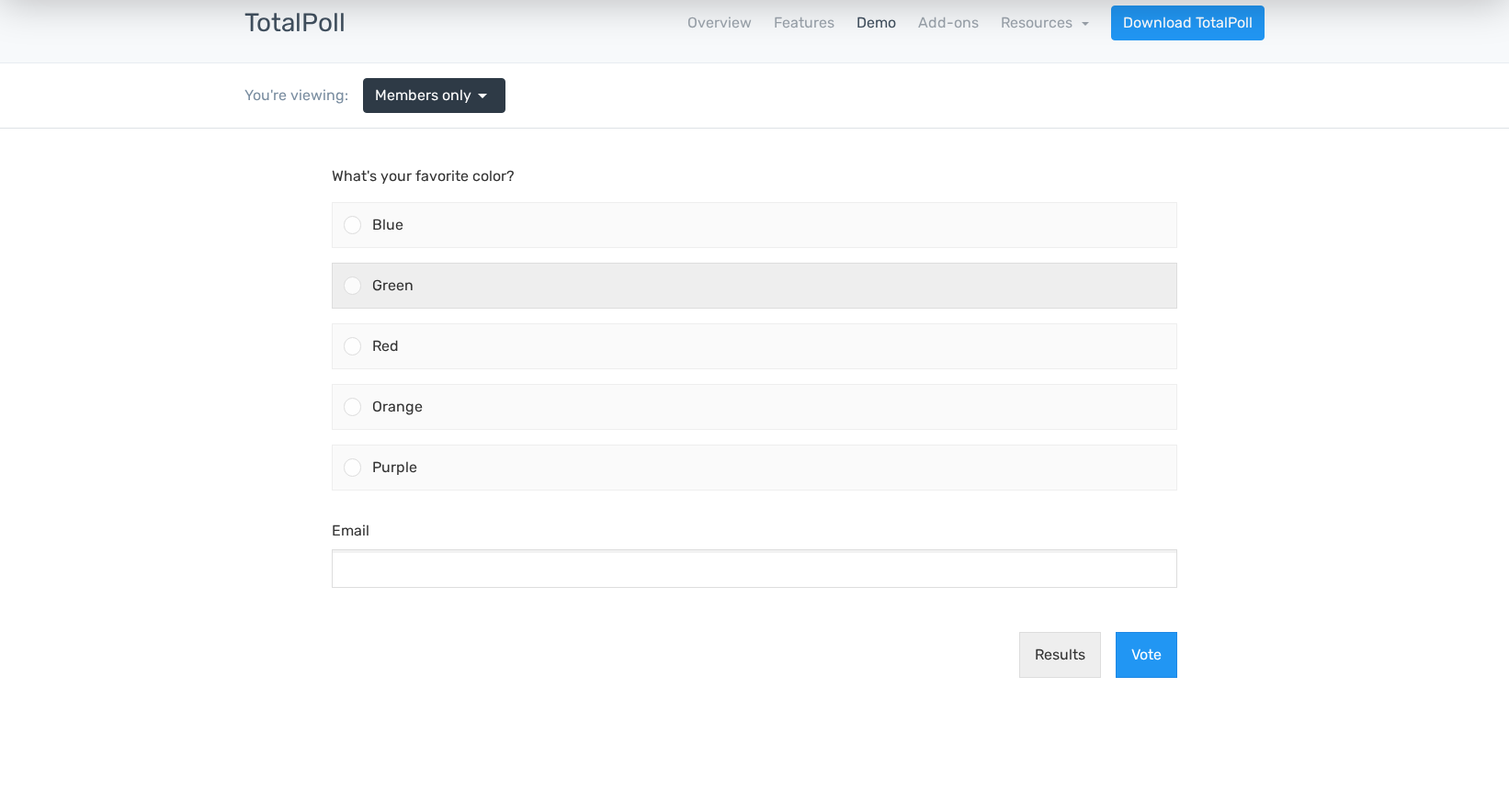
click at [452, 288] on div "Green" at bounding box center [768, 285] width 815 height 44
click at [353, 285] on input "Green" at bounding box center [353, 285] width 0 height 0
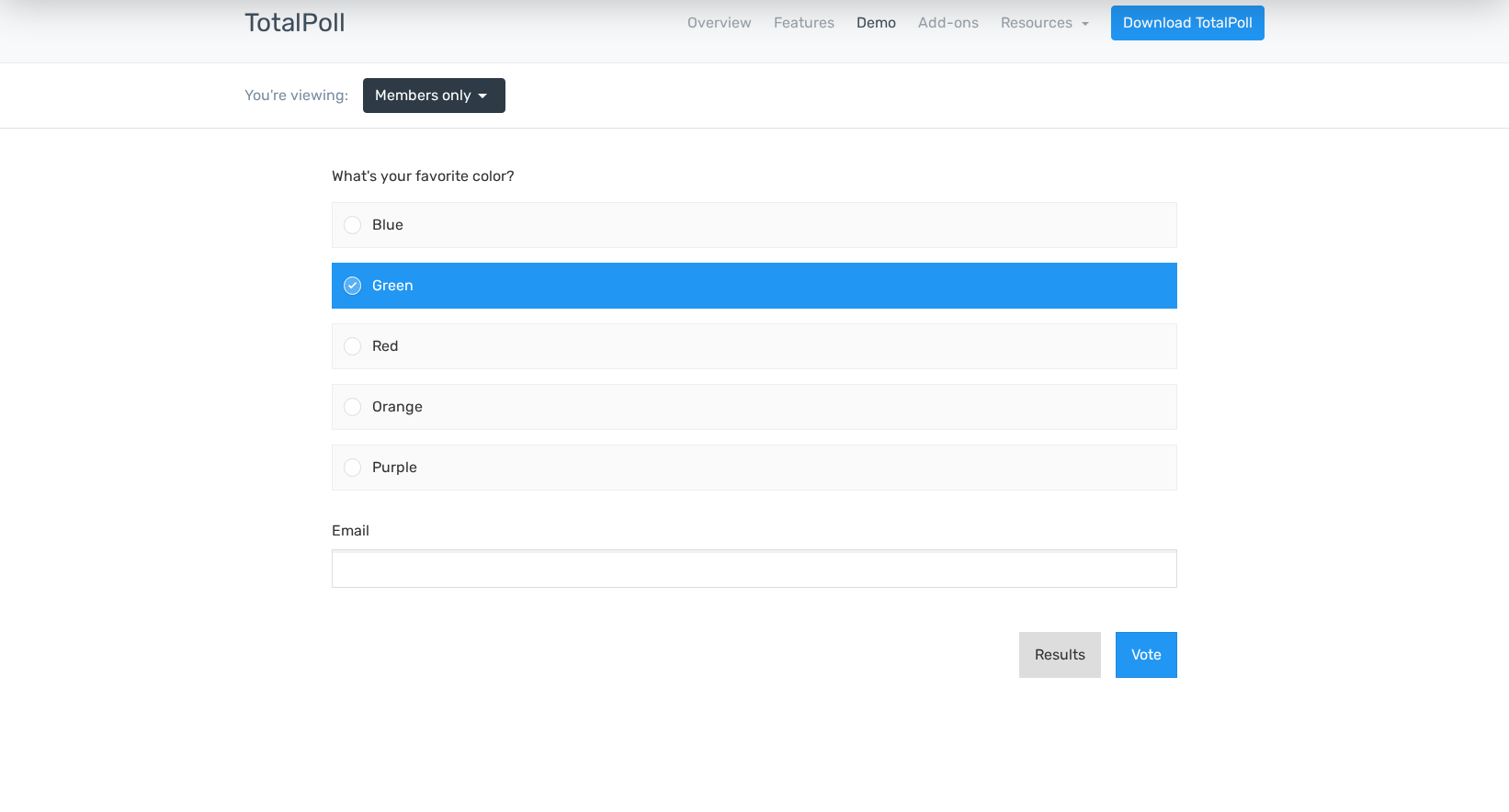
click at [1055, 647] on button "Results" at bounding box center [1060, 655] width 82 height 46
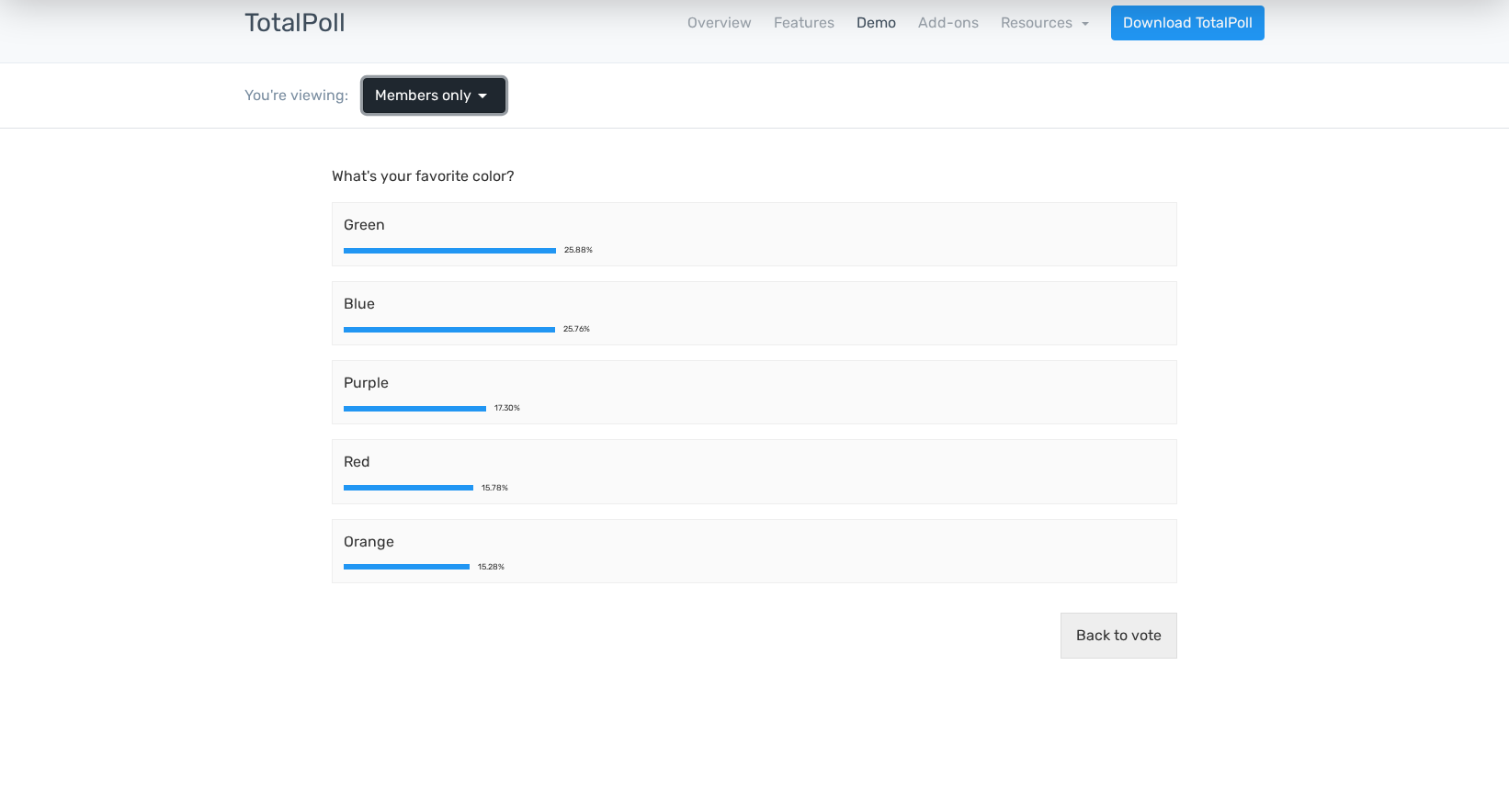
click at [391, 102] on span "Members only" at bounding box center [423, 96] width 97 height 22
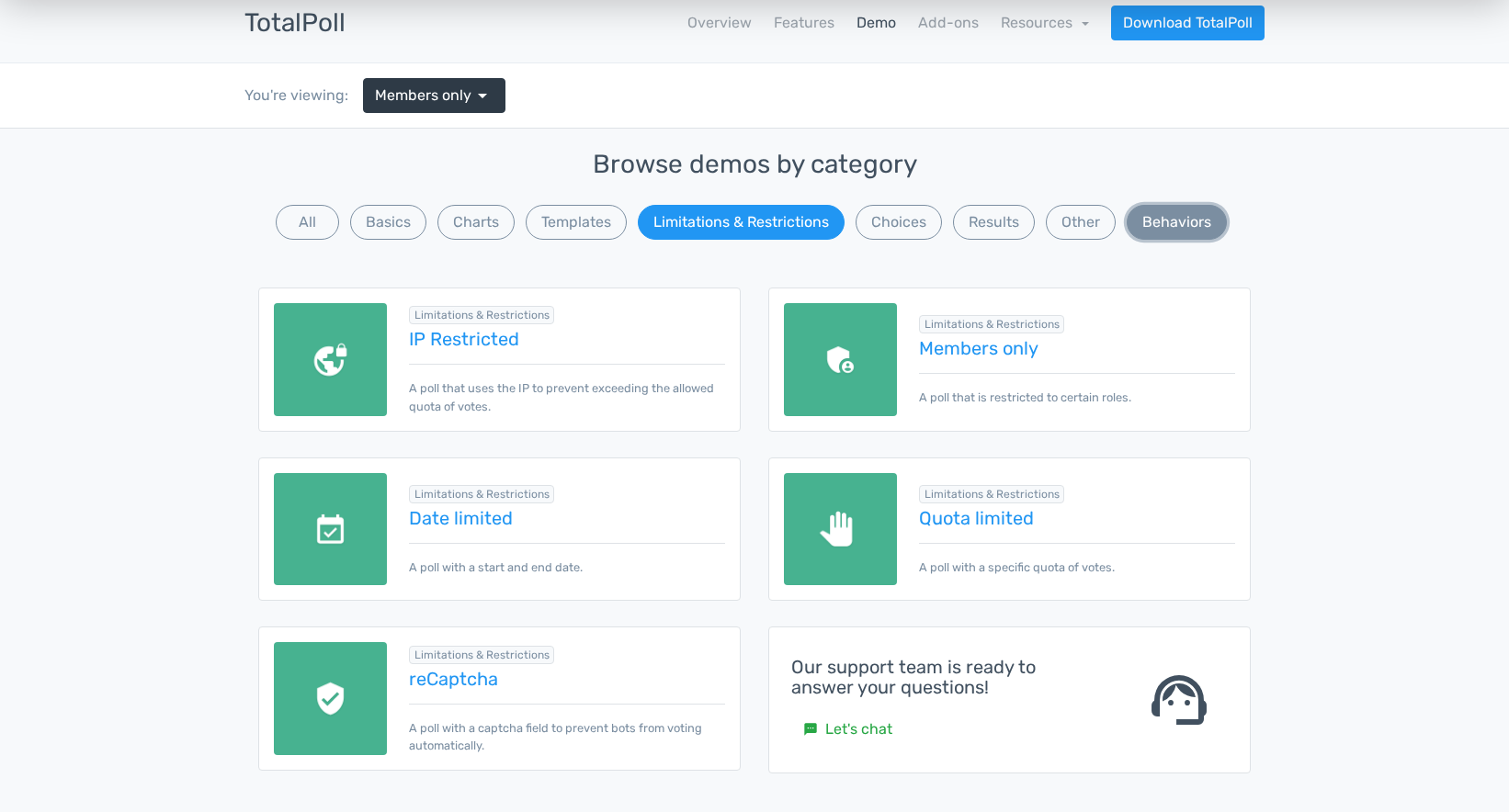
click at [1155, 223] on button "Behaviors" at bounding box center [1177, 223] width 100 height 35
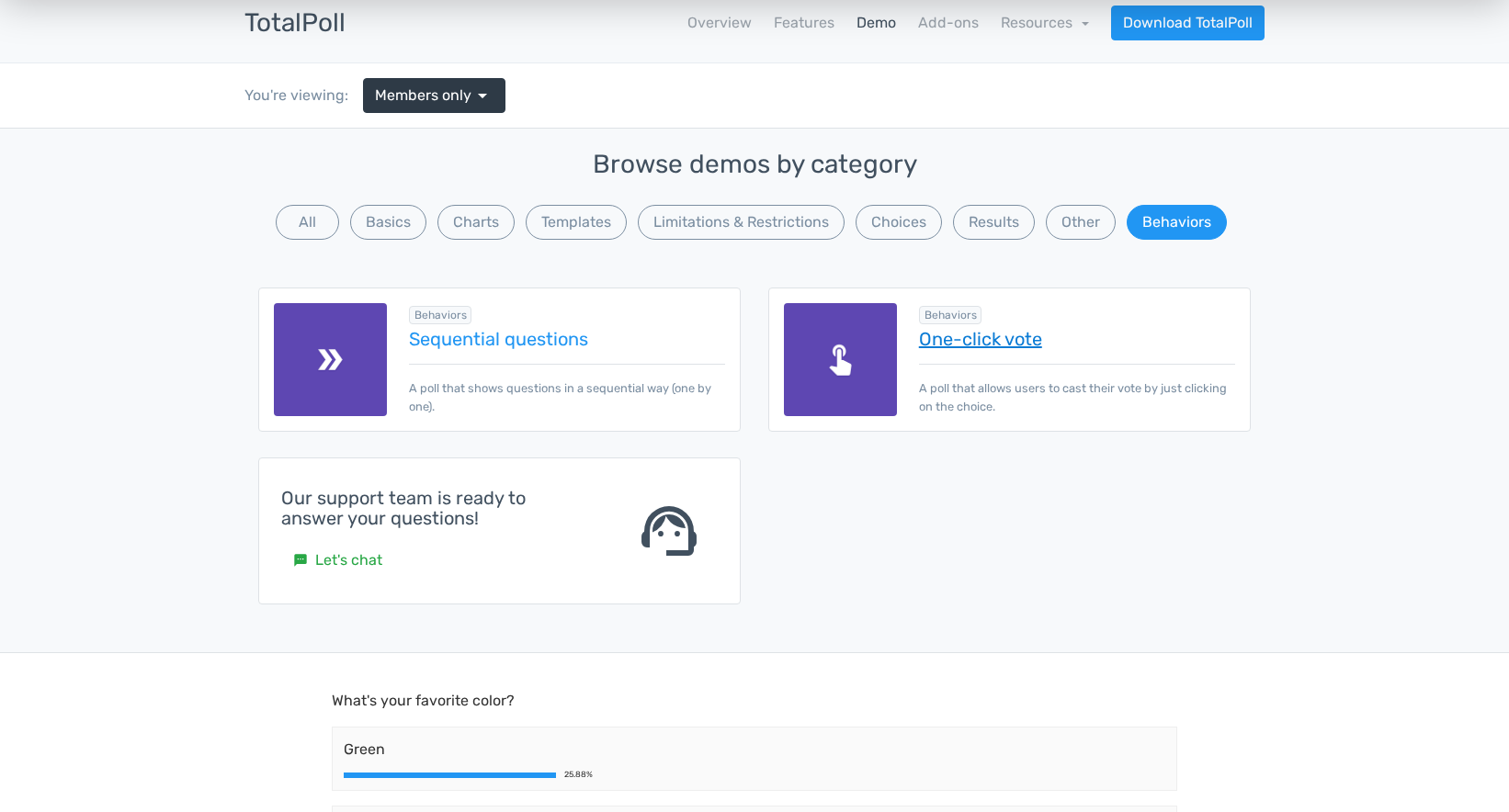
click at [1027, 334] on link "One-click vote" at bounding box center [1076, 339] width 316 height 20
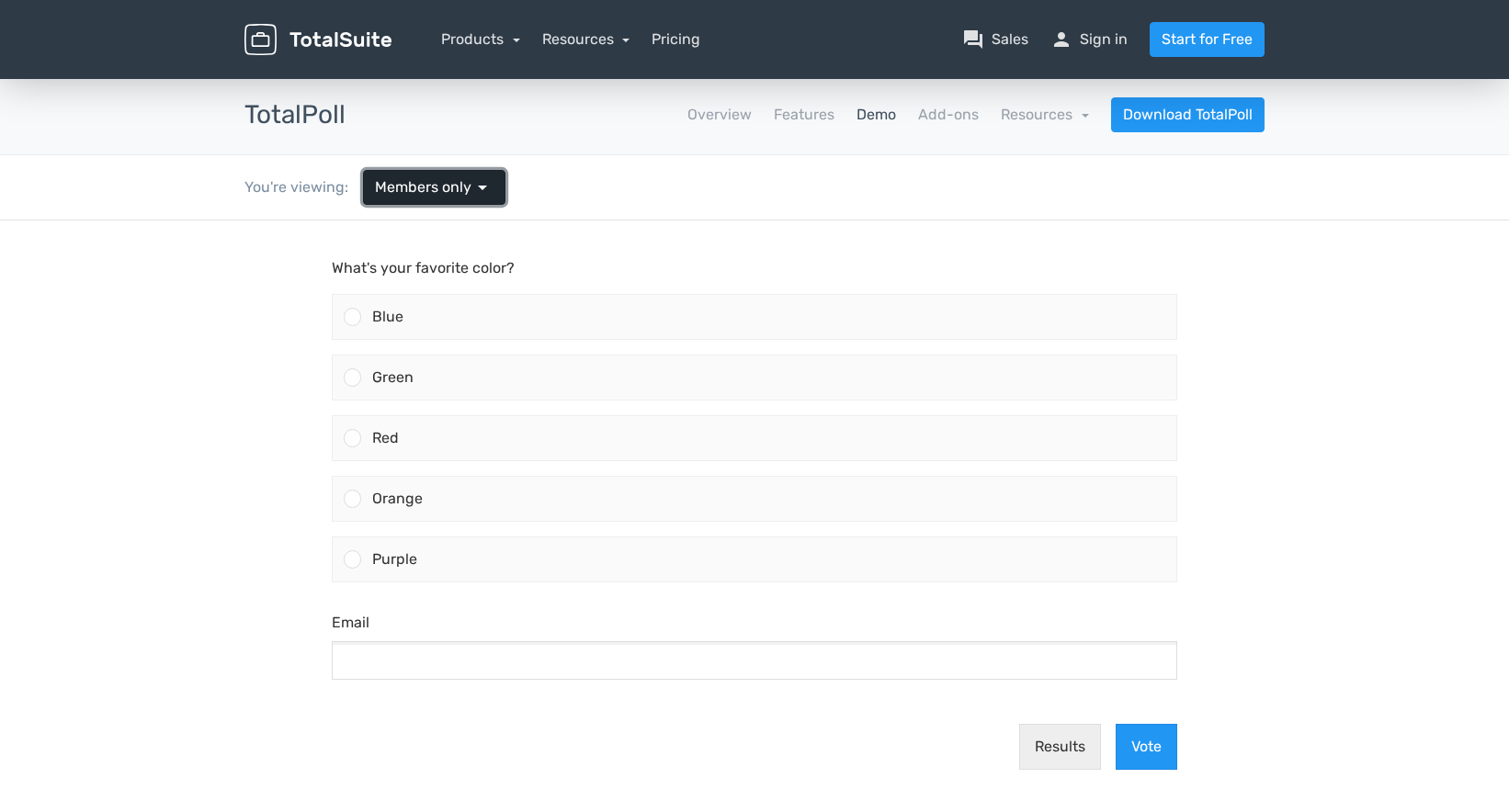
click at [402, 195] on span "Members only" at bounding box center [423, 188] width 97 height 22
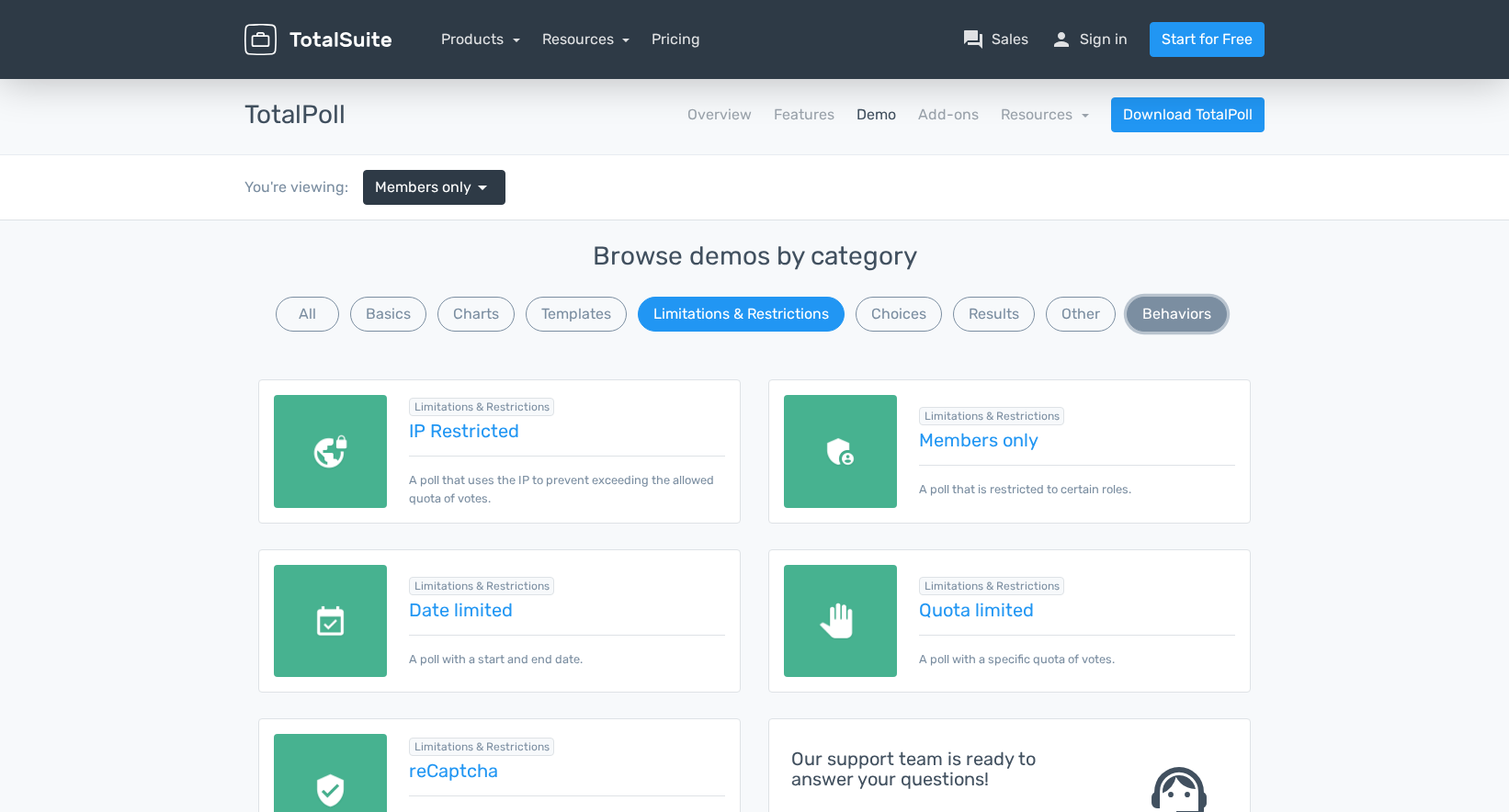
click at [1195, 320] on button "Behaviors" at bounding box center [1177, 314] width 100 height 35
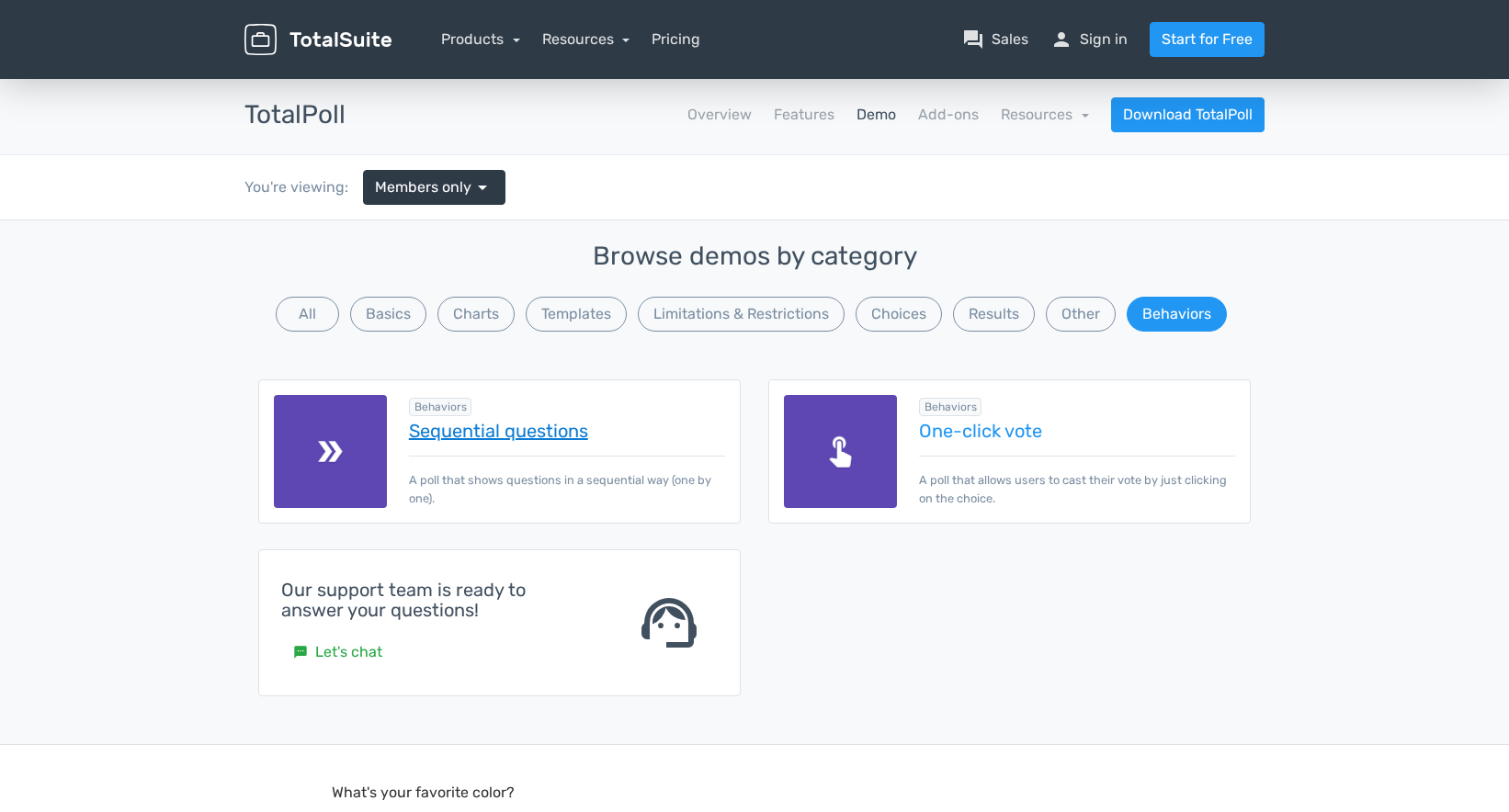
click at [518, 423] on link "Sequential questions" at bounding box center [566, 431] width 316 height 20
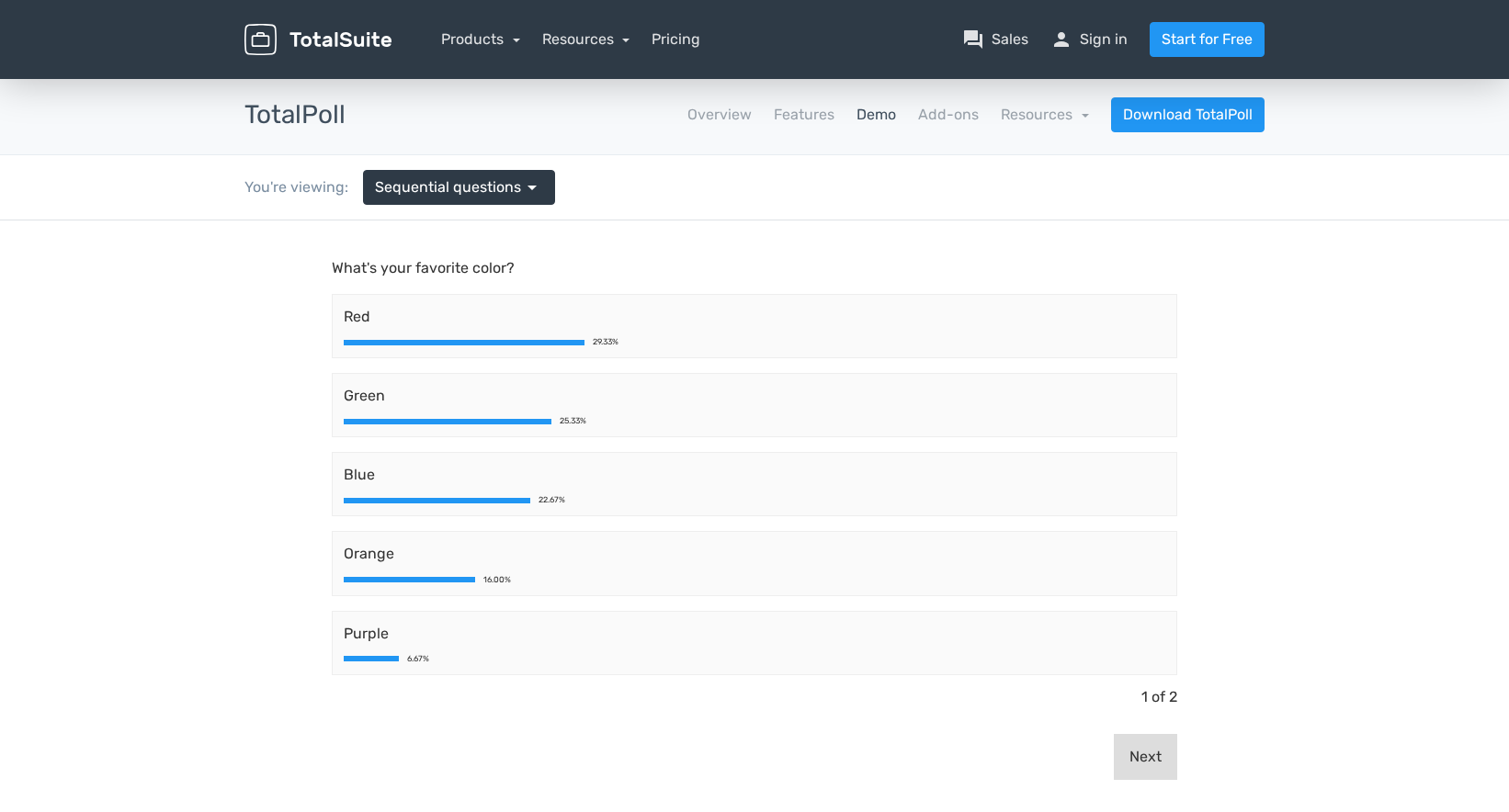
click at [1118, 764] on button "Next" at bounding box center [1145, 757] width 64 height 46
click at [1109, 740] on button "Previous" at bounding box center [1132, 757] width 91 height 46
click at [1142, 759] on button "Next" at bounding box center [1145, 757] width 64 height 46
click at [1402, 646] on body "What's your favorite color? Red 29.33% Green 25.33% Blue 22.67% Orange 16.00% P…" at bounding box center [754, 545] width 1509 height 648
click at [799, 112] on link "Features" at bounding box center [804, 115] width 61 height 22
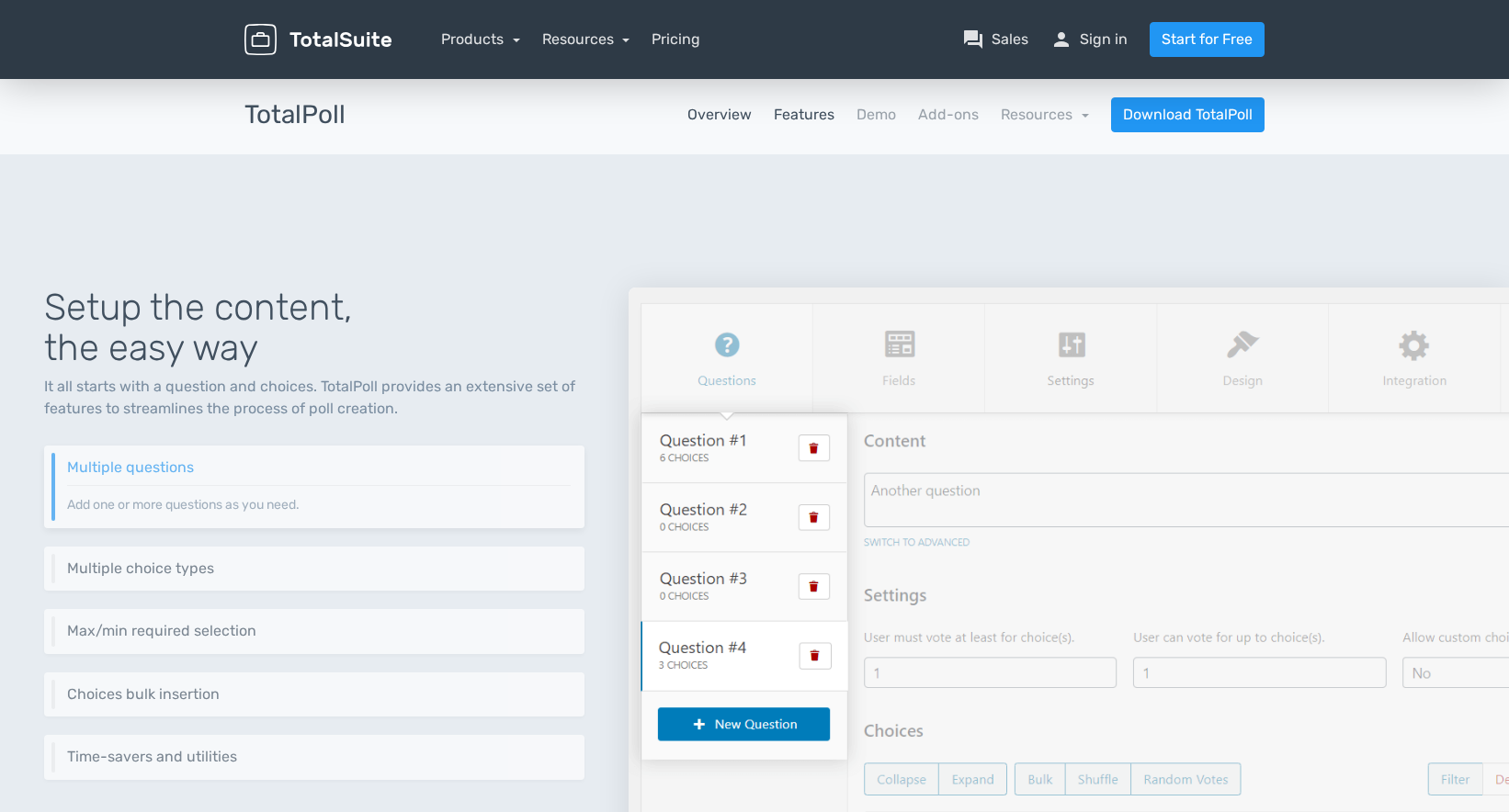
click at [721, 117] on link "Overview" at bounding box center [720, 115] width 64 height 22
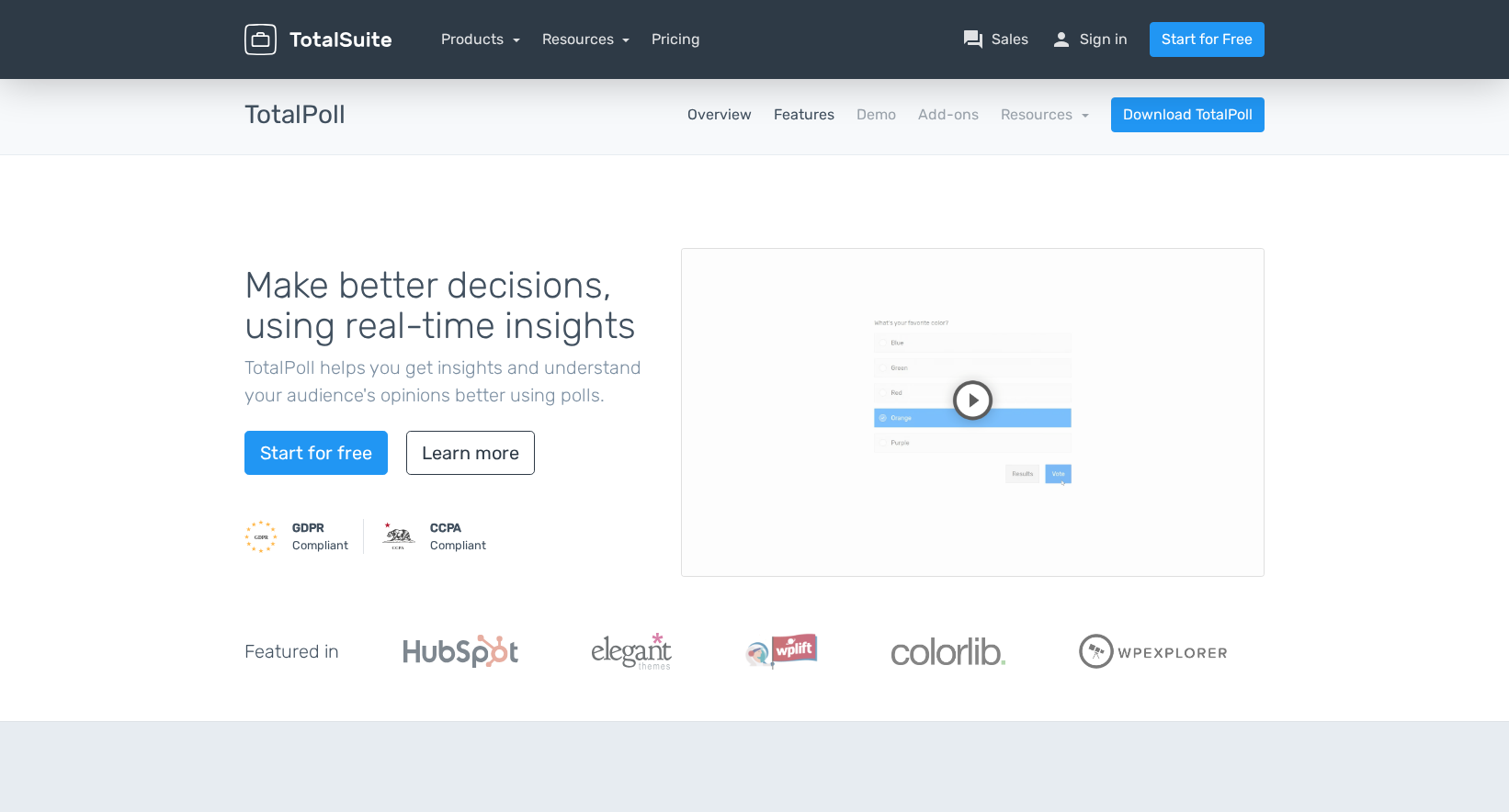
click at [821, 106] on link "Features" at bounding box center [804, 115] width 61 height 22
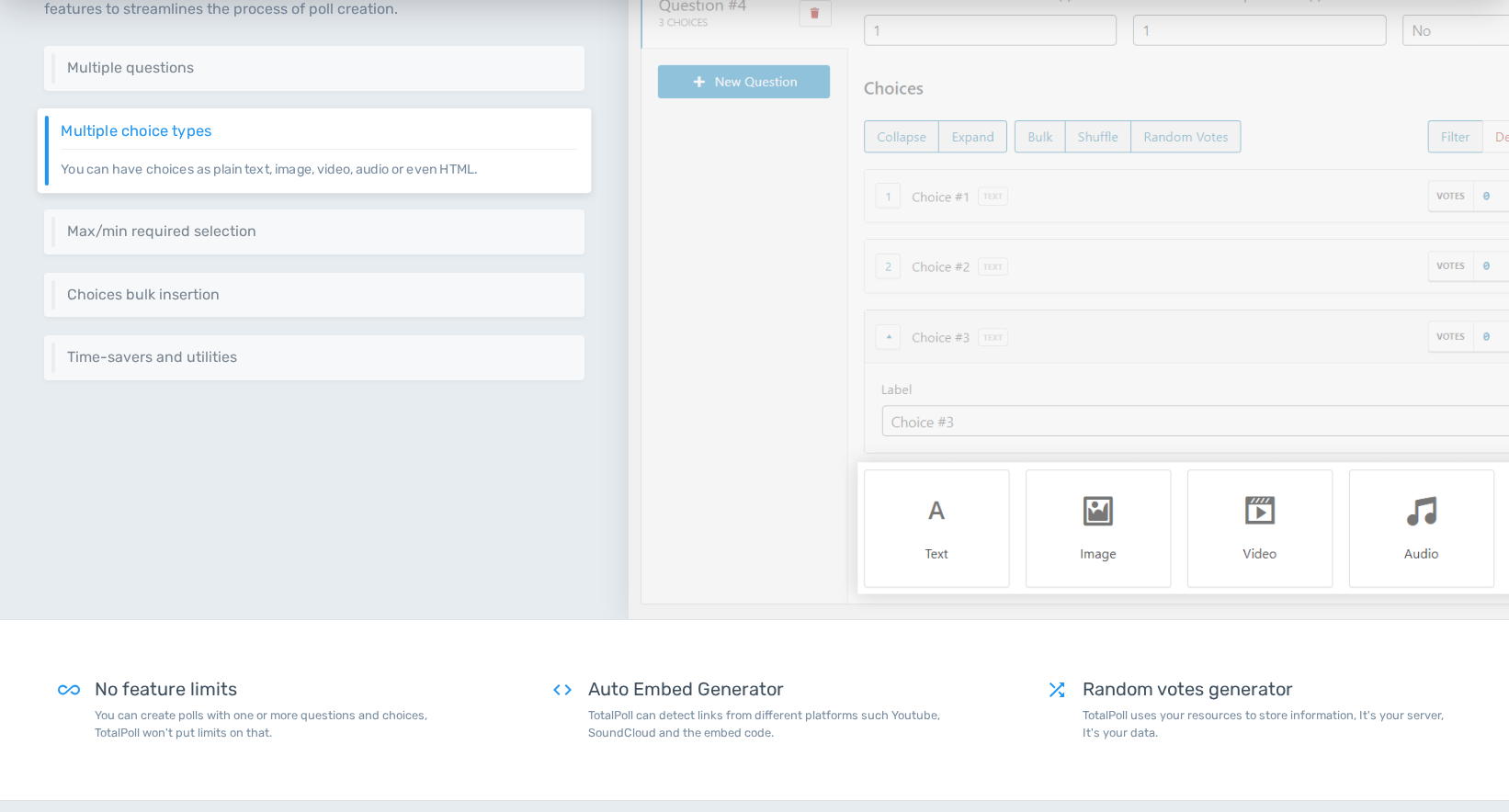
scroll to position [275, 0]
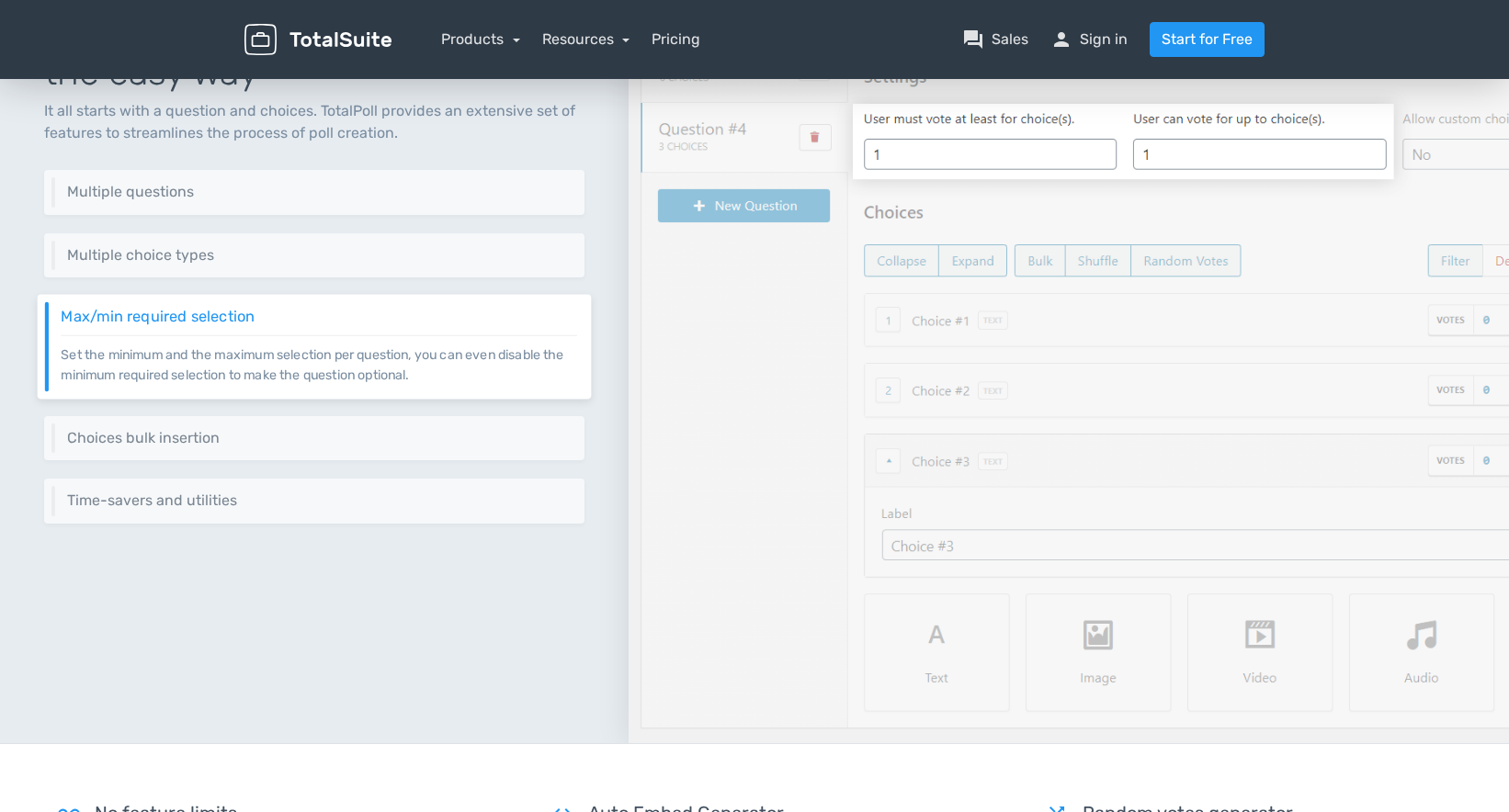
click at [140, 353] on p "Set the minimum and the maximum selection per question, you can even disable th…" at bounding box center [319, 359] width 517 height 50
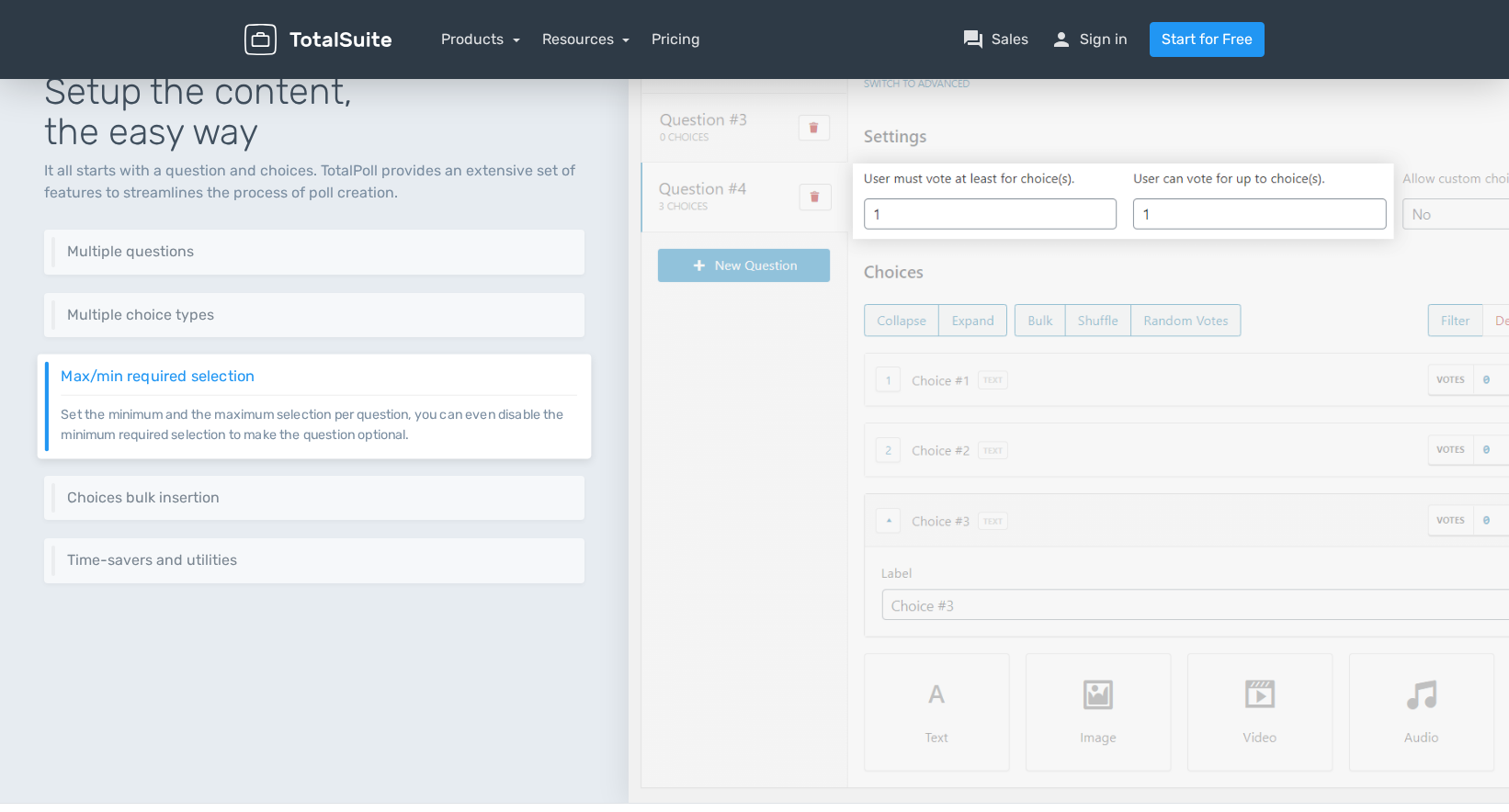
scroll to position [184, 0]
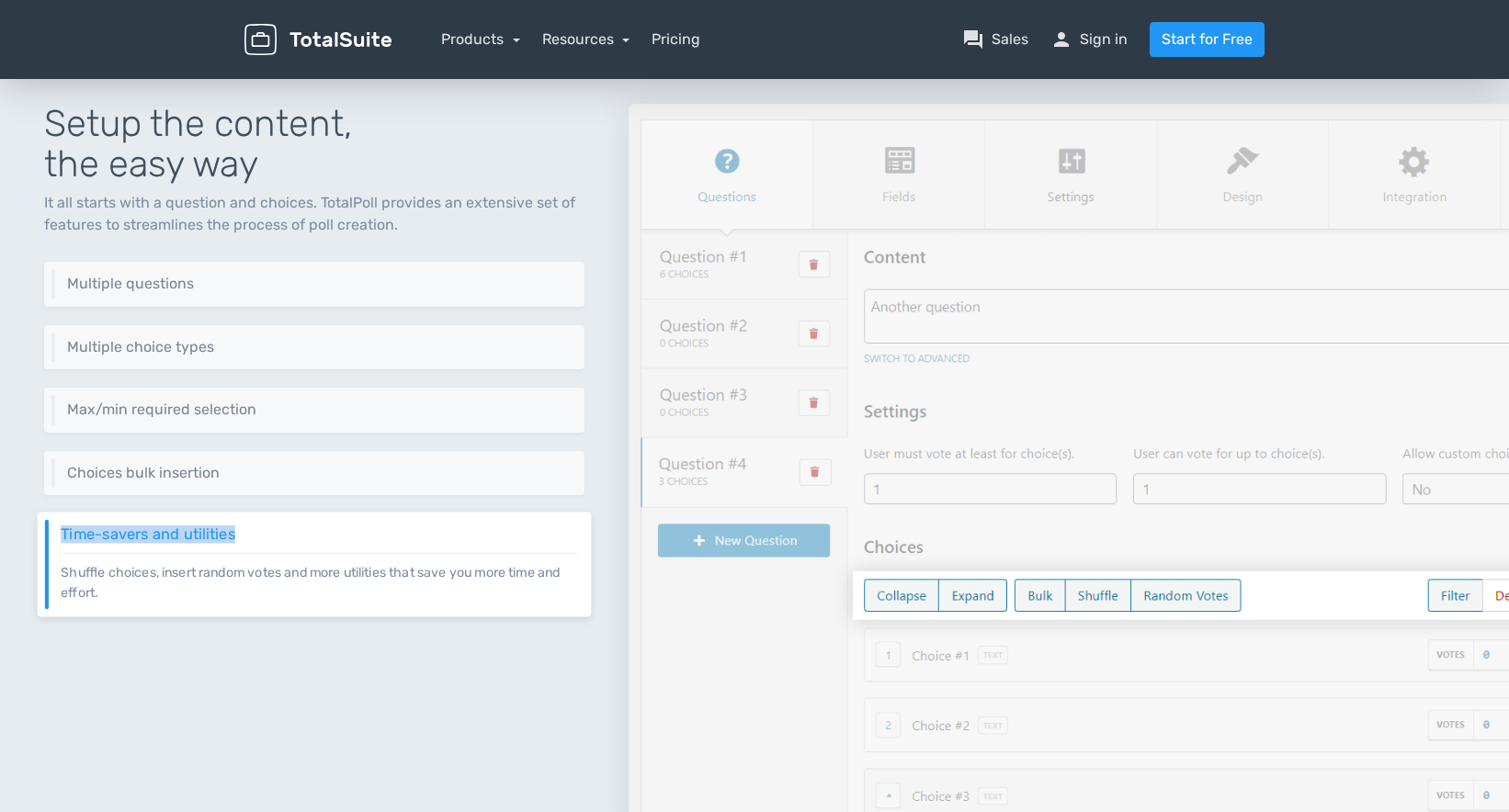
drag, startPoint x: 55, startPoint y: 505, endPoint x: 304, endPoint y: 533, distance: 250.6
click at [304, 533] on div "Setup the content, the easy way It all starts with a question and choices. Tota…" at bounding box center [314, 447] width 629 height 775
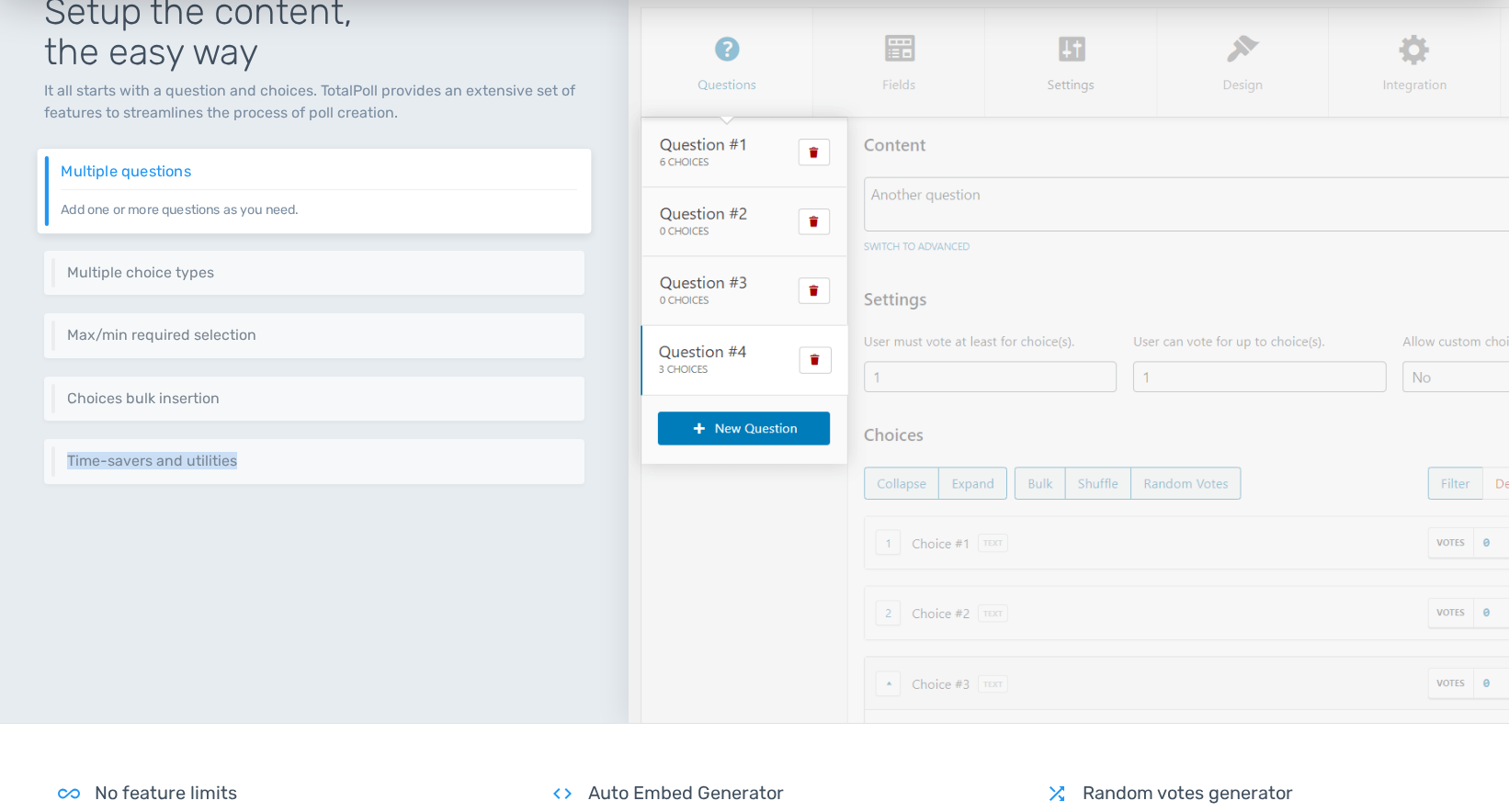
scroll to position [0, 0]
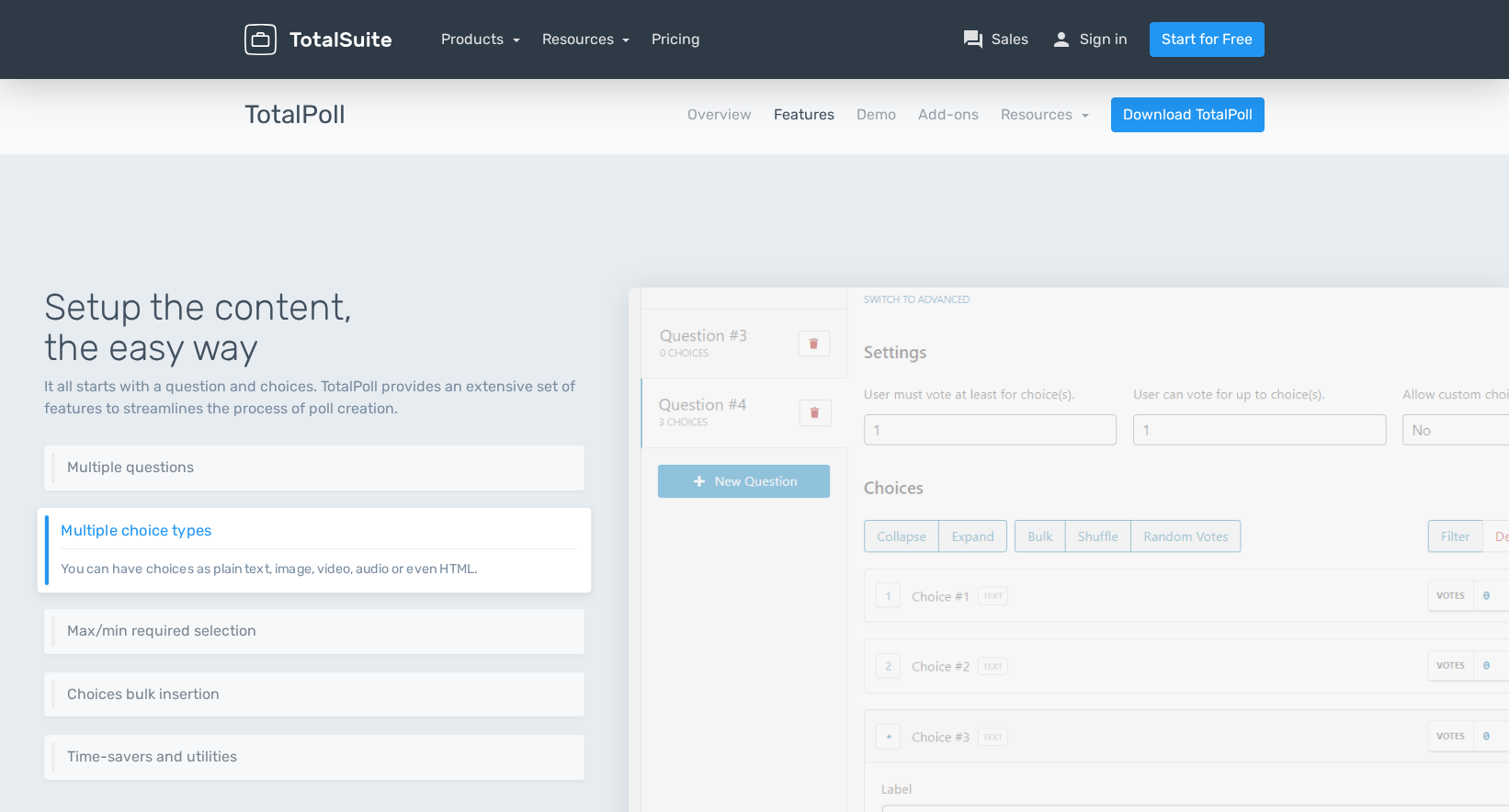
click at [1053, 220] on div "Setup the content, the easy way It all starts with a question and choices. Tota…" at bounding box center [754, 609] width 1509 height 819
click at [679, 39] on link "Pricing" at bounding box center [676, 40] width 49 height 22
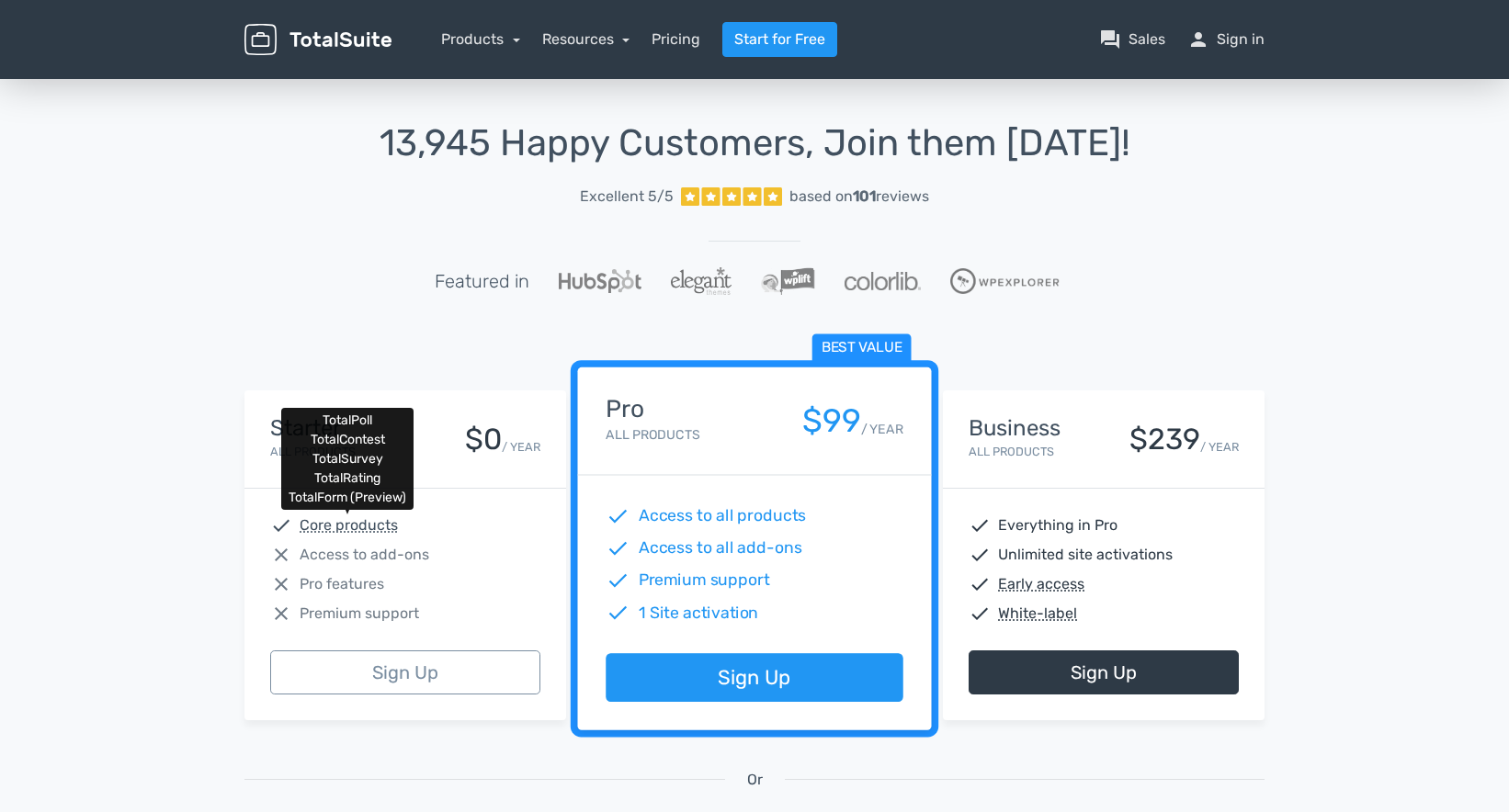
click at [357, 523] on abbr "Core products" at bounding box center [348, 526] width 99 height 22
click at [357, 520] on abbr "Core products" at bounding box center [348, 526] width 99 height 22
click at [357, 519] on abbr "Core products" at bounding box center [348, 526] width 99 height 22
click at [358, 519] on abbr "Core products" at bounding box center [348, 526] width 99 height 22
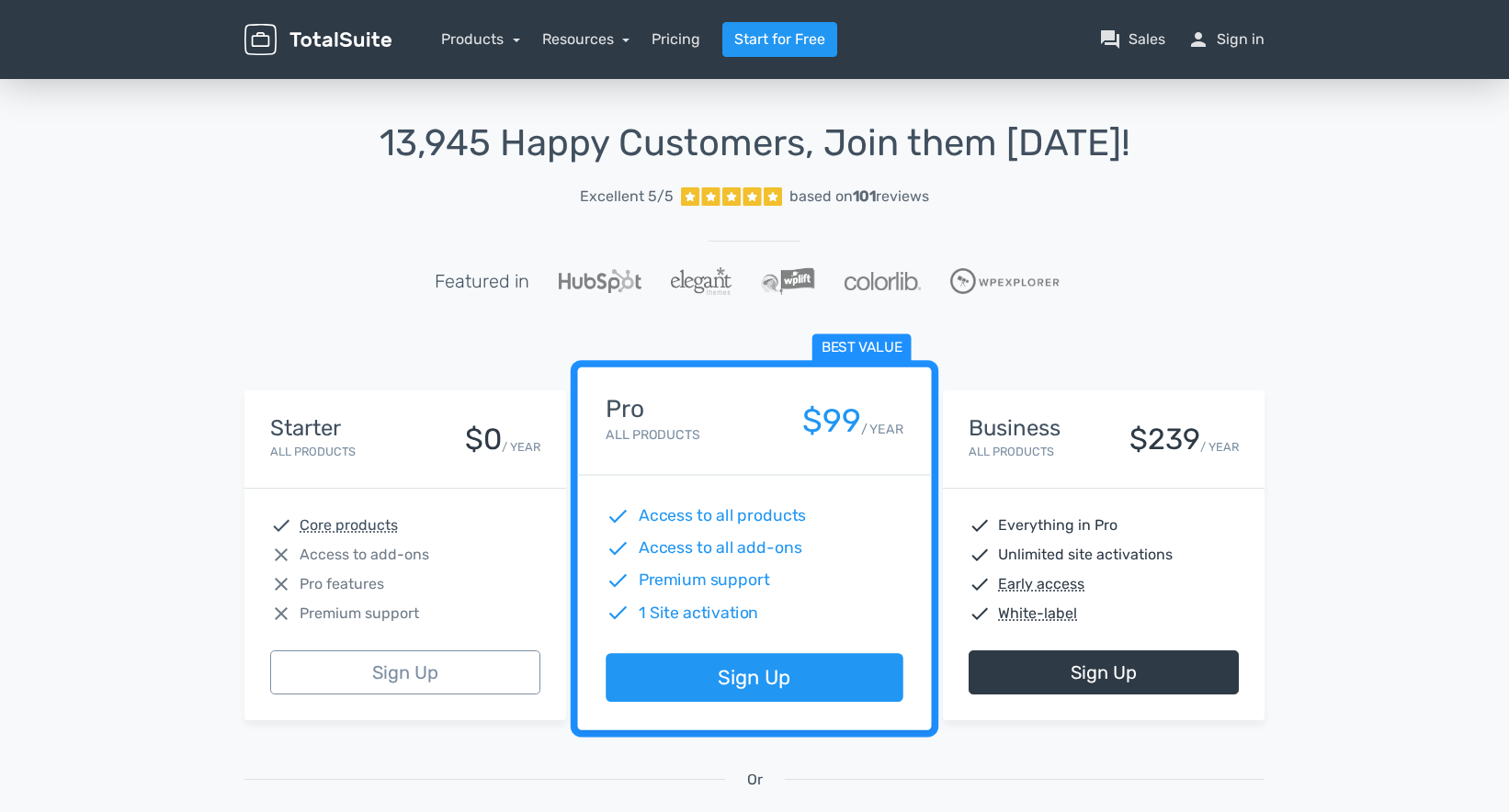
click at [403, 349] on div "13,945 Happy Customers, Join them [DATE]! Excellent 5/5 based on 101 reviews Fe…" at bounding box center [755, 684] width 1048 height 1122
